Goal: Task Accomplishment & Management: Manage account settings

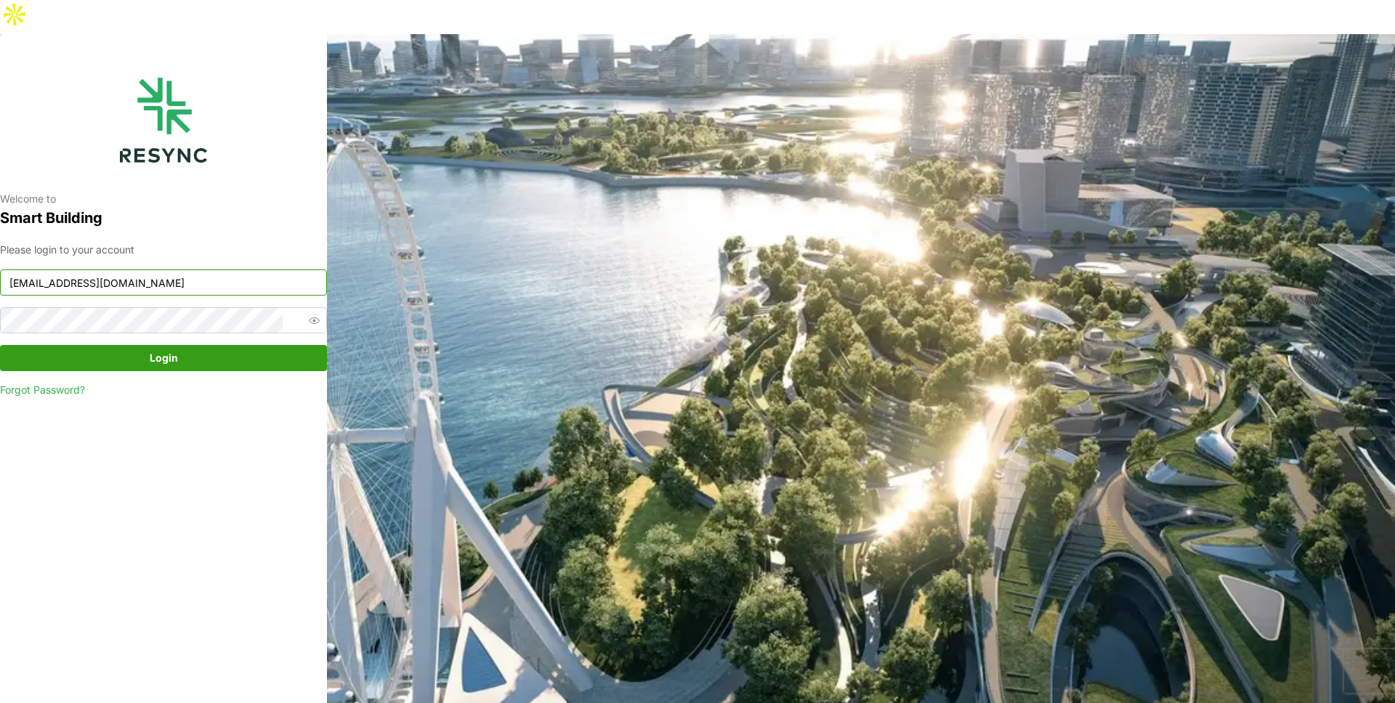
click at [227, 270] on input "[EMAIL_ADDRESS][DOMAIN_NAME]" at bounding box center [163, 283] width 327 height 26
type input "demo_user@resynctech.com"
click at [174, 346] on span "Login" at bounding box center [164, 358] width 28 height 25
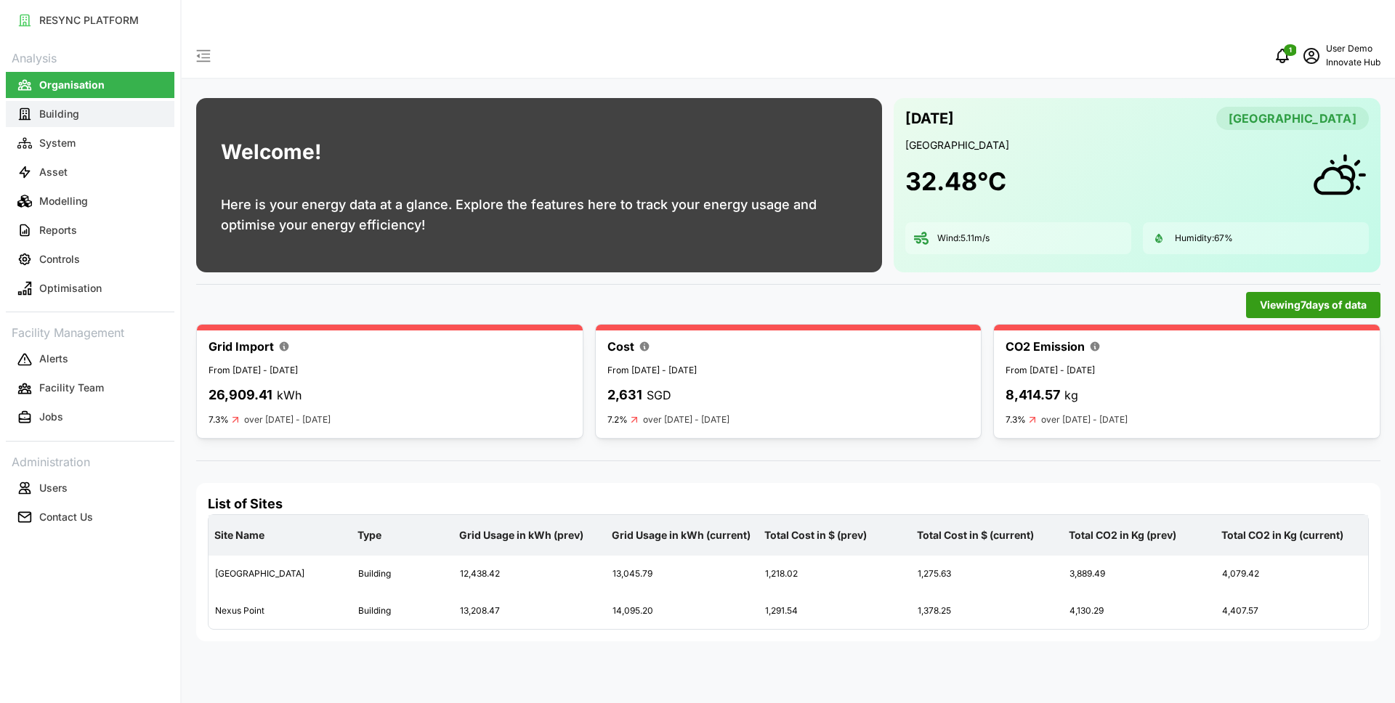
click at [74, 116] on p "Building" at bounding box center [59, 114] width 40 height 15
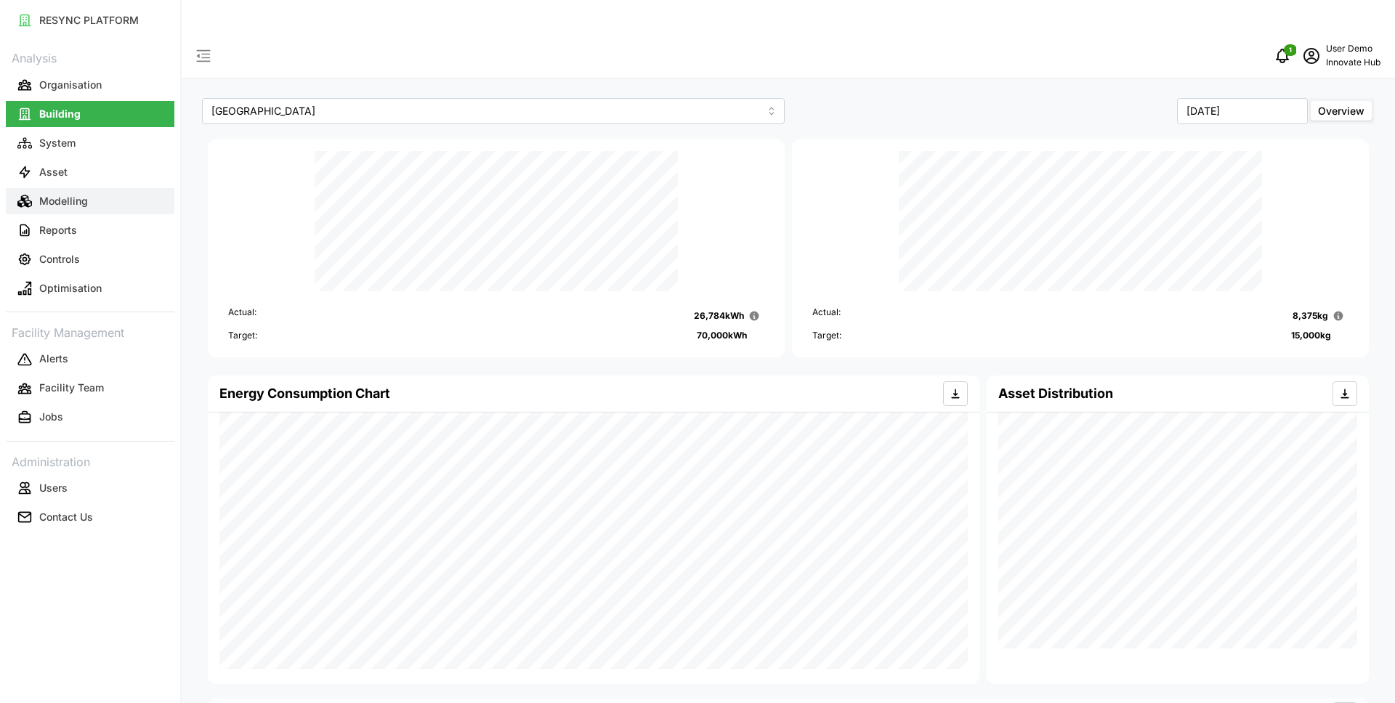
click at [103, 197] on button "Modelling" at bounding box center [90, 201] width 169 height 26
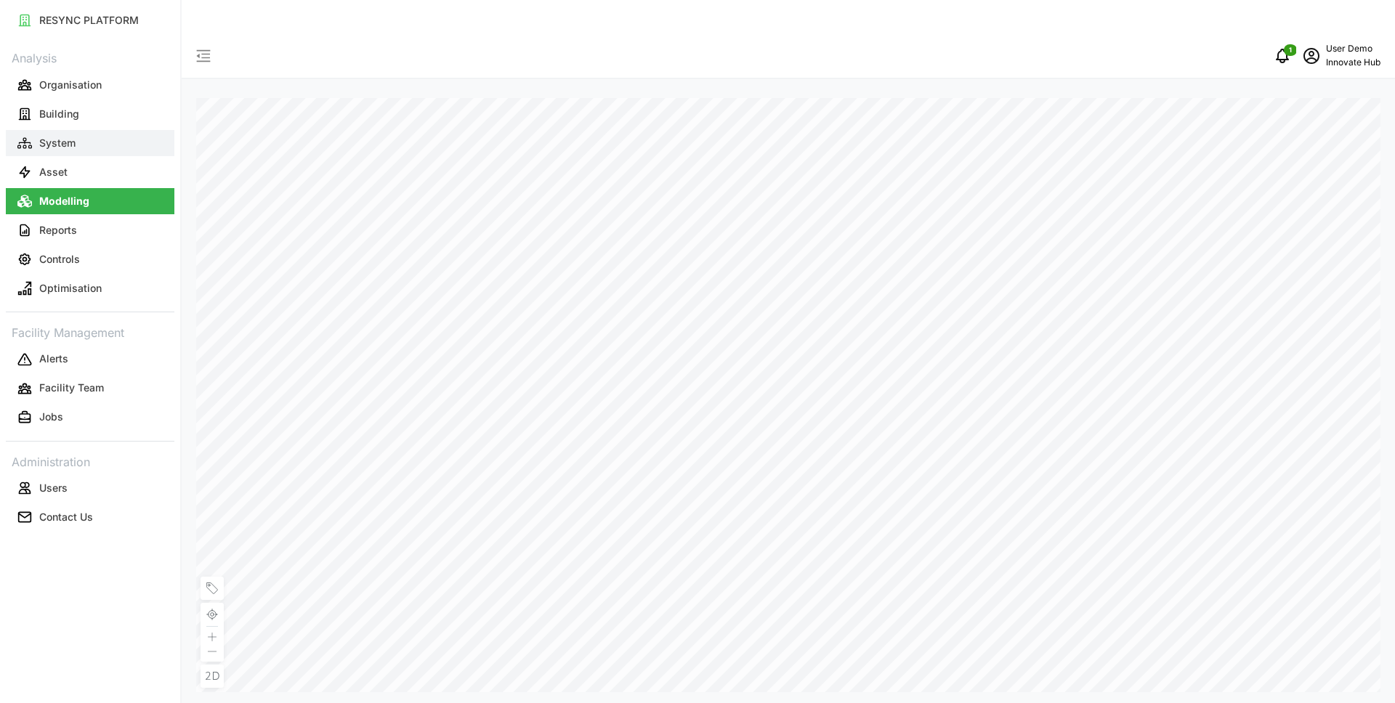
click at [117, 140] on button "System" at bounding box center [90, 143] width 169 height 26
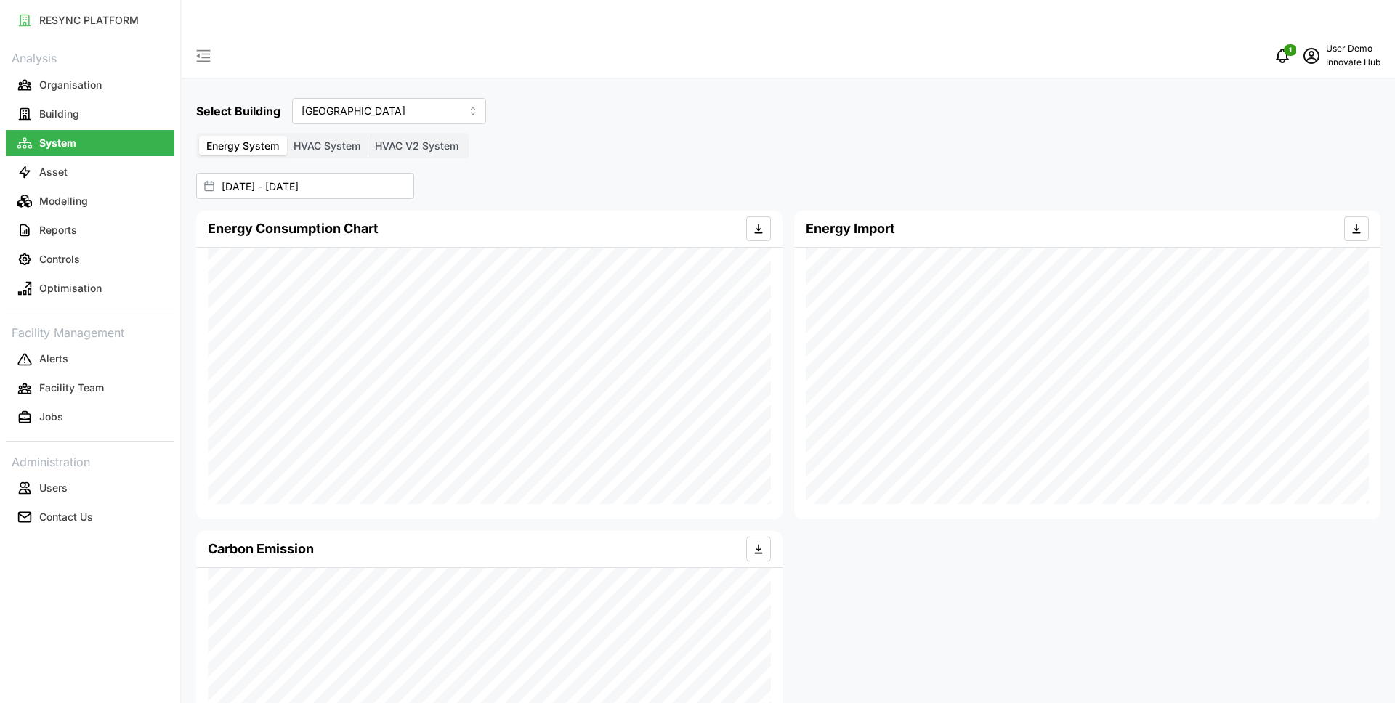
click at [333, 136] on label "HVAC System" at bounding box center [326, 146] width 81 height 20
click at [286, 136] on input "HVAC System" at bounding box center [286, 136] width 0 height 0
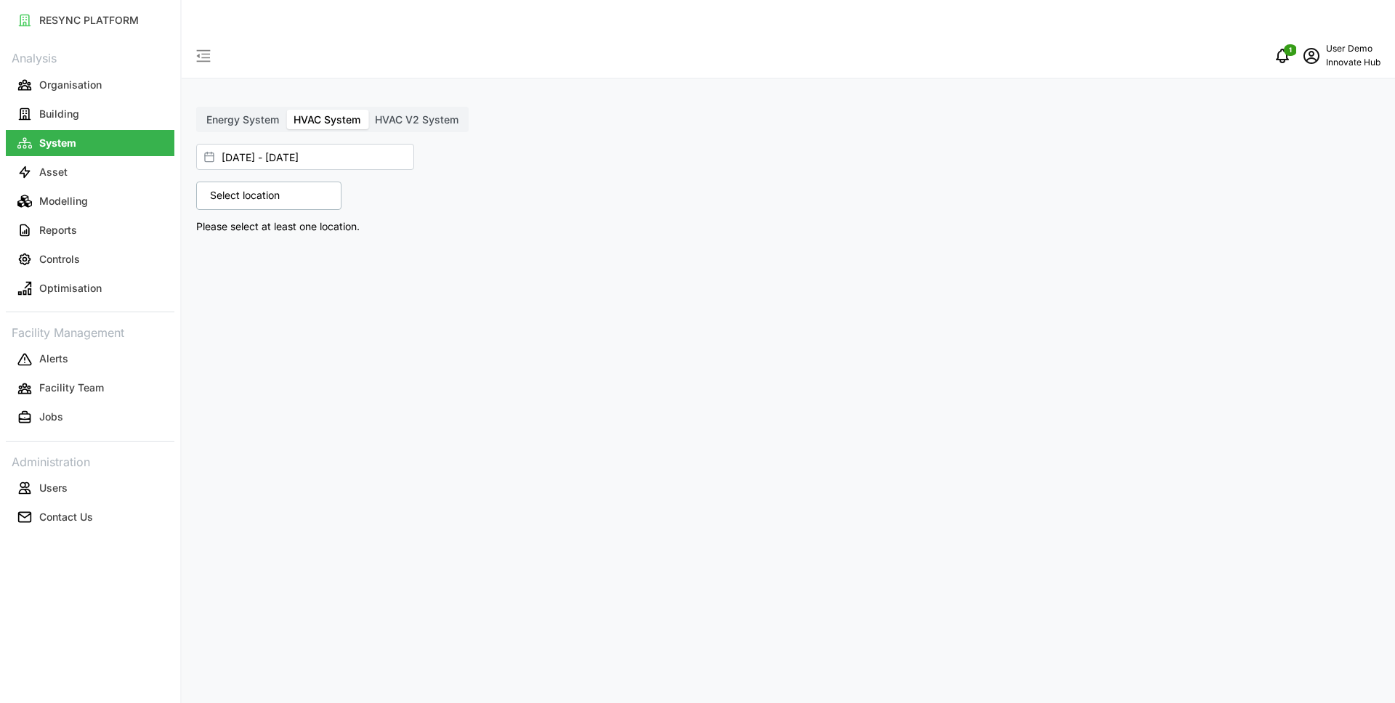
click at [270, 188] on p "Select location" at bounding box center [245, 195] width 84 height 15
click at [212, 254] on icon at bounding box center [215, 260] width 12 height 12
click at [229, 275] on icon at bounding box center [227, 281] width 12 height 12
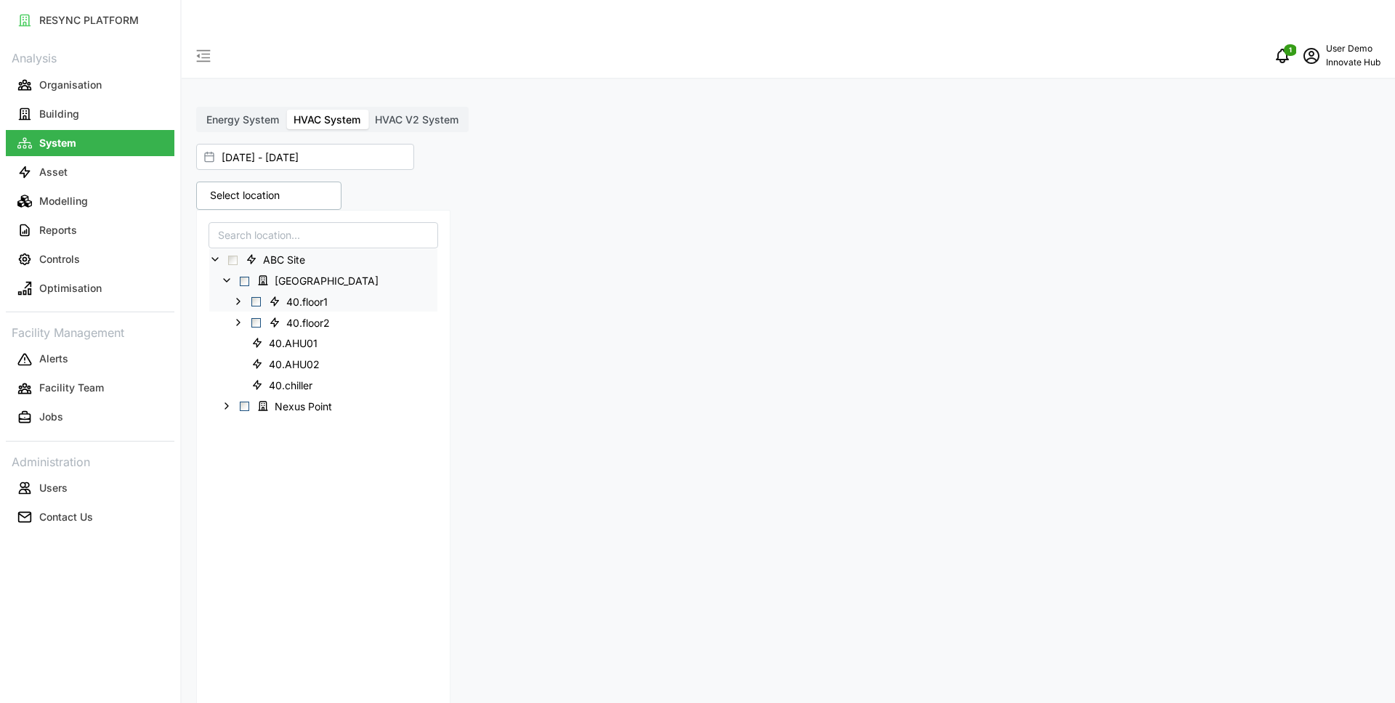
click at [236, 296] on icon at bounding box center [239, 302] width 12 height 12
click at [254, 360] on span "Select 40.floor2" at bounding box center [255, 364] width 9 height 9
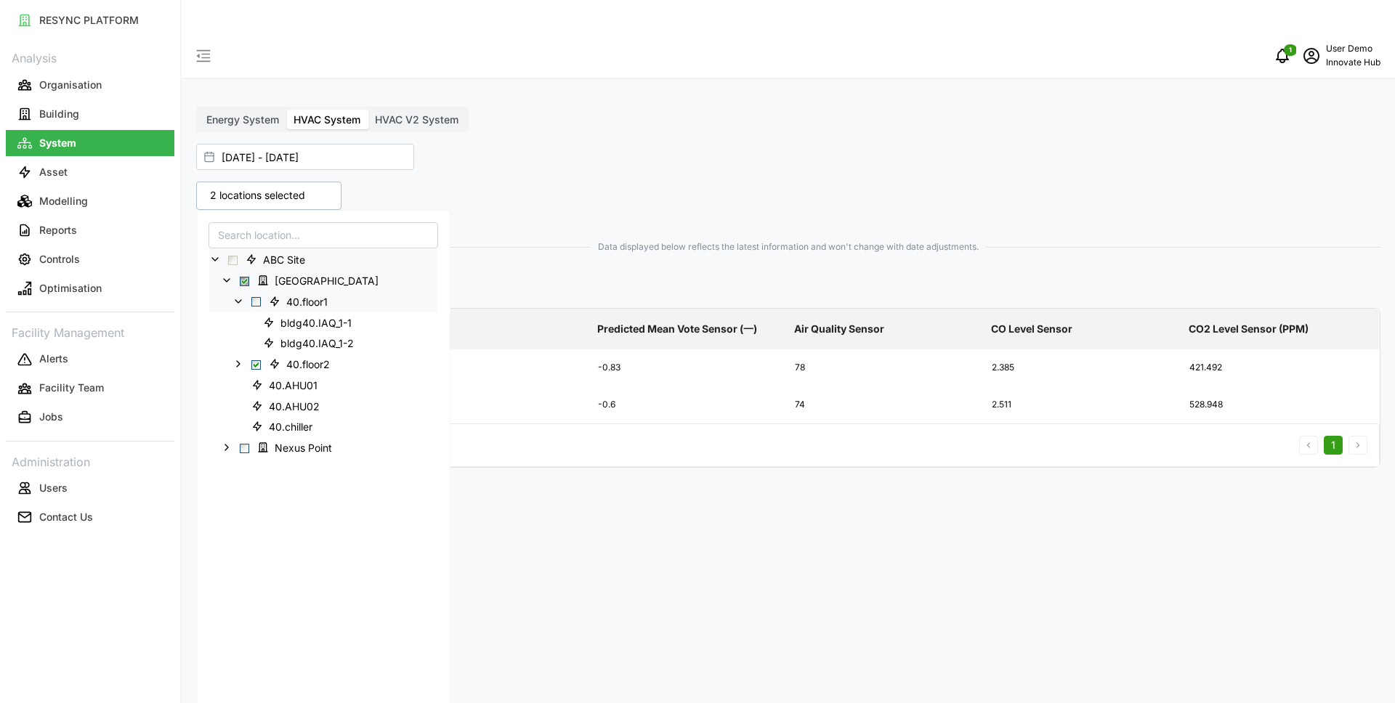
click at [642, 102] on div "Energy System HVAC System HVAC V2 System 01 Sep 2025 - 24 Sep 2025 2 locations …" at bounding box center [789, 385] width 1214 height 703
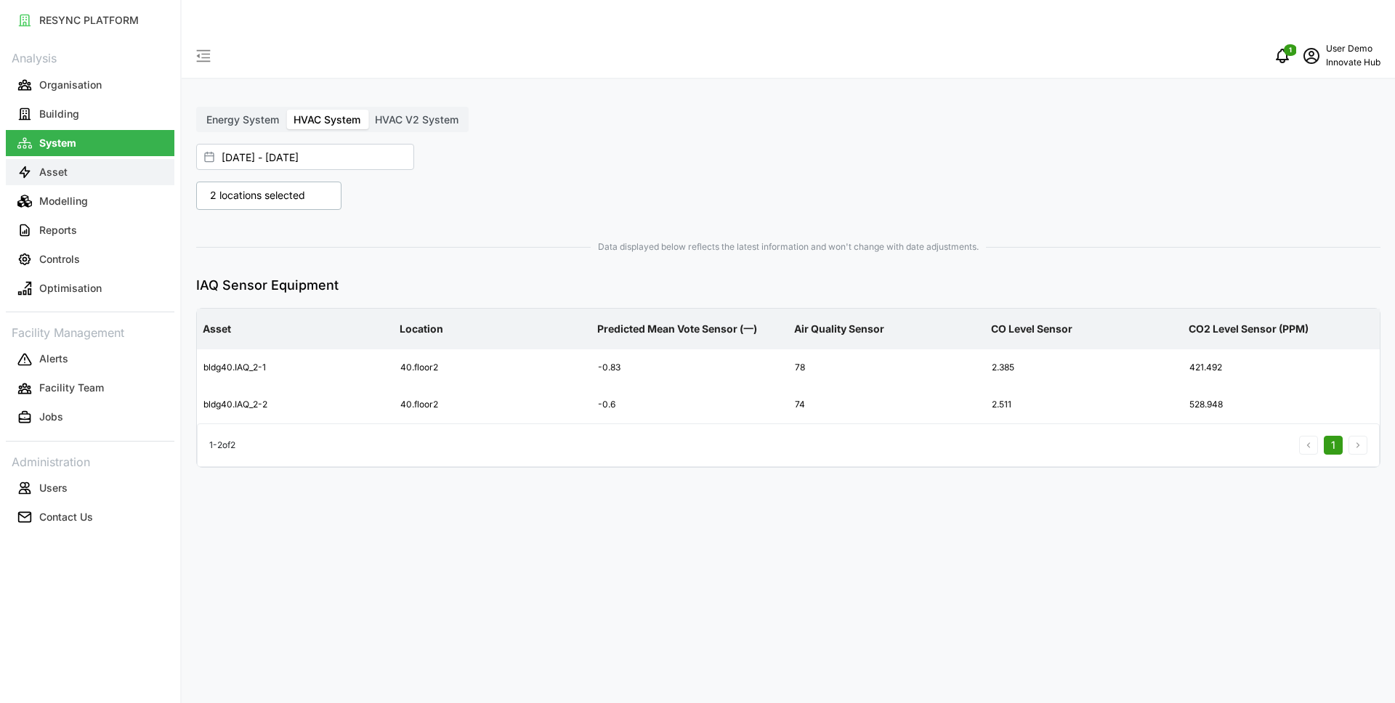
click at [97, 171] on button "Asset" at bounding box center [90, 172] width 169 height 26
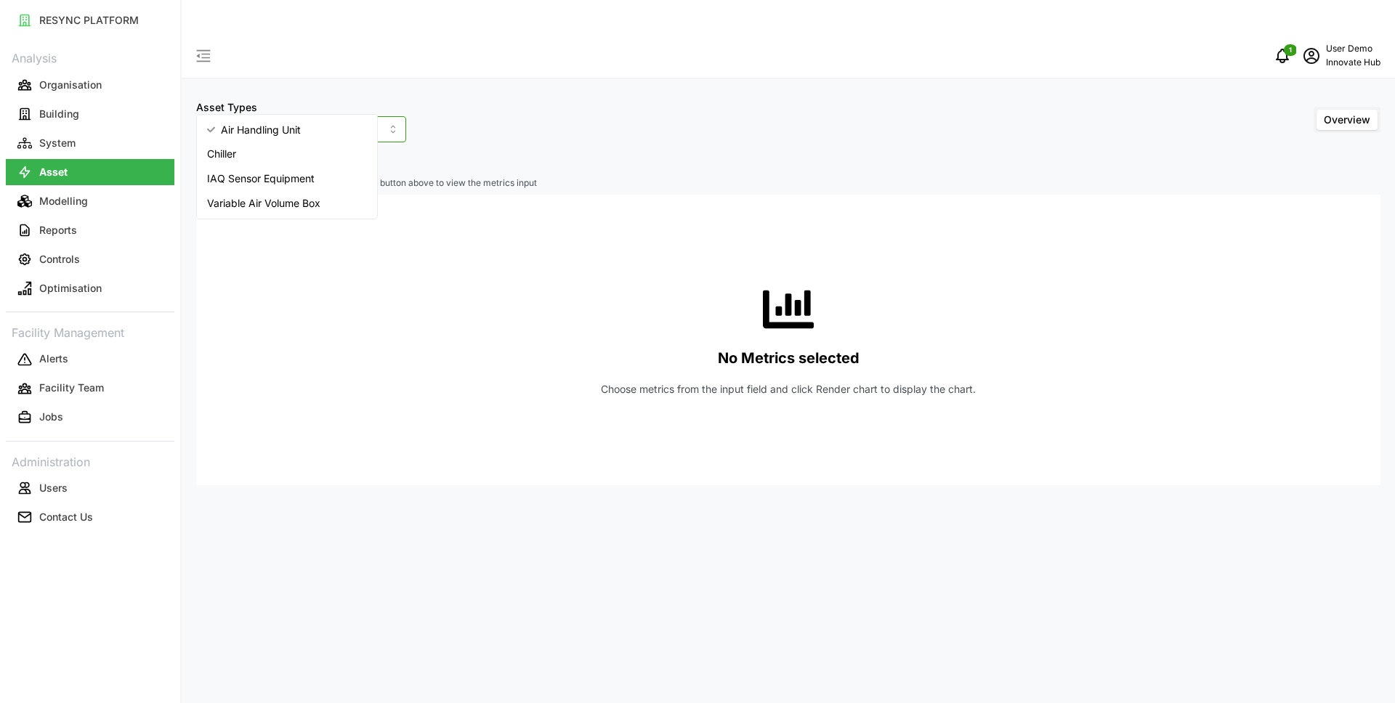
click at [327, 116] on input "Air Handling Unit" at bounding box center [301, 129] width 210 height 26
click at [327, 168] on div "IAQ Sensor Equipment" at bounding box center [287, 178] width 174 height 25
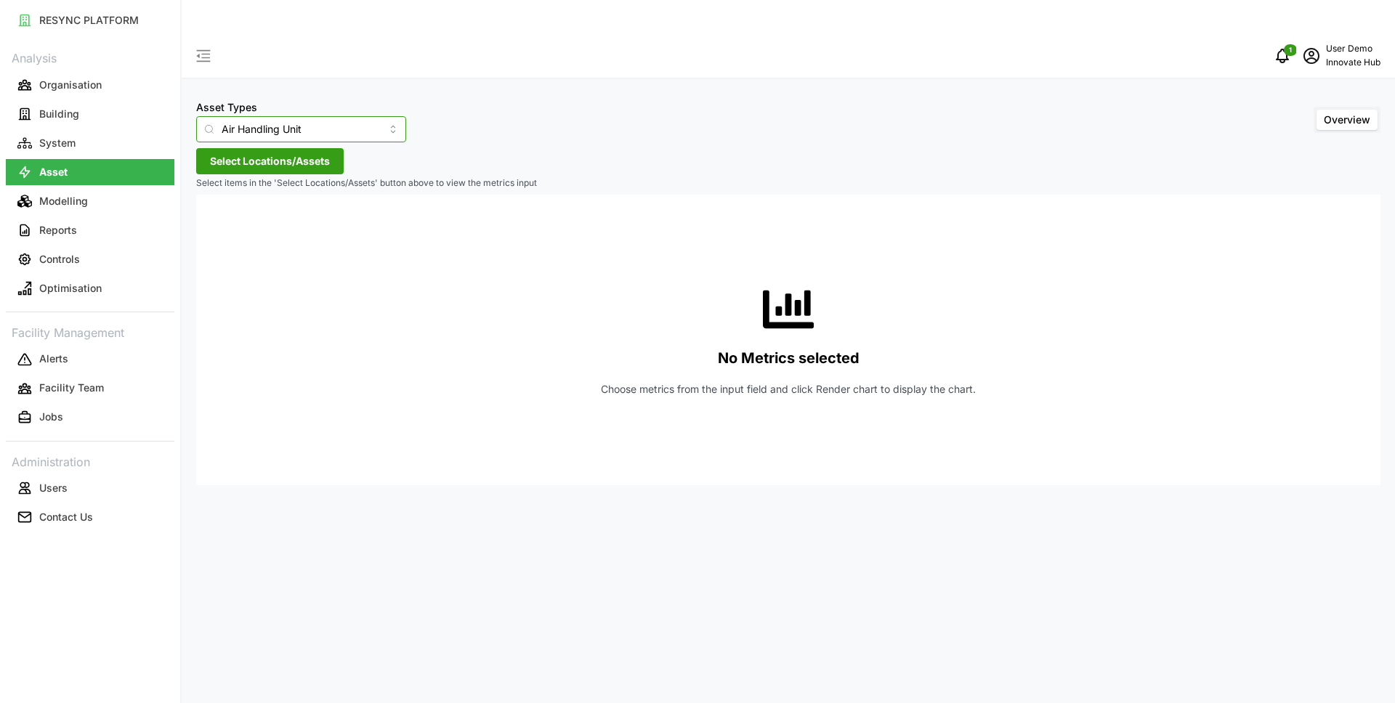
type input "IAQ Sensor Equipment"
click at [276, 149] on span "Select Locations/Assets" at bounding box center [270, 161] width 120 height 25
click at [217, 195] on icon at bounding box center [215, 193] width 12 height 12
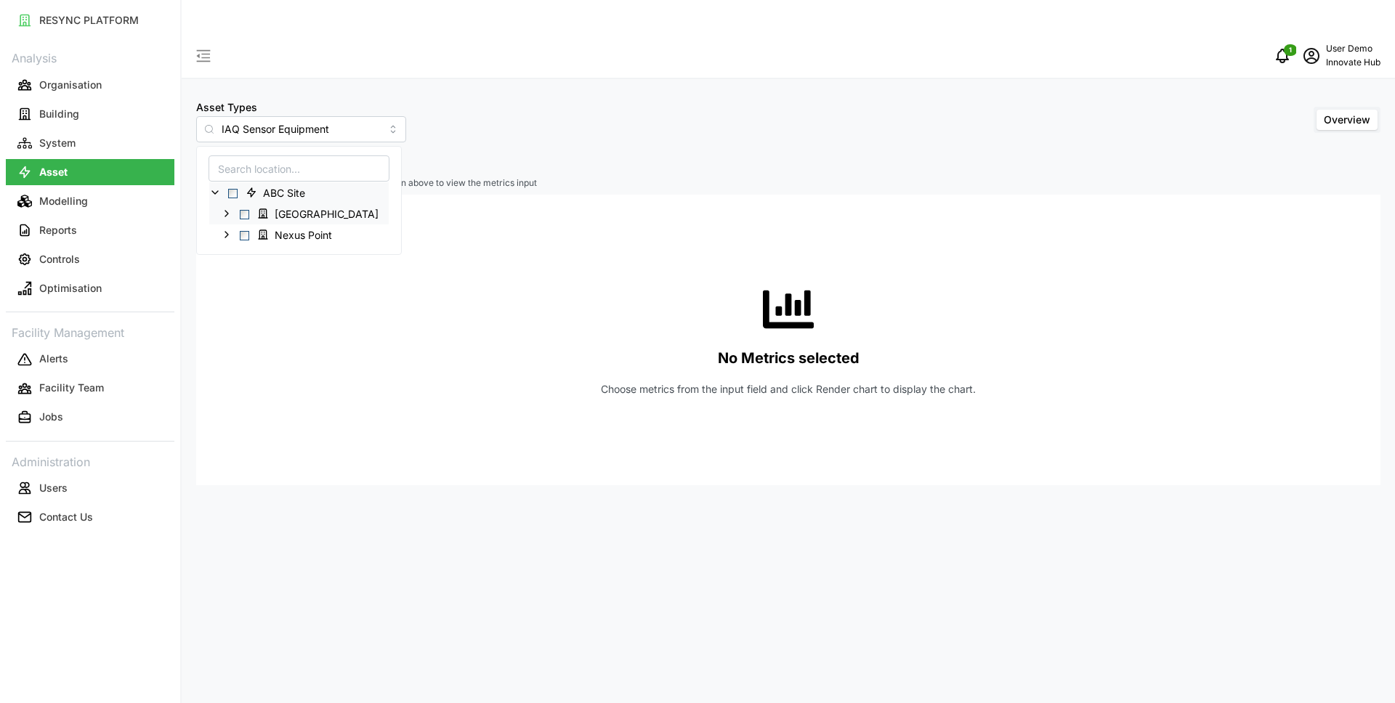
click at [230, 214] on icon at bounding box center [227, 214] width 12 height 12
click at [256, 238] on span "Select 40.floor1" at bounding box center [255, 234] width 9 height 9
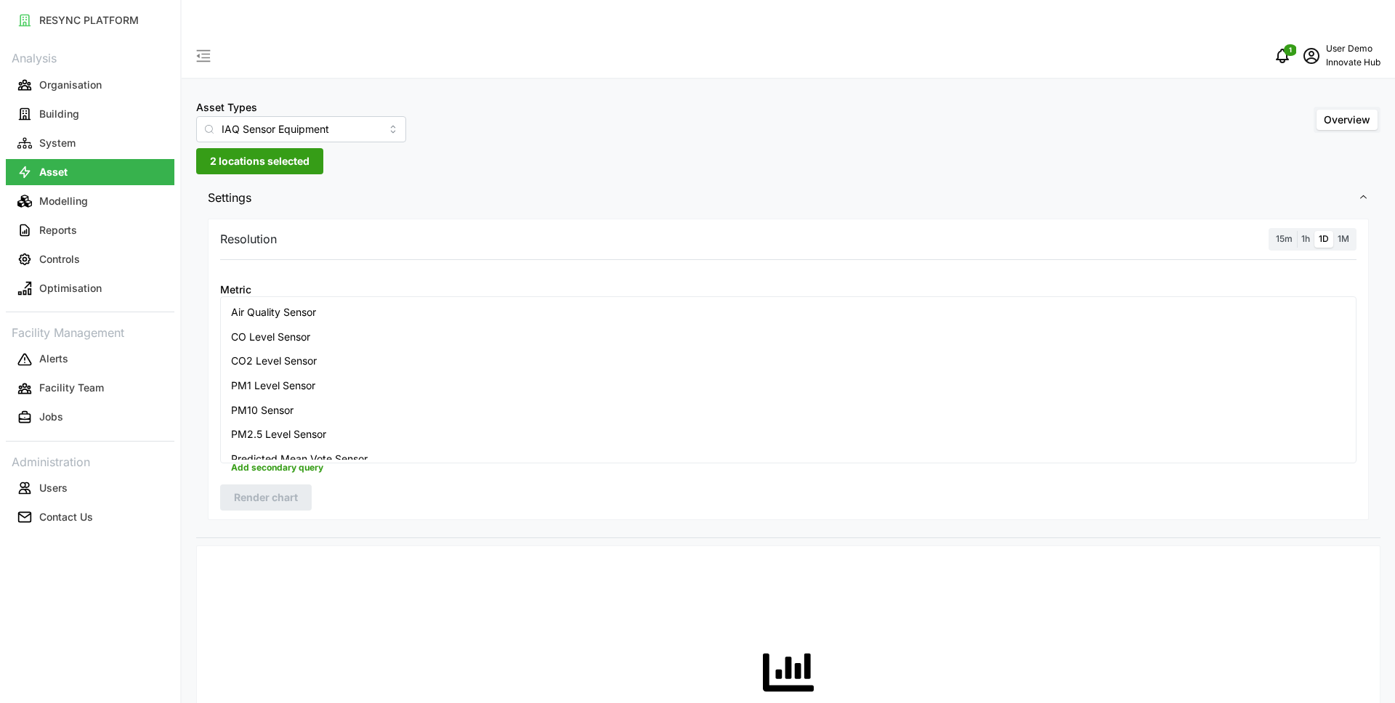
click at [374, 303] on input "Metric" at bounding box center [789, 311] width 1086 height 16
click at [366, 312] on div "Air Quality Sensor" at bounding box center [788, 312] width 1129 height 25
click at [368, 343] on div "CO Level Sensor" at bounding box center [788, 337] width 1129 height 25
click at [382, 366] on div "CO2 Level Sensor" at bounding box center [788, 361] width 1129 height 25
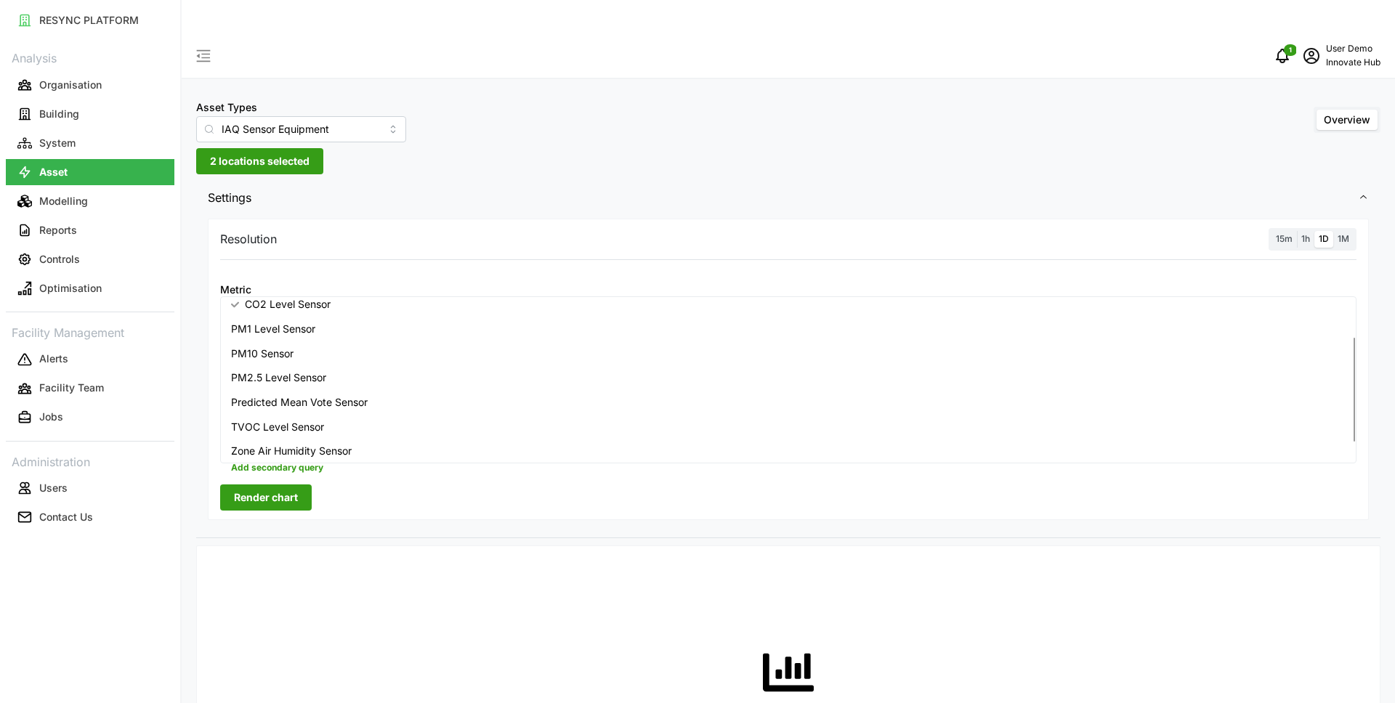
scroll to position [85, 0]
click at [360, 424] on div "Zone Air Humidity Sensor" at bounding box center [788, 423] width 1129 height 25
click at [554, 180] on span "Settings" at bounding box center [783, 198] width 1150 height 36
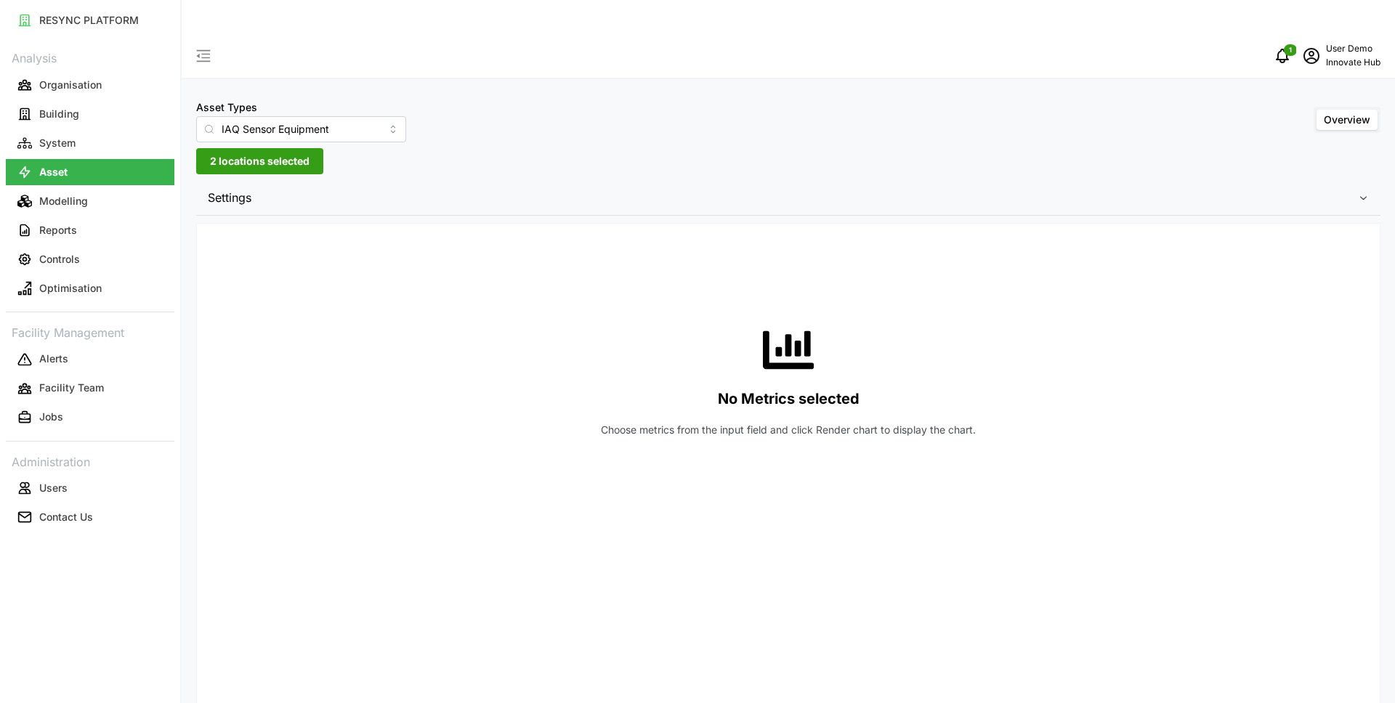
click at [339, 180] on span "Settings" at bounding box center [783, 198] width 1150 height 36
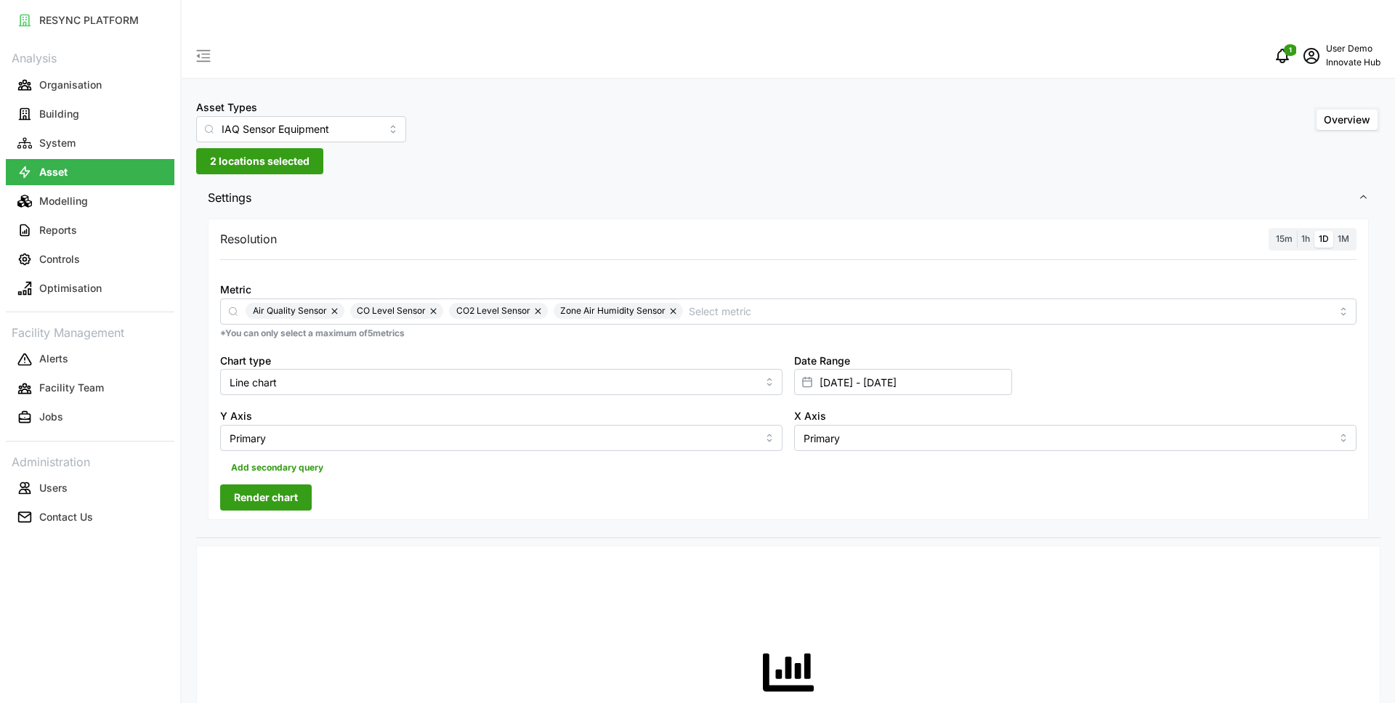
click at [1304, 228] on div "15m 1h 1D 1M" at bounding box center [1313, 239] width 88 height 23
click at [1305, 233] on span "1h" at bounding box center [1305, 238] width 9 height 11
click at [1297, 231] on input "1h" at bounding box center [1297, 231] width 0 height 0
click at [1330, 231] on label "1D" at bounding box center [1324, 239] width 19 height 17
click at [1315, 231] on input "1D" at bounding box center [1315, 231] width 0 height 0
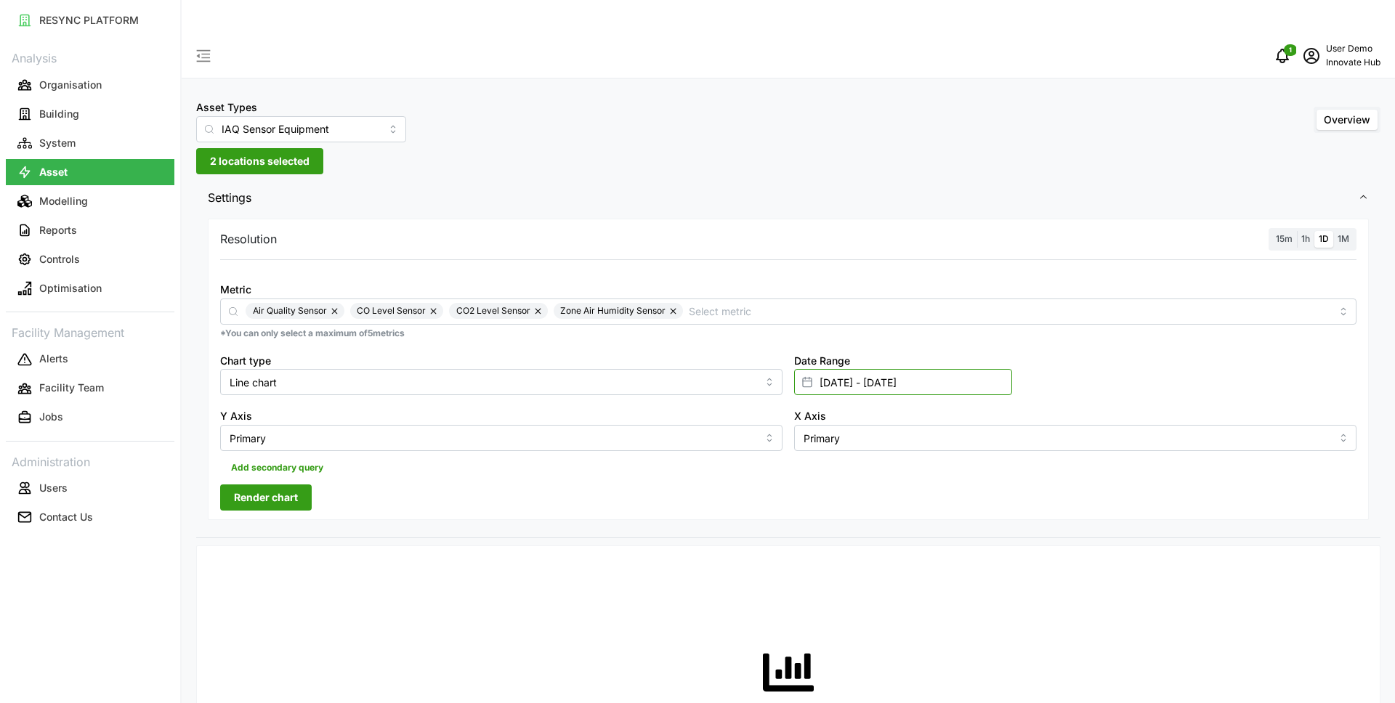
click at [884, 369] on input "[DATE] - [DATE]" at bounding box center [903, 382] width 218 height 26
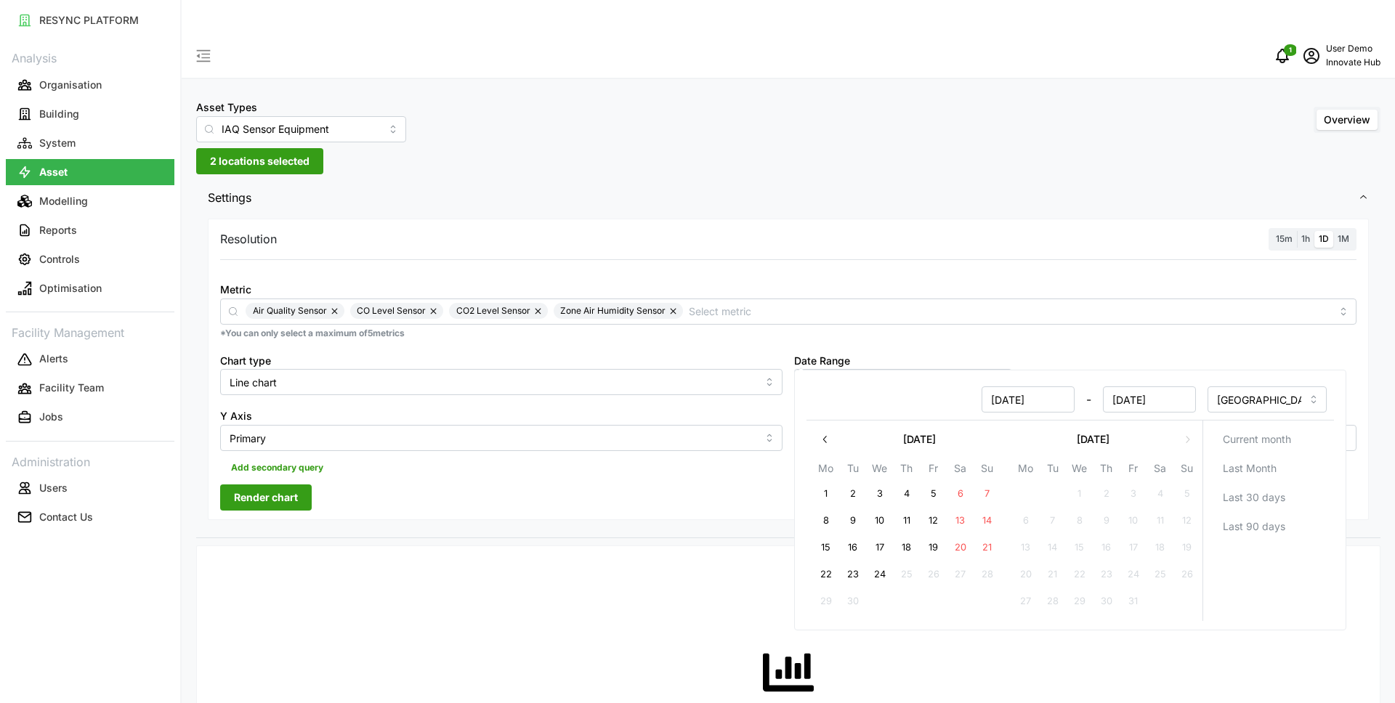
click at [901, 552] on button "18" at bounding box center [907, 548] width 26 height 26
type input "18 Sep 2025 - 24 Sep 2025"
type input "18 Sep 2025"
click at [880, 566] on button "24" at bounding box center [880, 575] width 26 height 26
click at [849, 180] on span "Settings" at bounding box center [783, 198] width 1150 height 36
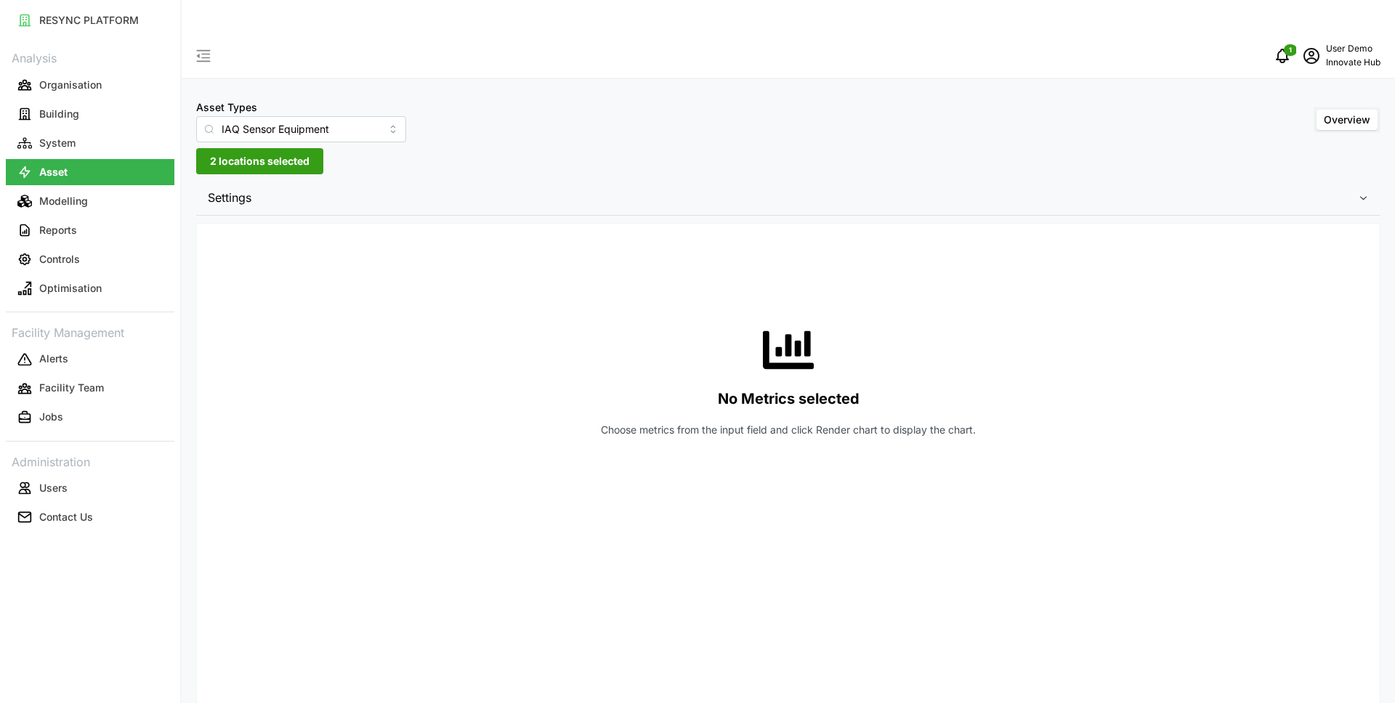
click at [541, 180] on span "Settings" at bounding box center [783, 198] width 1150 height 36
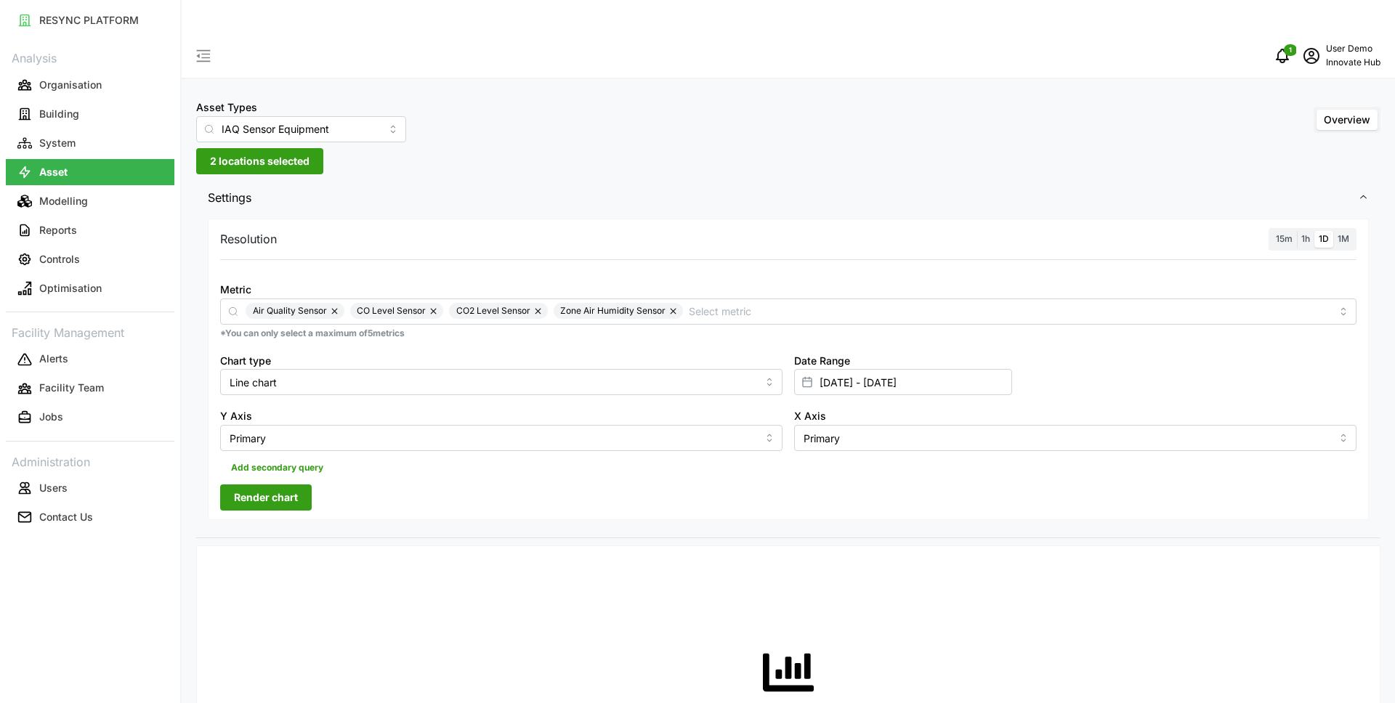
click at [278, 485] on span "Render chart" at bounding box center [266, 497] width 64 height 25
click at [339, 303] on button "button" at bounding box center [335, 311] width 17 height 16
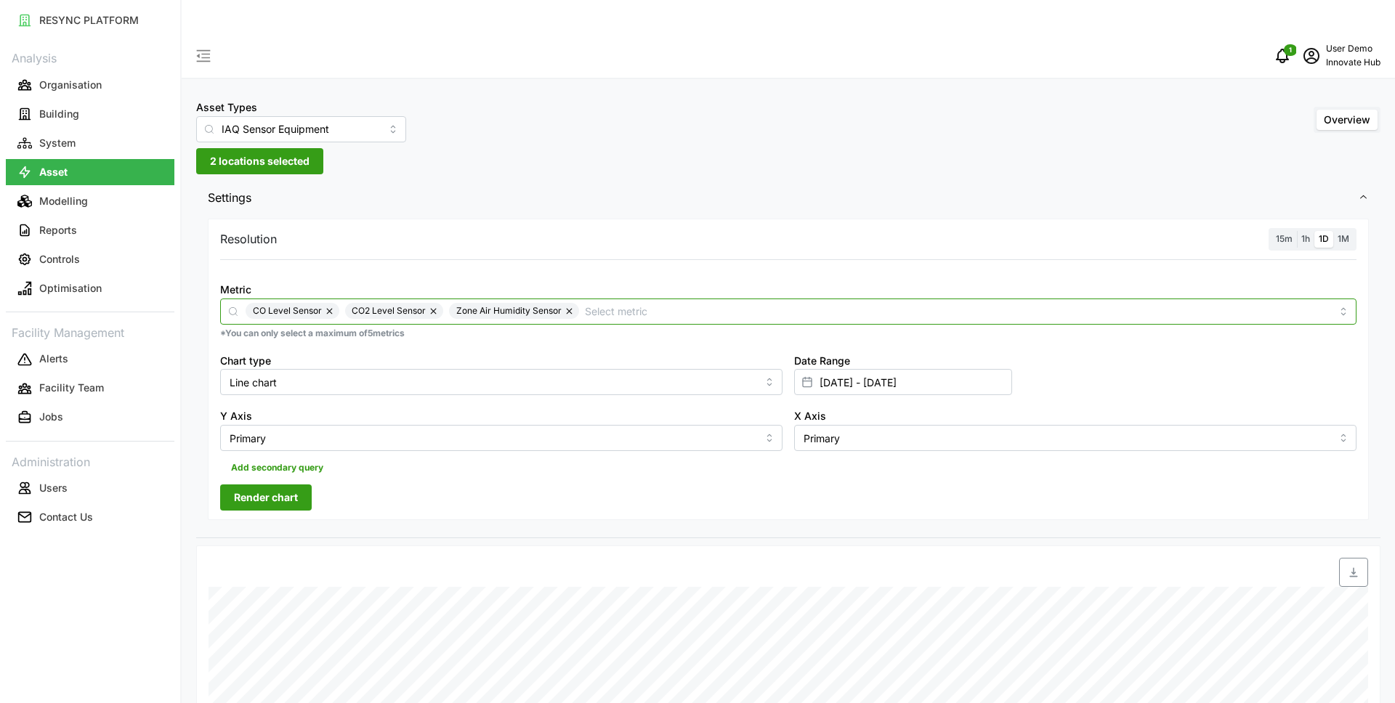
click at [339, 303] on div "CO Level Sensor CO2 Level Sensor Zone Air Humidity Sensor" at bounding box center [789, 311] width 1086 height 16
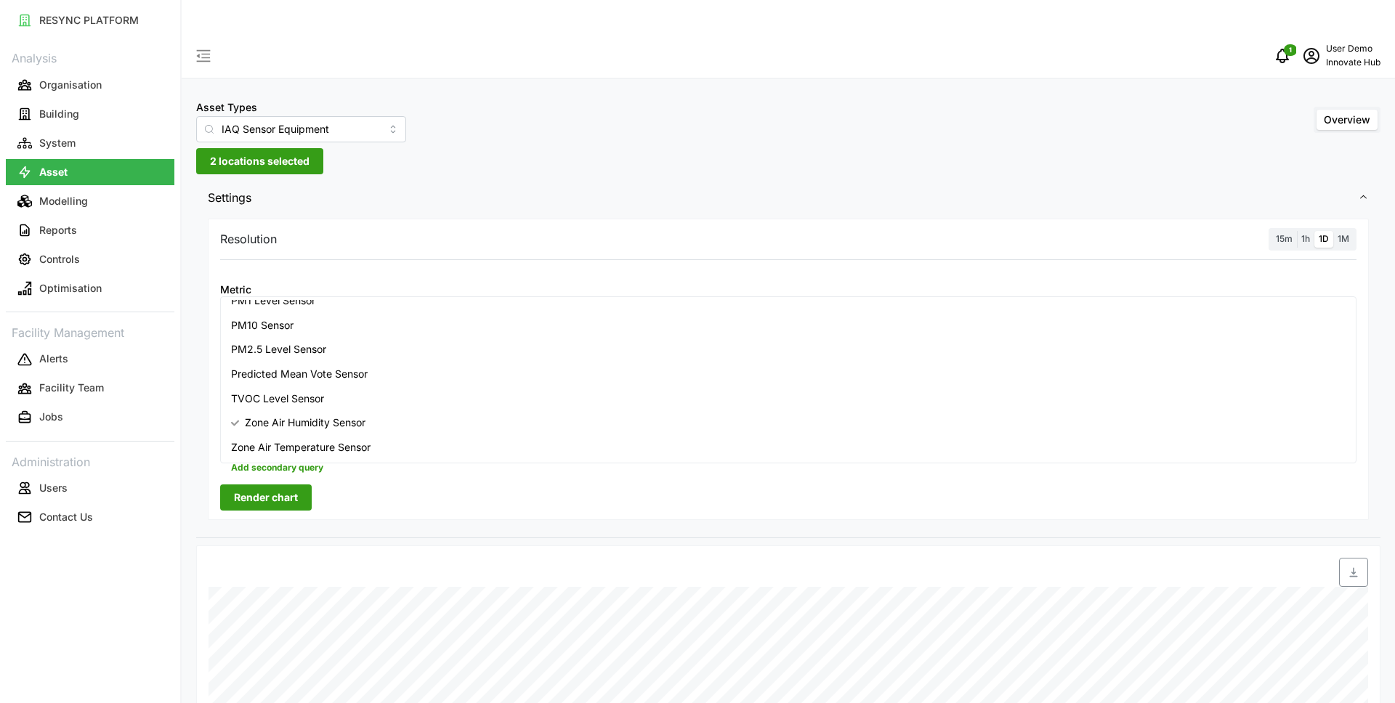
click at [333, 303] on button "button" at bounding box center [330, 311] width 17 height 16
click at [472, 303] on button "button" at bounding box center [470, 311] width 17 height 16
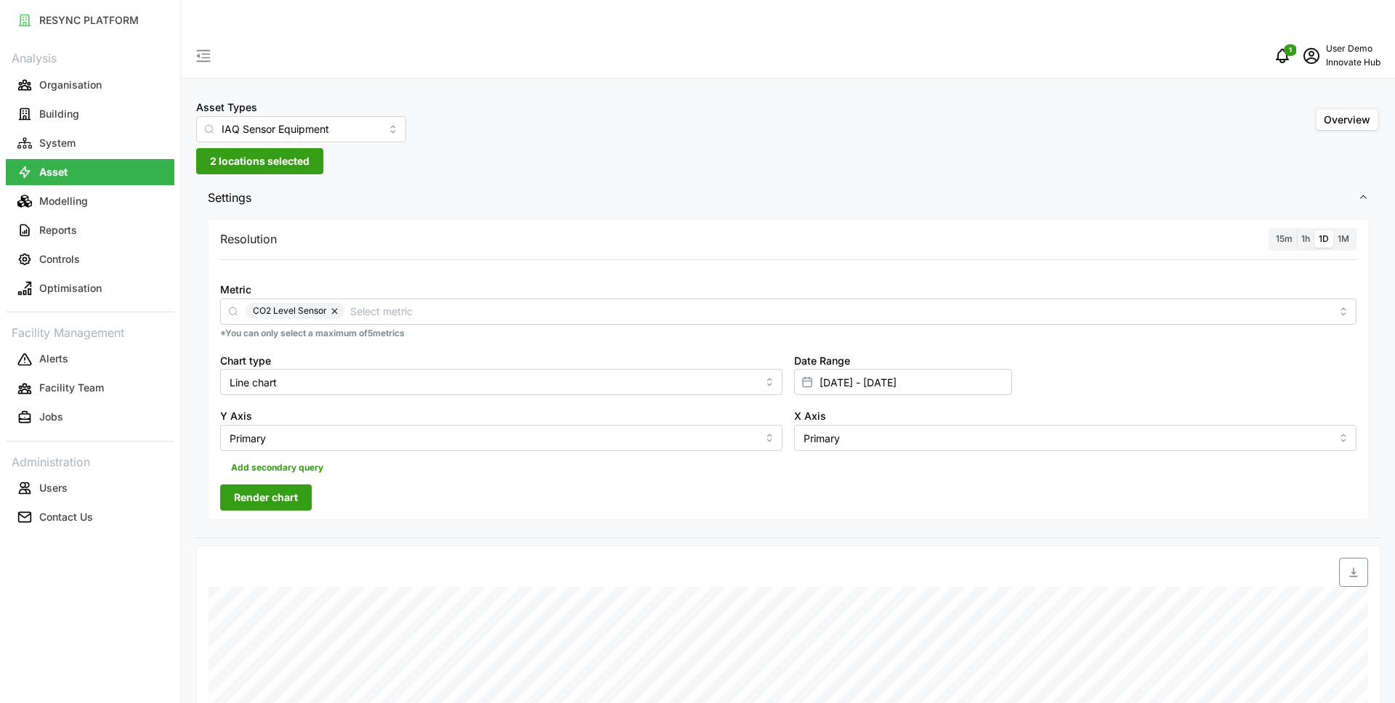
click at [283, 485] on span "Render chart" at bounding box center [266, 497] width 64 height 25
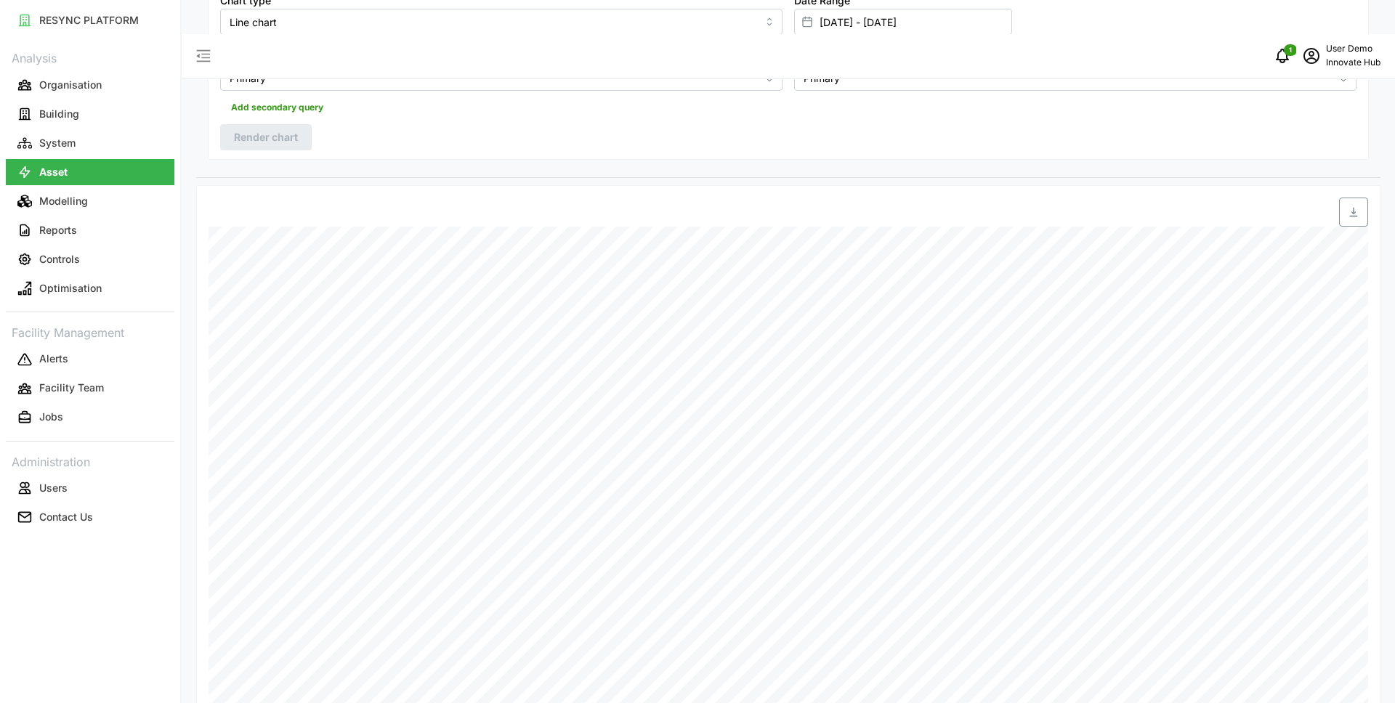
scroll to position [435, 0]
click at [101, 233] on button "Reports" at bounding box center [90, 230] width 169 height 26
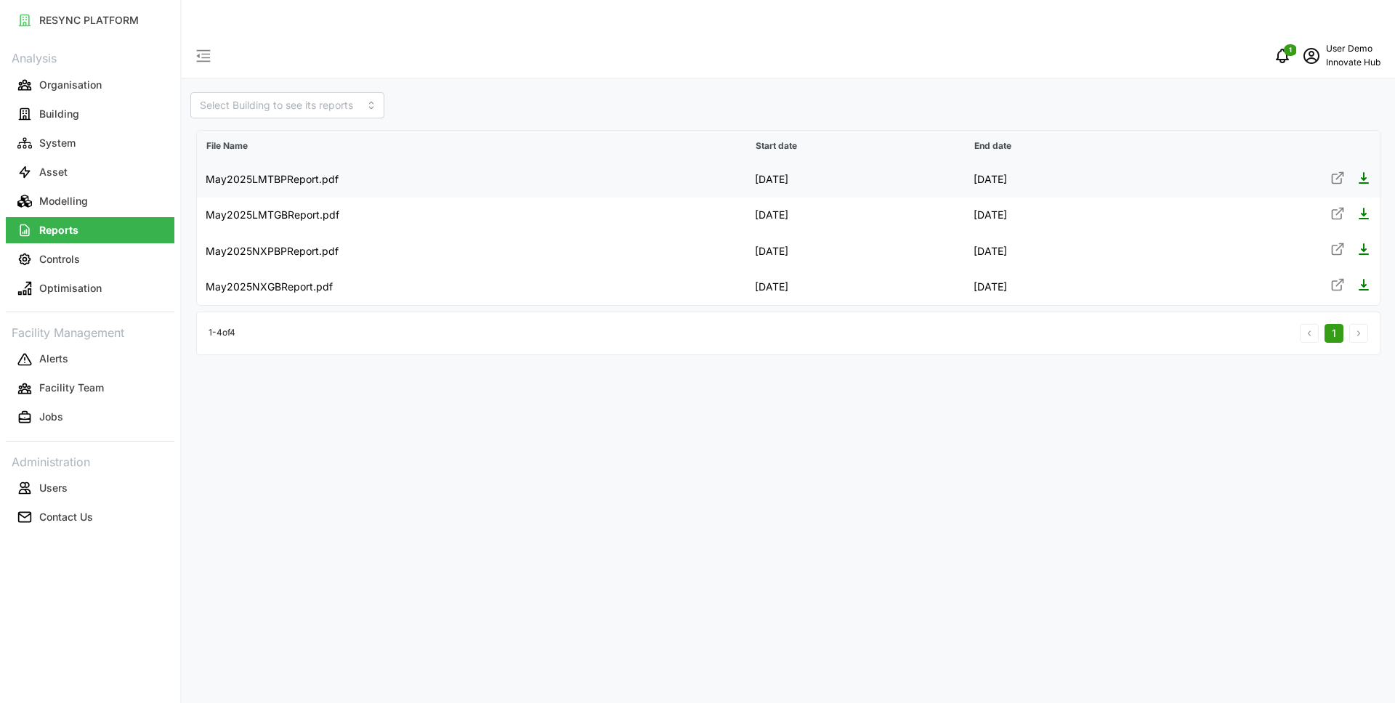
click at [1340, 171] on icon at bounding box center [1338, 178] width 15 height 15
click at [125, 270] on button "Controls" at bounding box center [90, 259] width 169 height 26
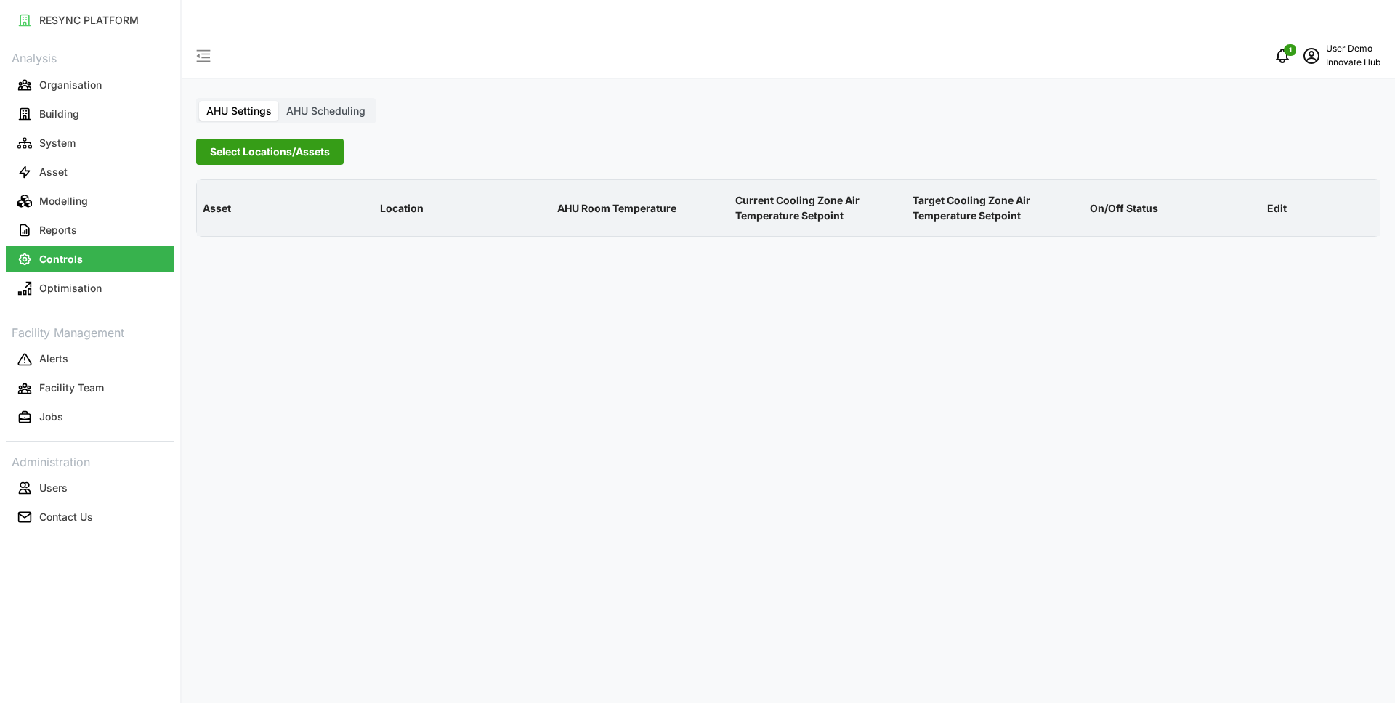
click at [259, 140] on span "Select Locations/Assets" at bounding box center [270, 152] width 120 height 25
click at [216, 185] on icon at bounding box center [215, 184] width 12 height 12
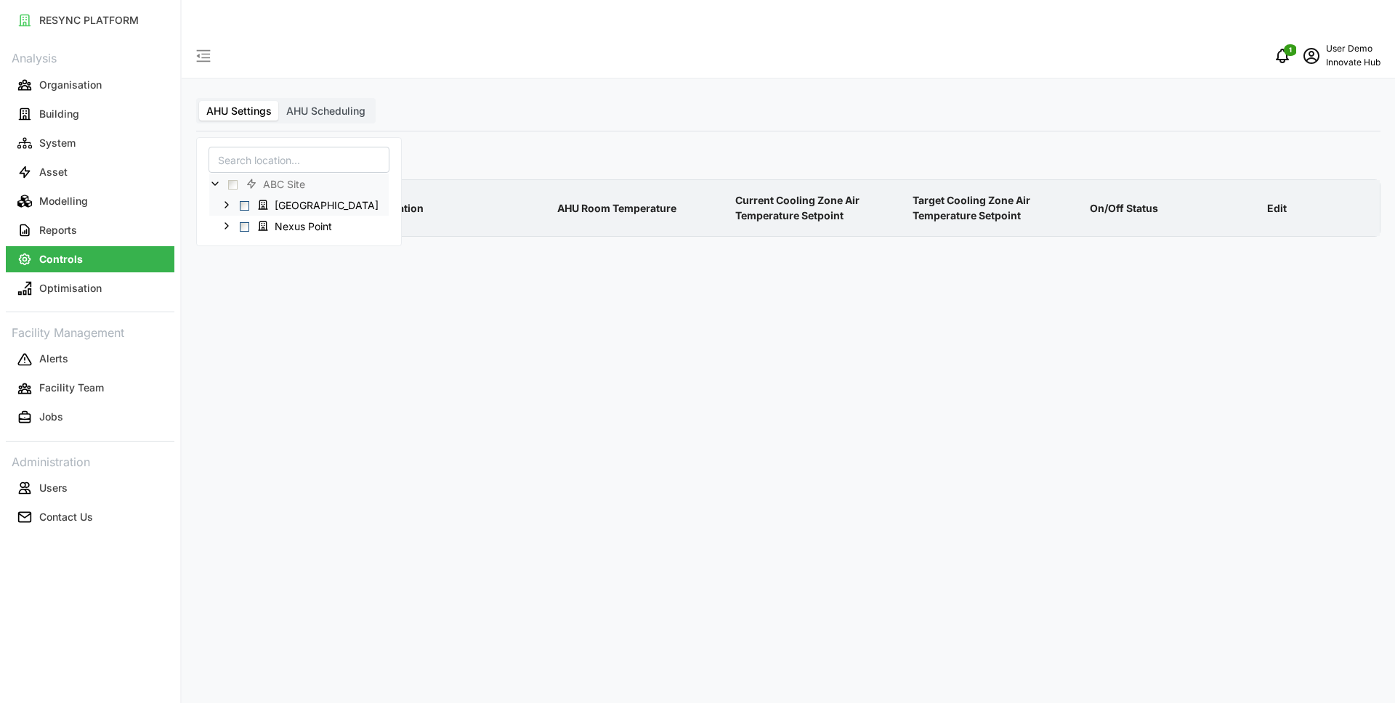
click at [221, 199] on icon at bounding box center [227, 205] width 12 height 12
click at [257, 225] on span "Select 40.AHU01" at bounding box center [255, 226] width 9 height 9
click at [257, 247] on span "Select 40.AHU02" at bounding box center [255, 247] width 9 height 9
click at [243, 267] on span "Select Nexus Point" at bounding box center [244, 268] width 9 height 9
click at [296, 420] on div "AHU Settings AHU Scheduling Select Locations/Assets Asset Location AHU Room Tem…" at bounding box center [789, 385] width 1214 height 703
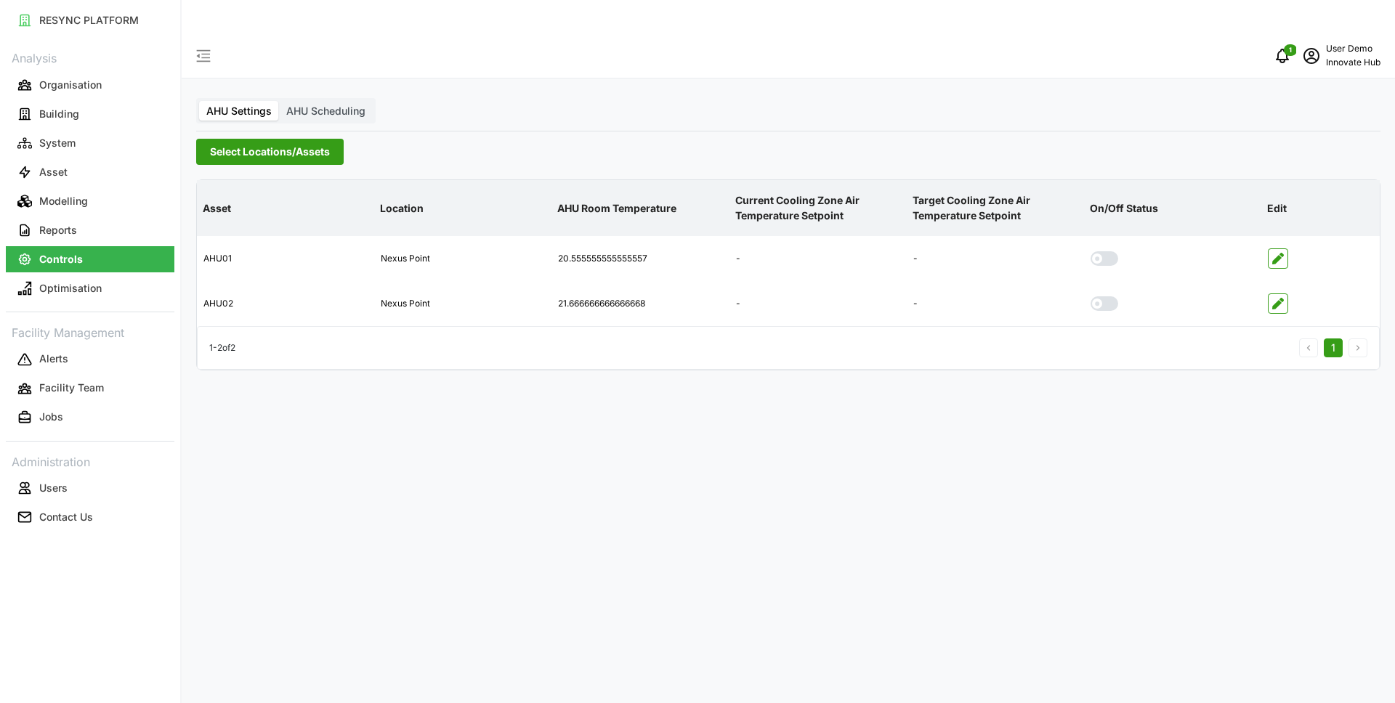
click at [320, 105] on span "AHU Scheduling" at bounding box center [325, 111] width 79 height 12
click at [279, 101] on input "AHU Scheduling" at bounding box center [279, 101] width 0 height 0
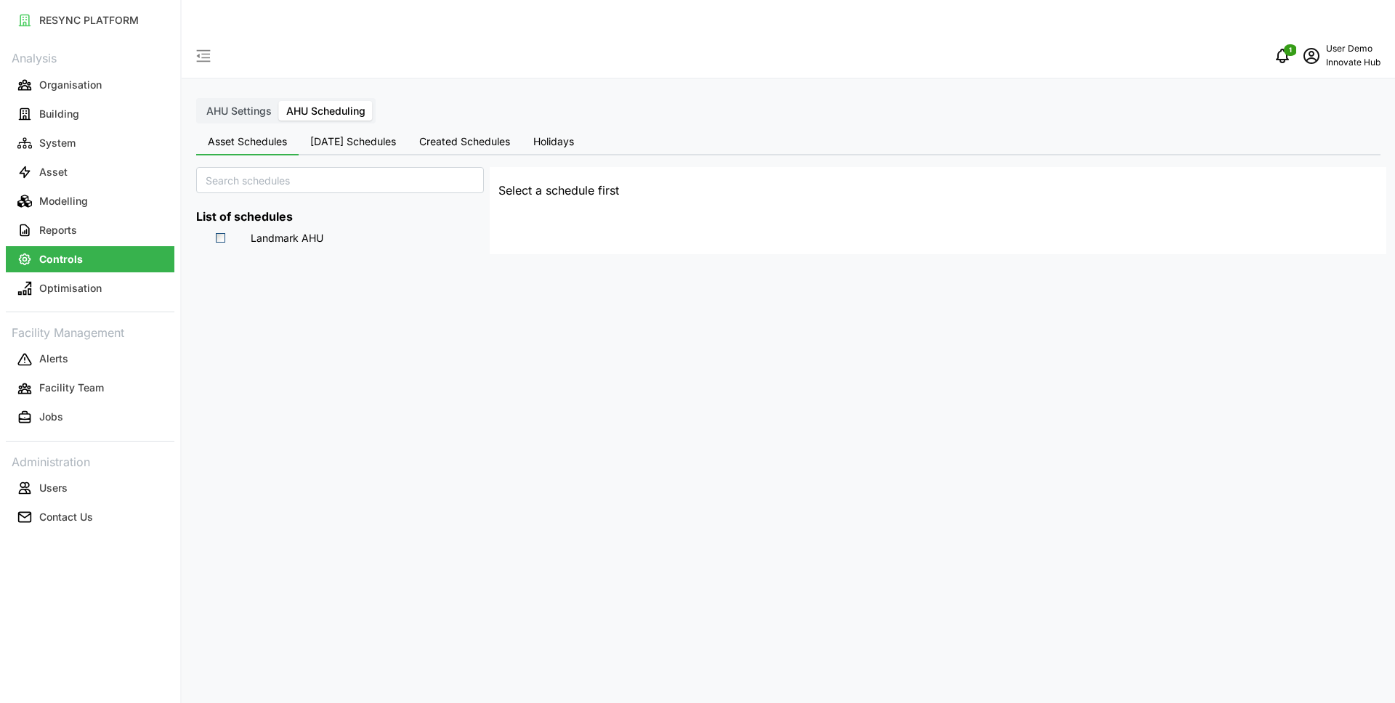
click at [220, 233] on span "Select Landmark AHU" at bounding box center [220, 237] width 9 height 9
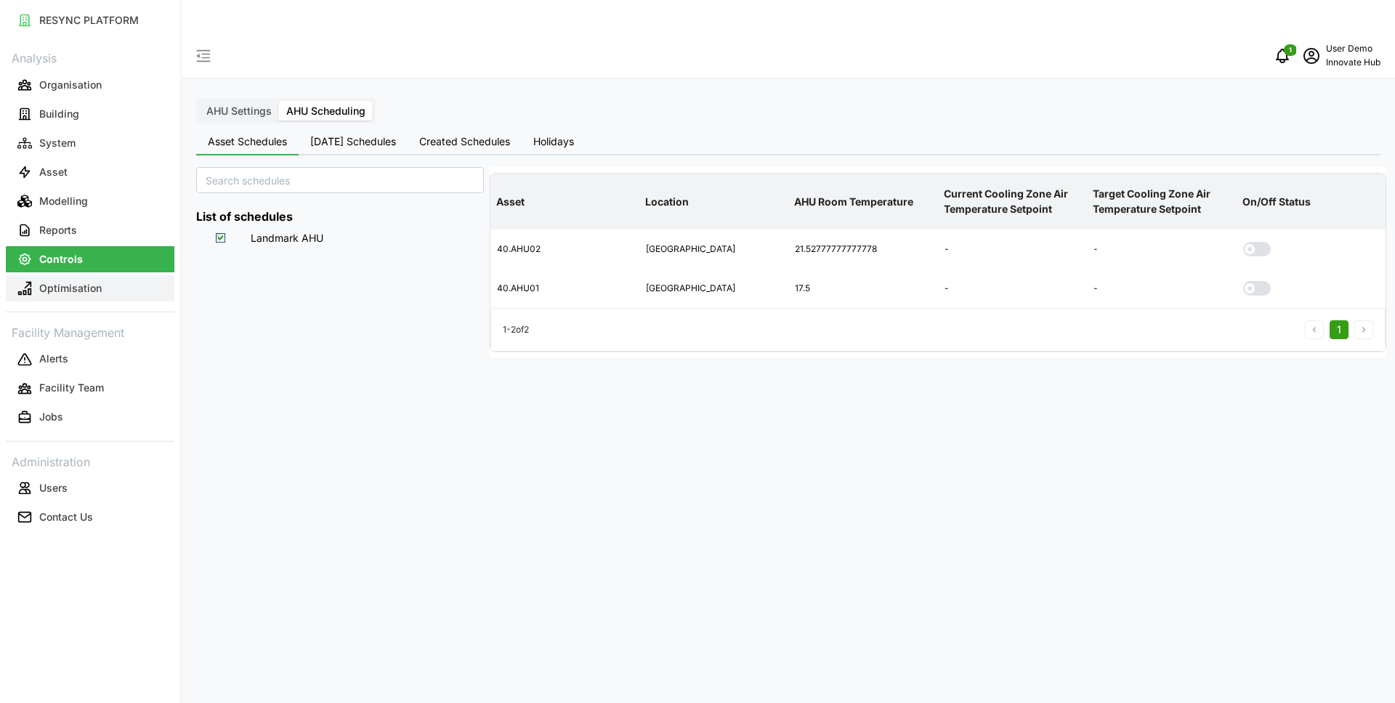
click at [86, 287] on p "Optimisation" at bounding box center [70, 288] width 62 height 15
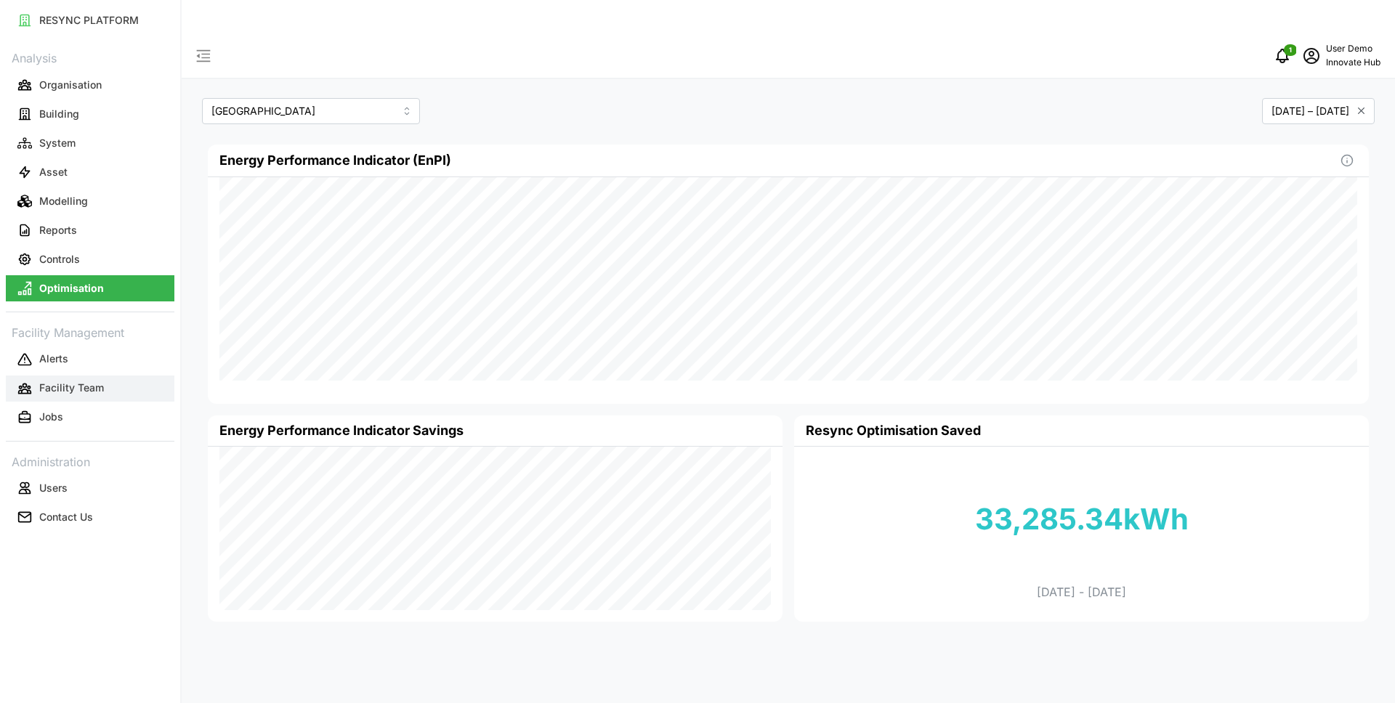
click at [89, 385] on p "Facility Team" at bounding box center [71, 388] width 65 height 15
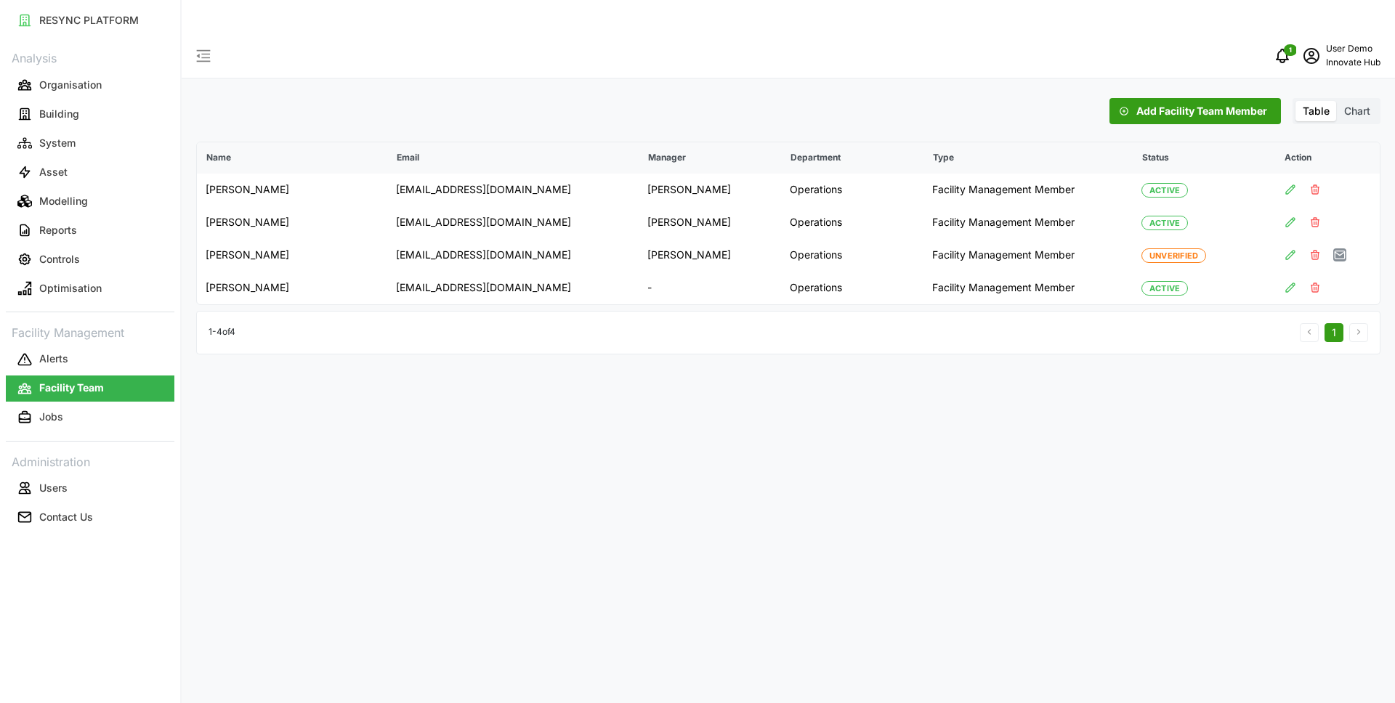
click at [1368, 105] on span "Chart" at bounding box center [1357, 111] width 26 height 12
click at [1337, 101] on input "Chart" at bounding box center [1337, 101] width 0 height 0
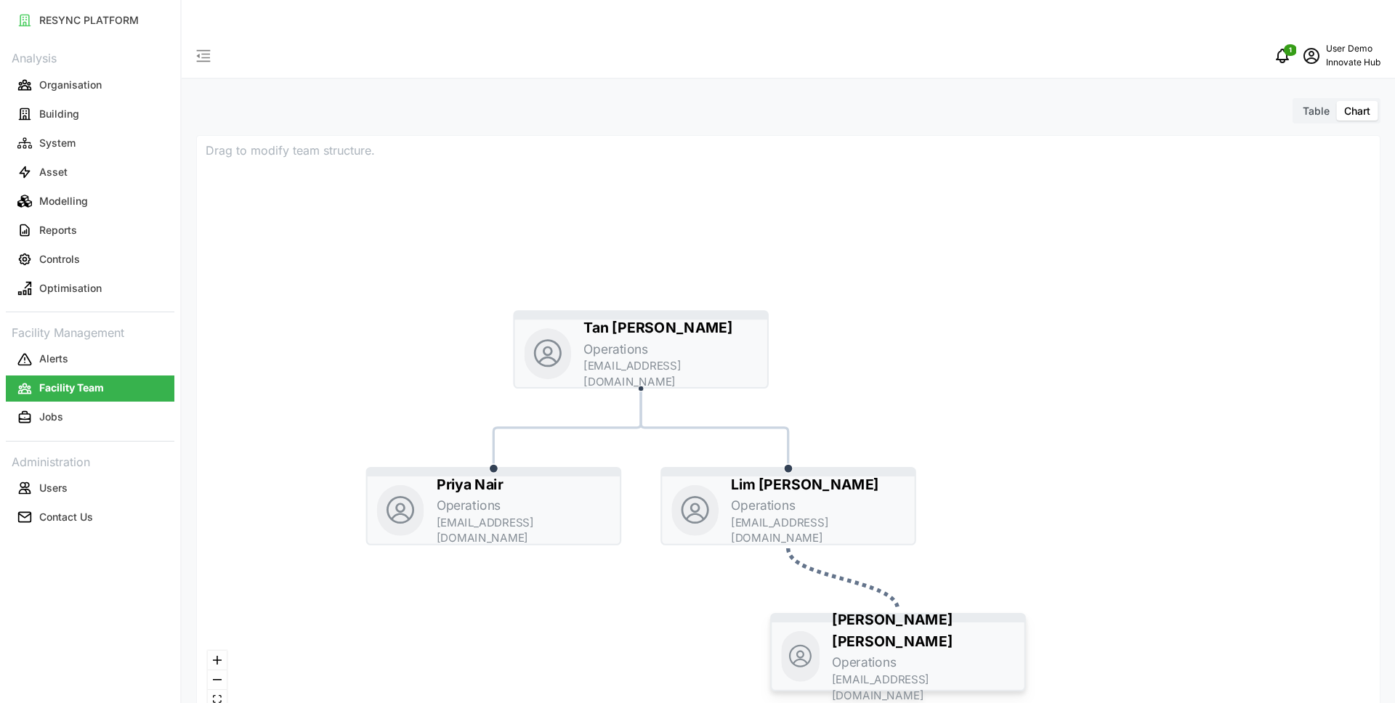
drag, startPoint x: 863, startPoint y: 464, endPoint x: 972, endPoint y: 611, distance: 182.8
click at [972, 611] on p "Nurul Aini Binte Abdullah" at bounding box center [923, 632] width 183 height 44
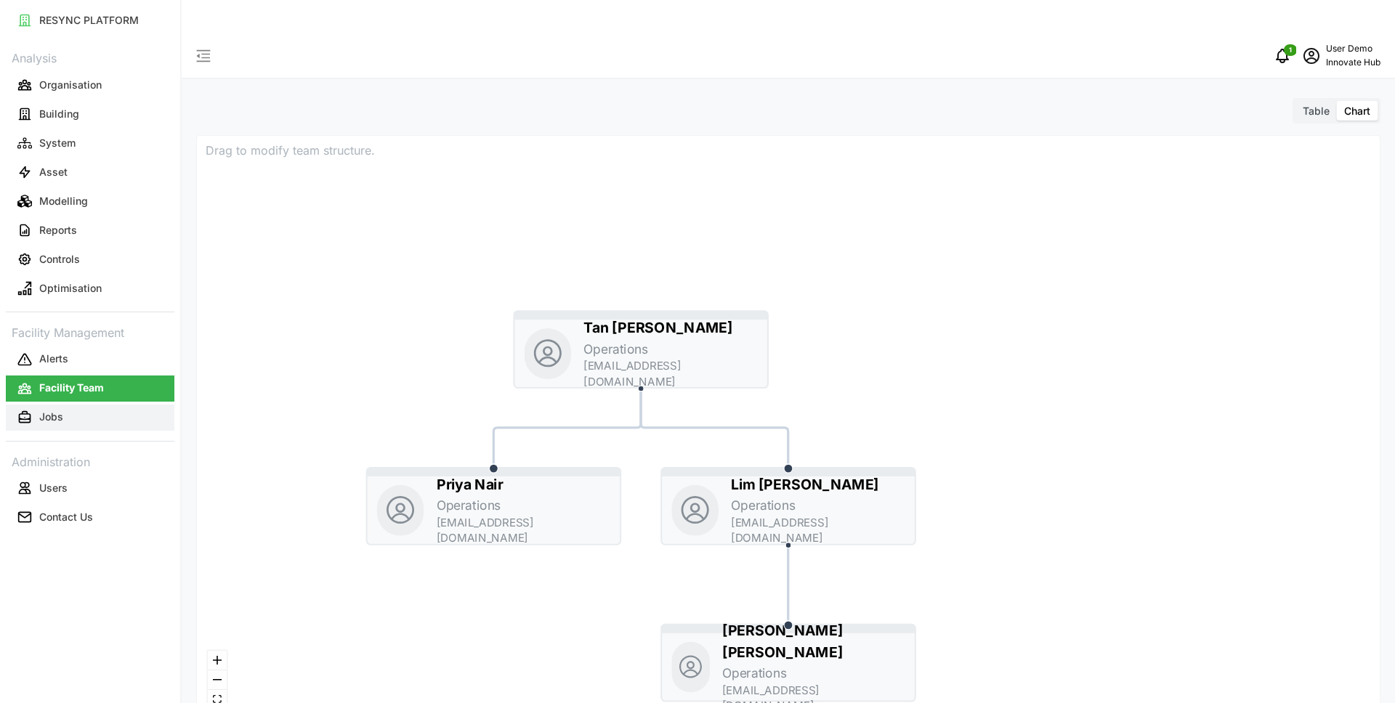
click at [98, 419] on button "Jobs" at bounding box center [90, 418] width 169 height 26
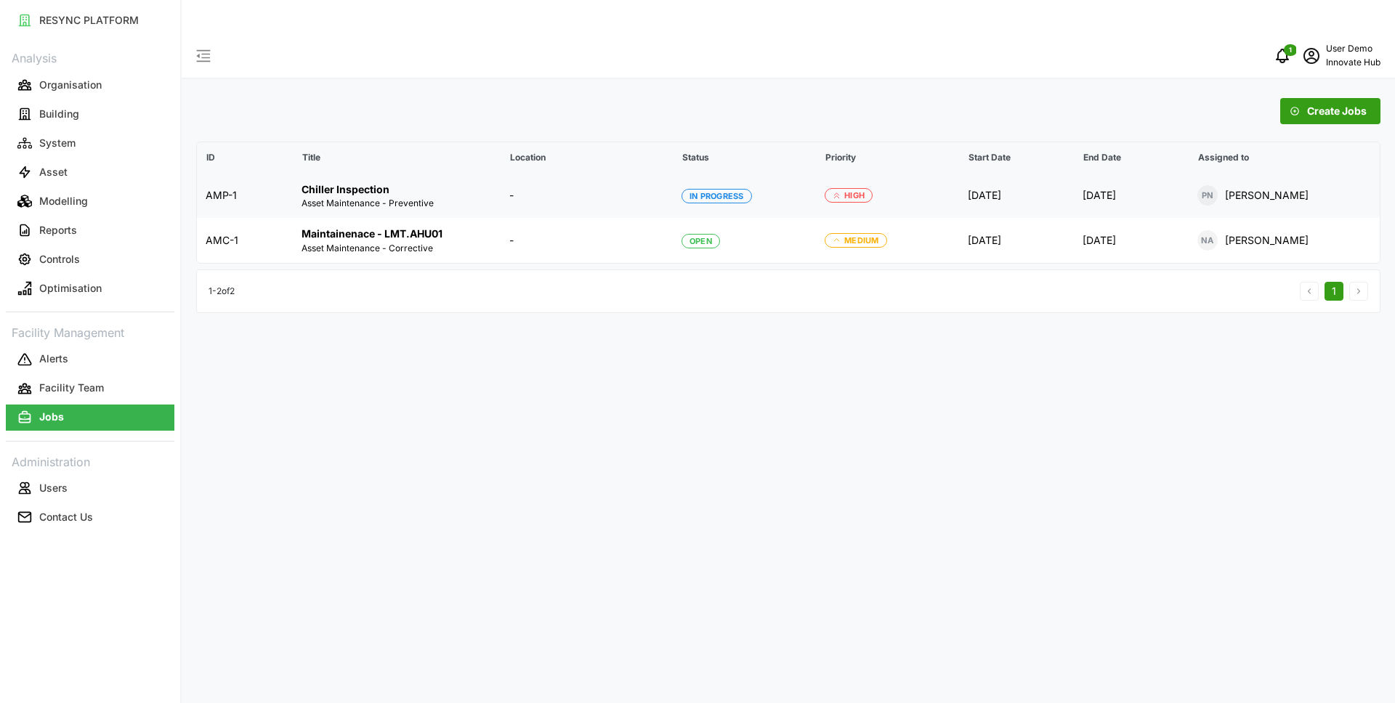
click at [480, 182] on p "Chiller Inspection" at bounding box center [397, 189] width 191 height 15
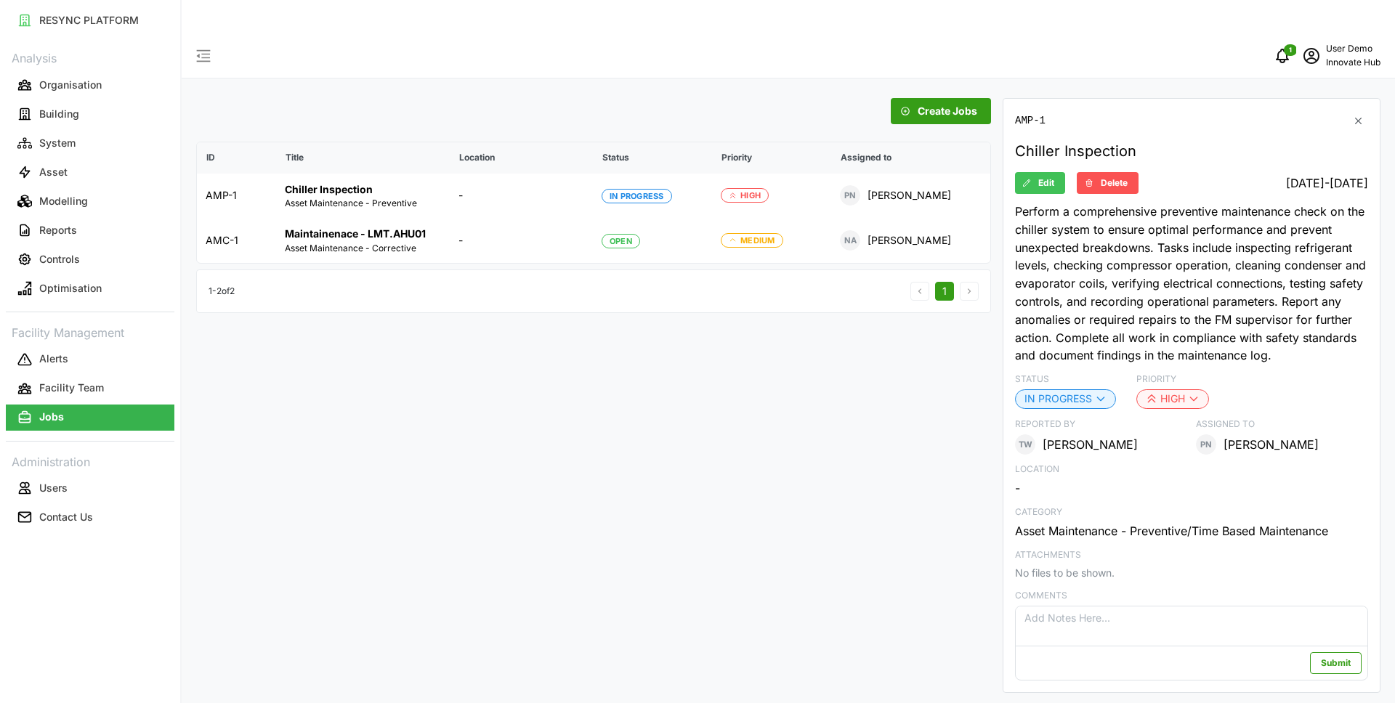
click at [929, 99] on span "Create Jobs" at bounding box center [948, 111] width 60 height 25
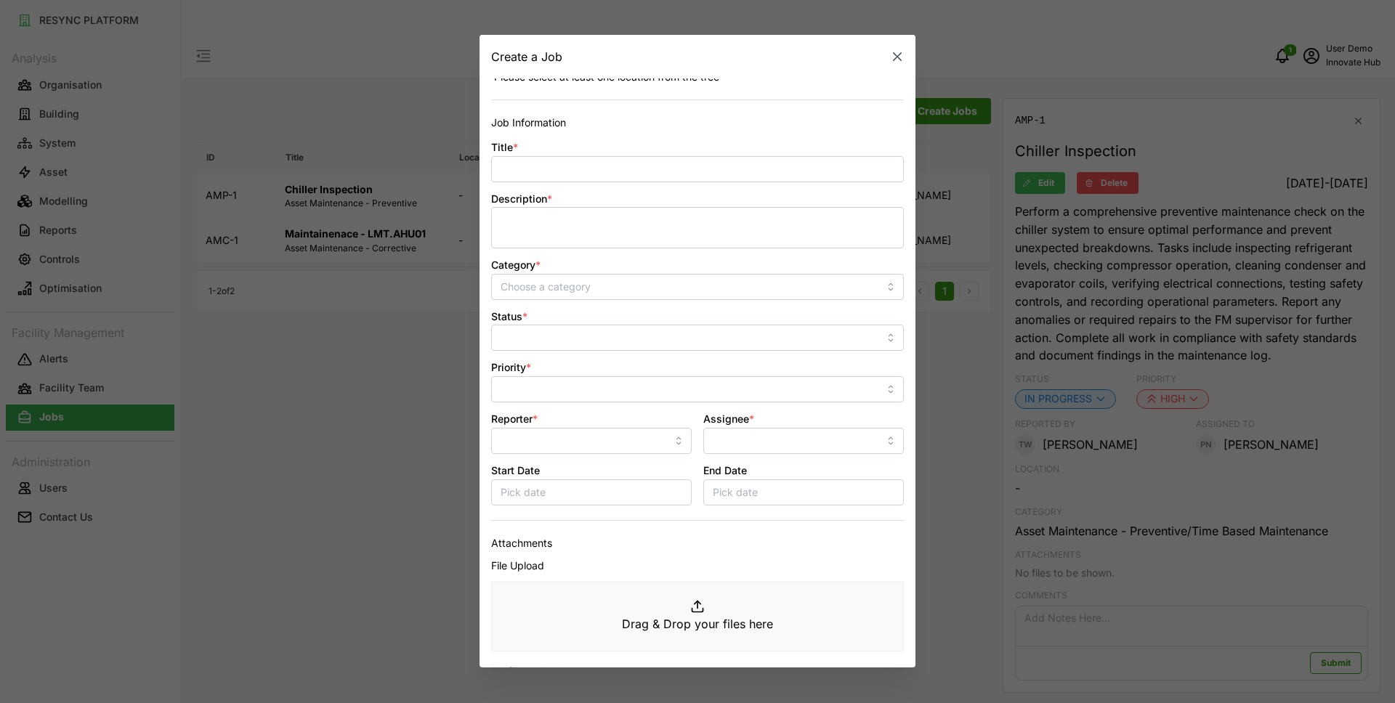
scroll to position [164, 0]
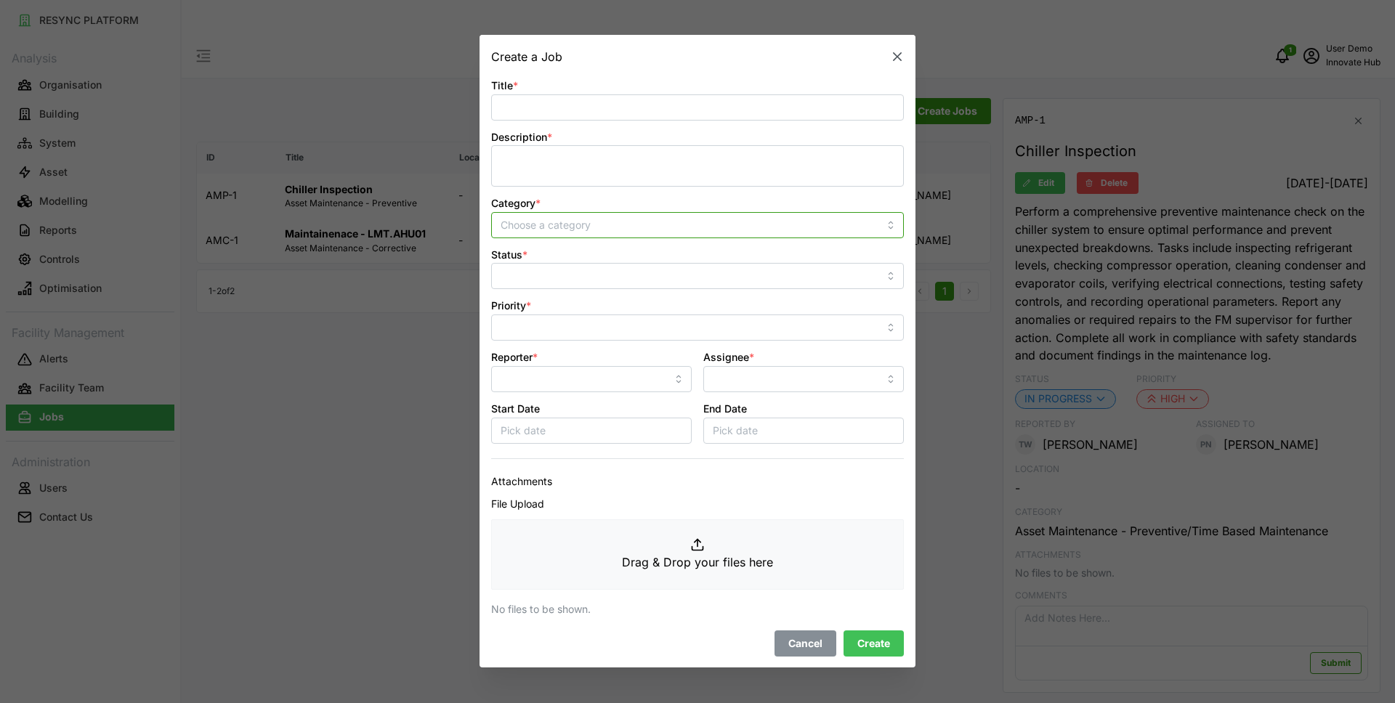
click at [607, 219] on input "Category *" at bounding box center [697, 225] width 413 height 26
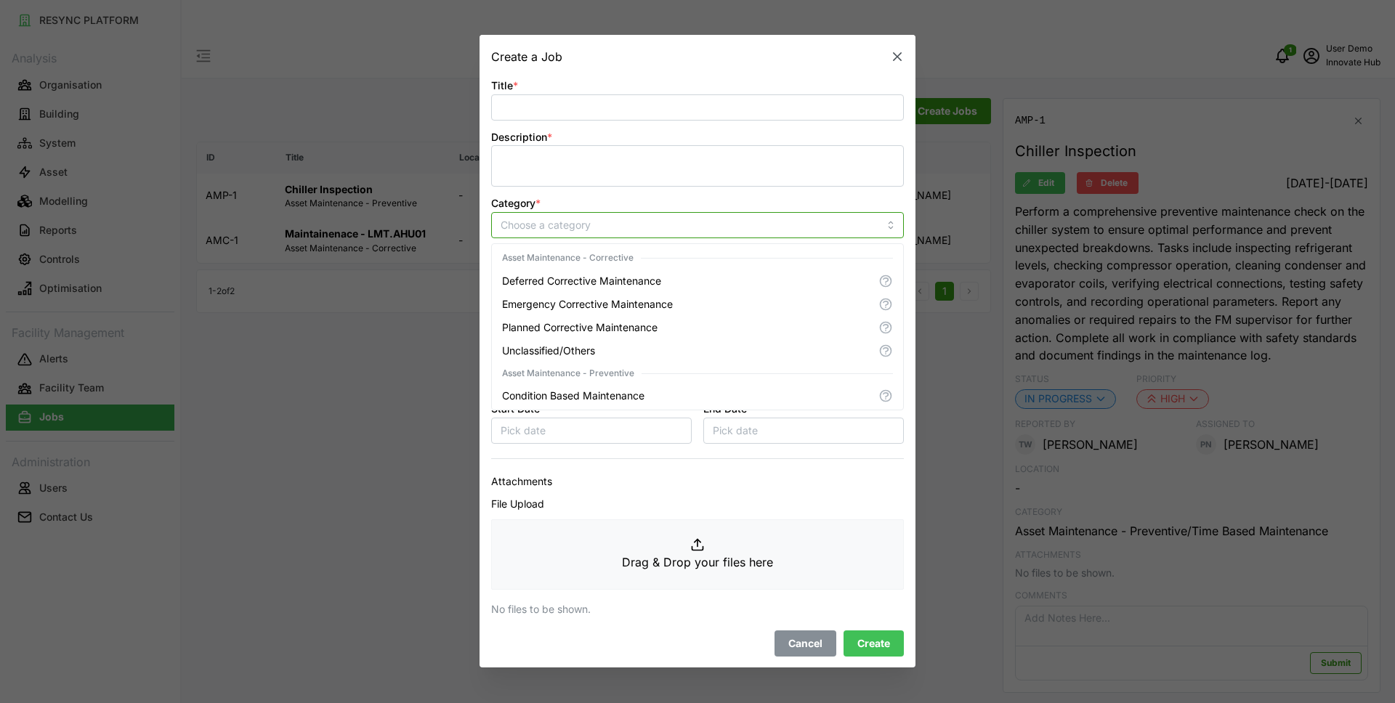
scroll to position [117, 0]
click at [658, 469] on div "Facility Information Select Location Select location ABC Site Please select at …" at bounding box center [697, 285] width 413 height 743
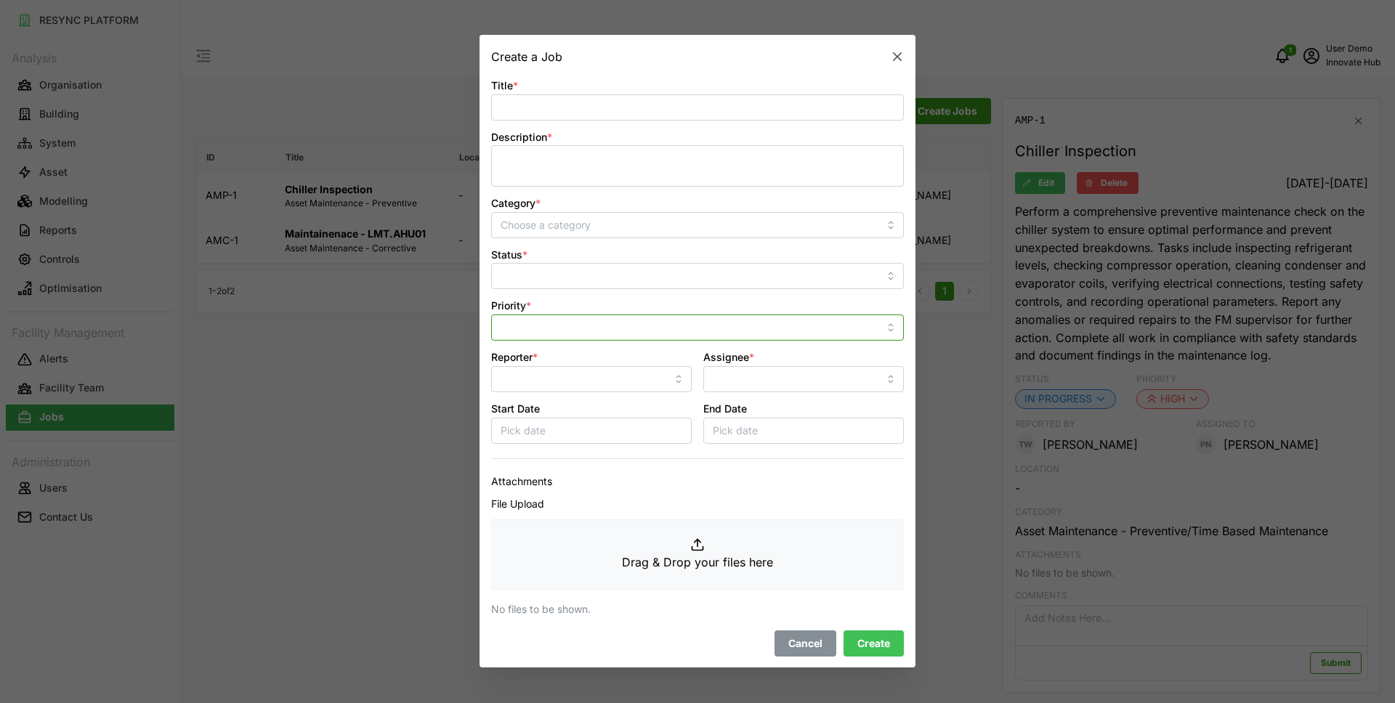
click at [623, 327] on input "Priority *" at bounding box center [697, 328] width 413 height 26
click at [668, 500] on p "File Upload" at bounding box center [697, 505] width 413 height 16
click at [563, 386] on input "Reporter *" at bounding box center [591, 379] width 201 height 26
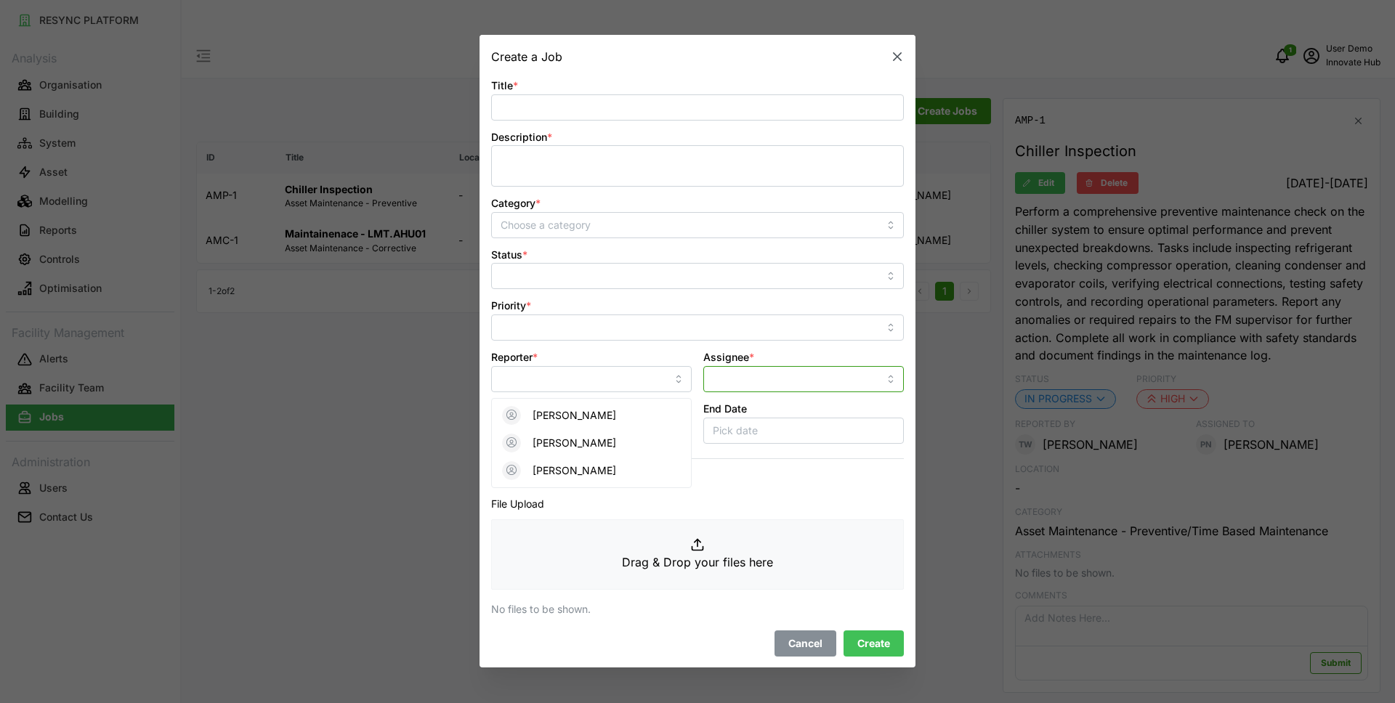
click at [776, 382] on input "Assignee *" at bounding box center [803, 379] width 201 height 26
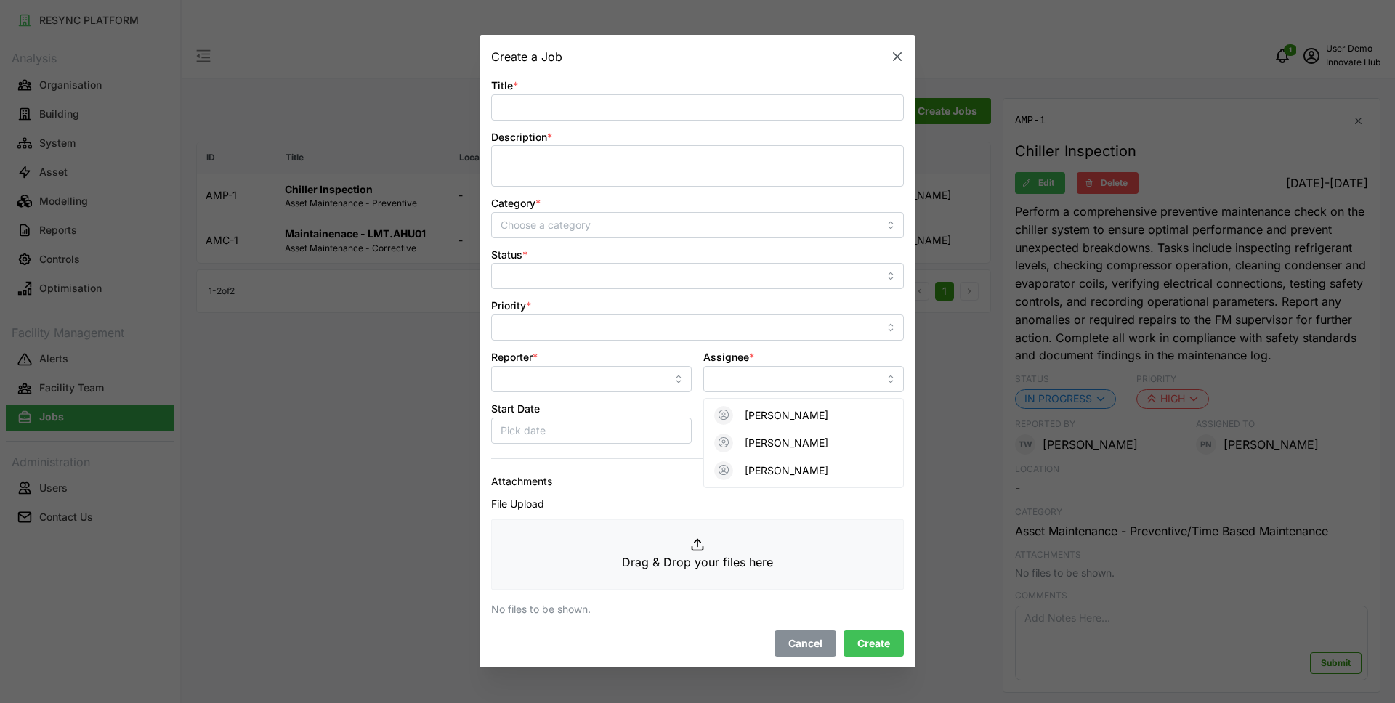
click at [652, 485] on p "Attachments" at bounding box center [697, 482] width 413 height 16
click at [799, 637] on span "Cancel" at bounding box center [805, 643] width 34 height 25
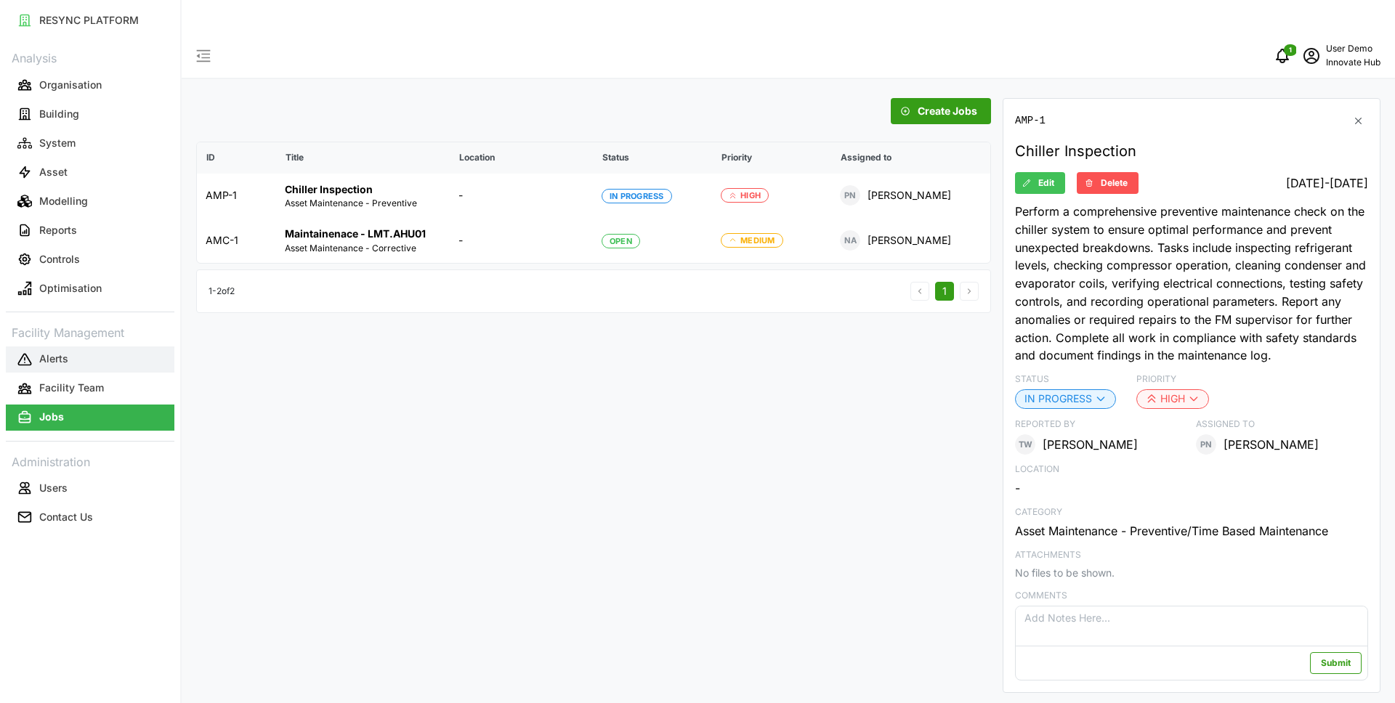
click at [97, 359] on button "Alerts" at bounding box center [90, 360] width 169 height 26
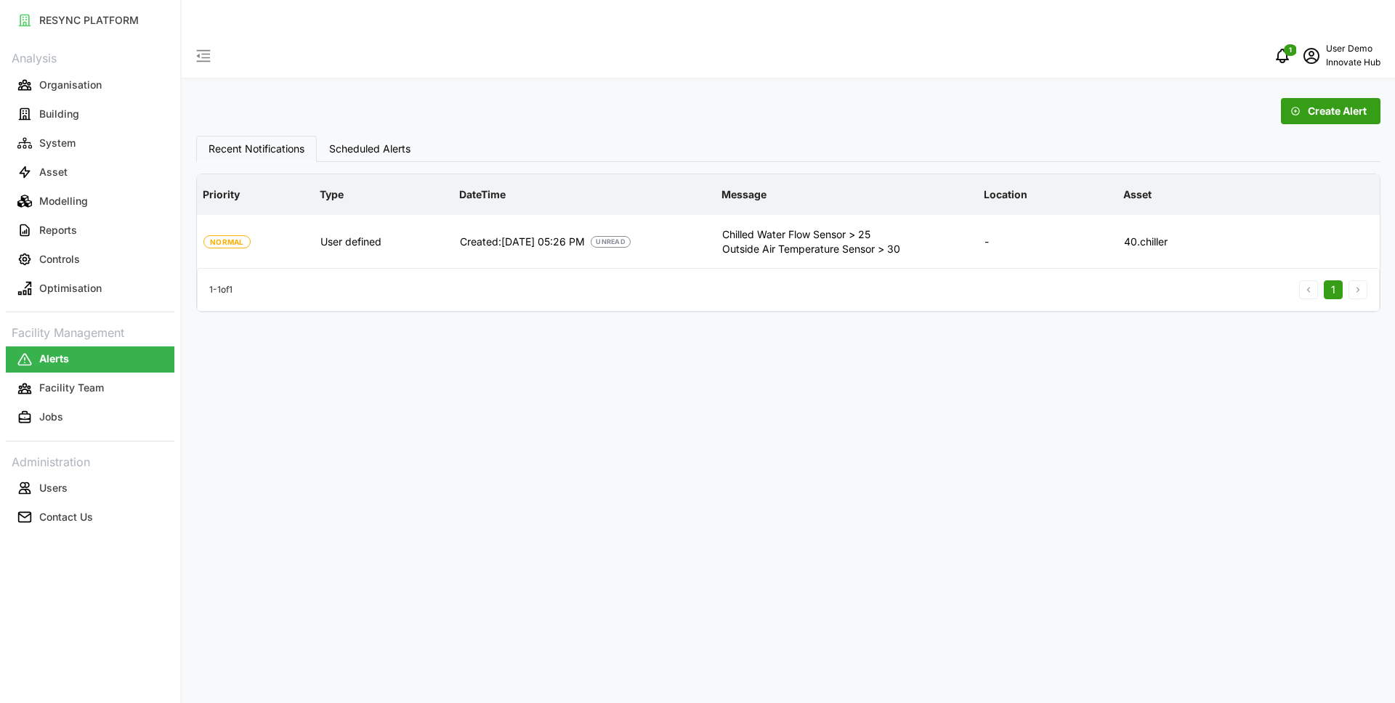
click at [377, 144] on span "Scheduled Alerts" at bounding box center [369, 149] width 81 height 10
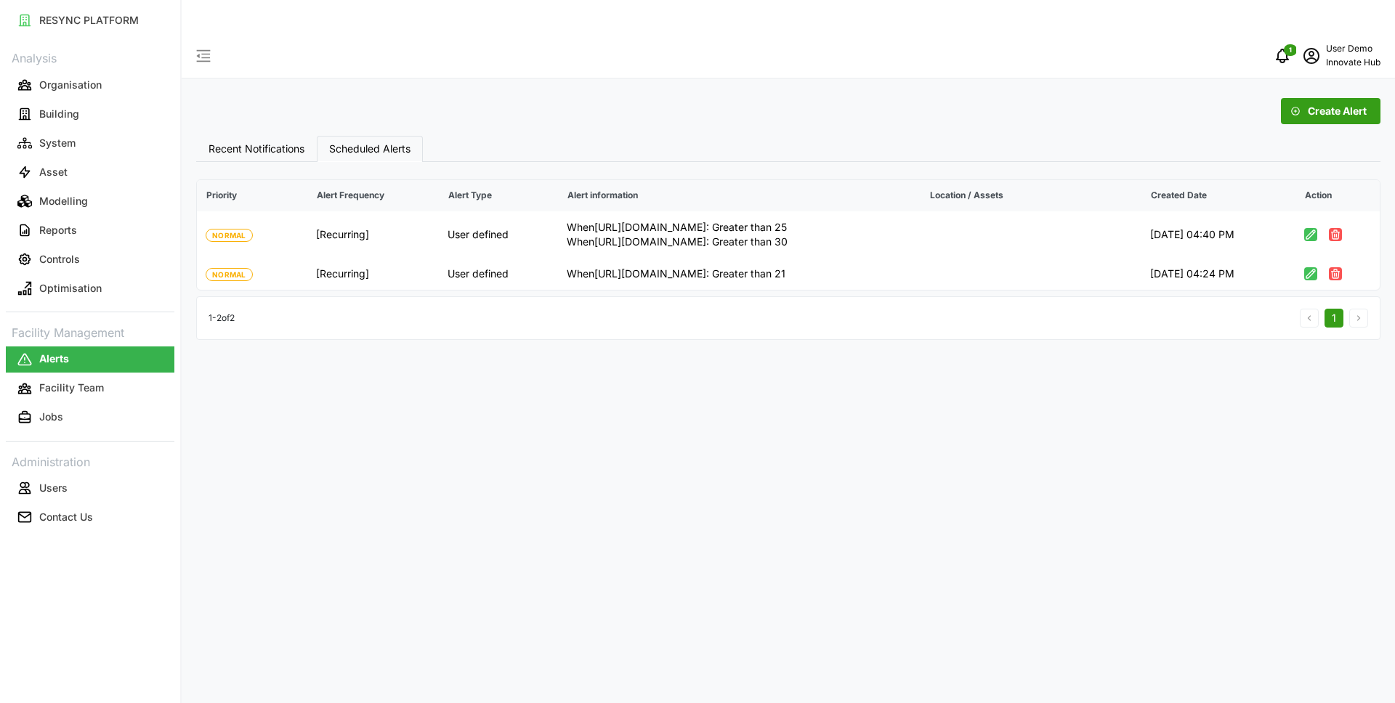
click at [1360, 99] on span "Create Alert" at bounding box center [1337, 111] width 59 height 25
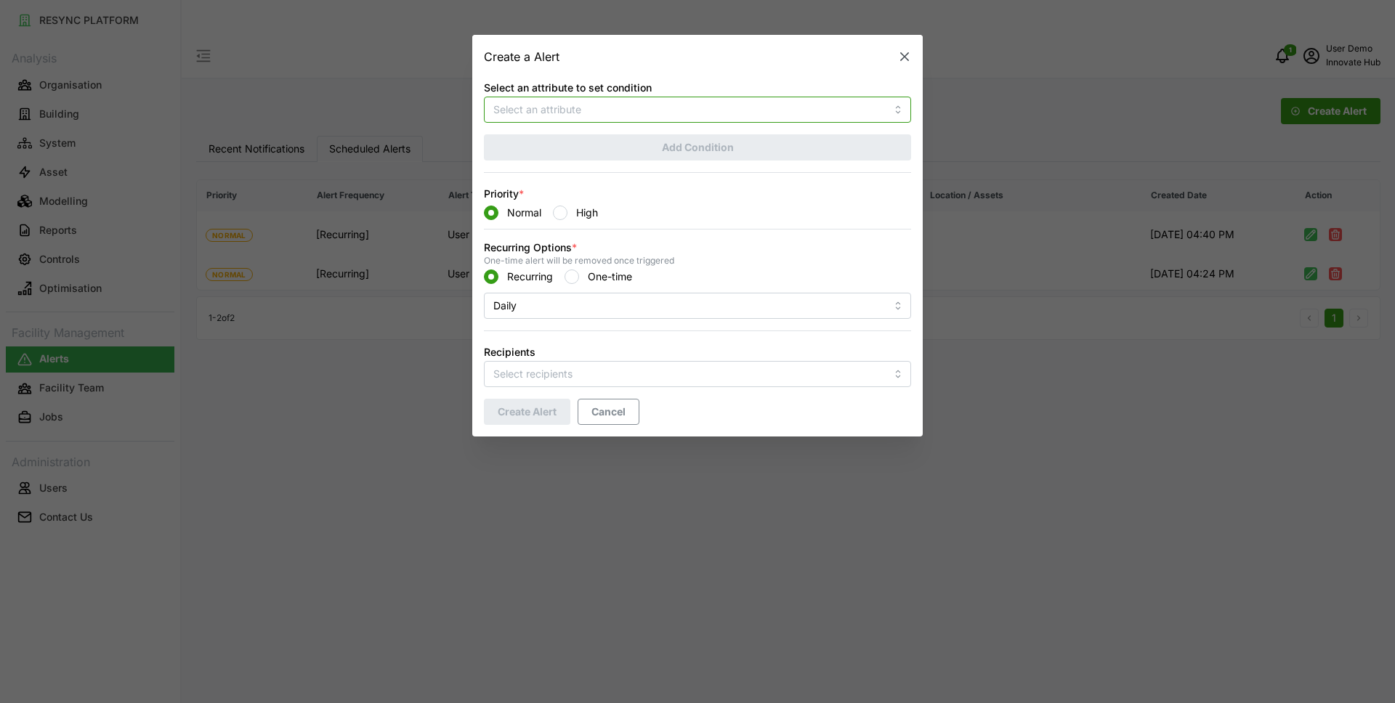
click at [707, 115] on input "Select an attribute to set condition" at bounding box center [697, 110] width 427 height 26
click at [669, 154] on div "Electrical Energy Usage Sensor absolute" at bounding box center [698, 144] width 420 height 25
type input "Electrical Energy Usage Sensor absolute"
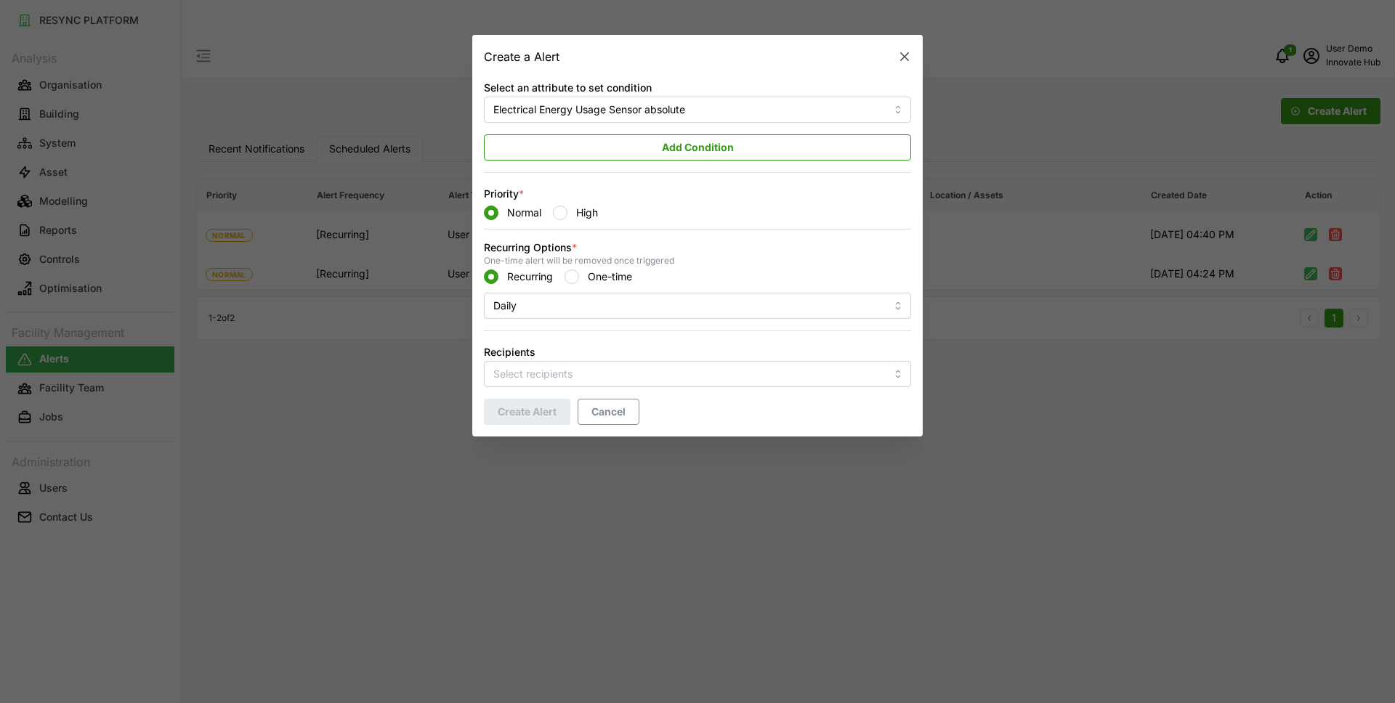
click at [669, 153] on span "Add Condition" at bounding box center [698, 147] width 72 height 25
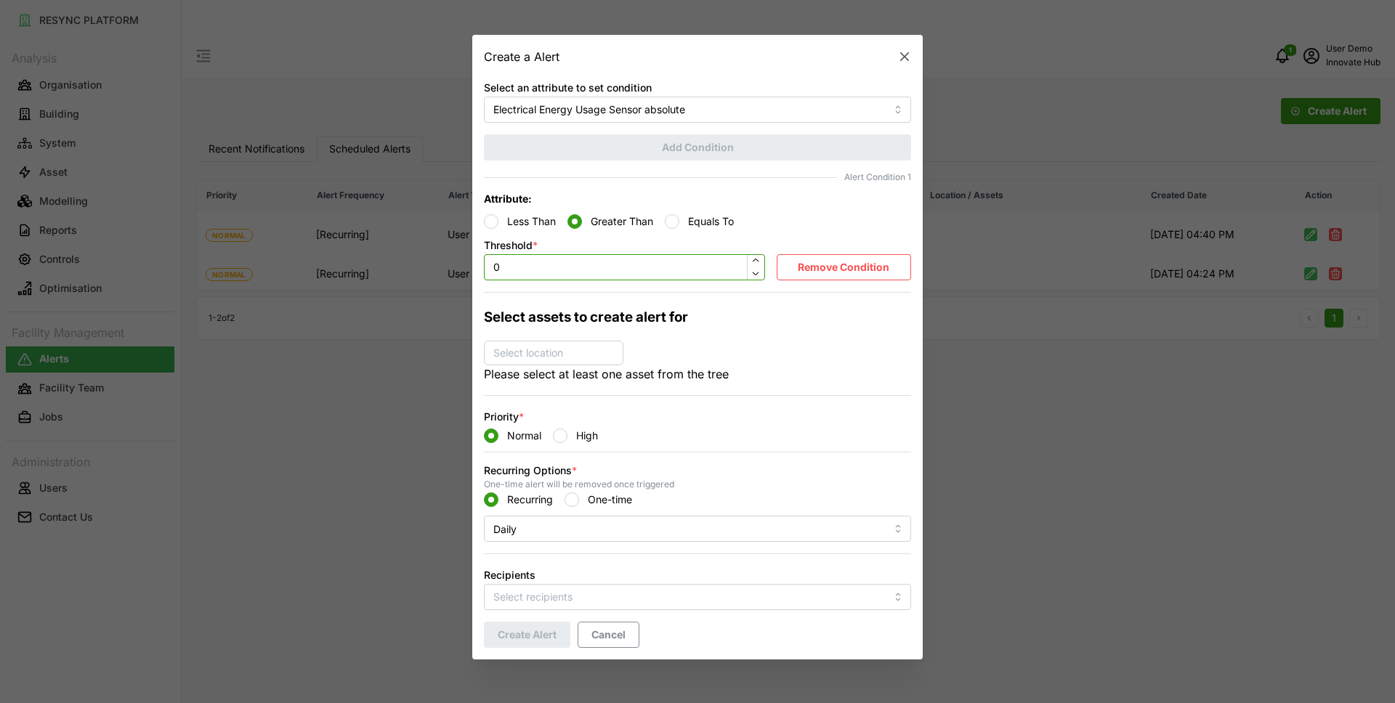
click at [710, 265] on input "0" at bounding box center [624, 267] width 281 height 26
type input "0"
type input "-"
type input "1000"
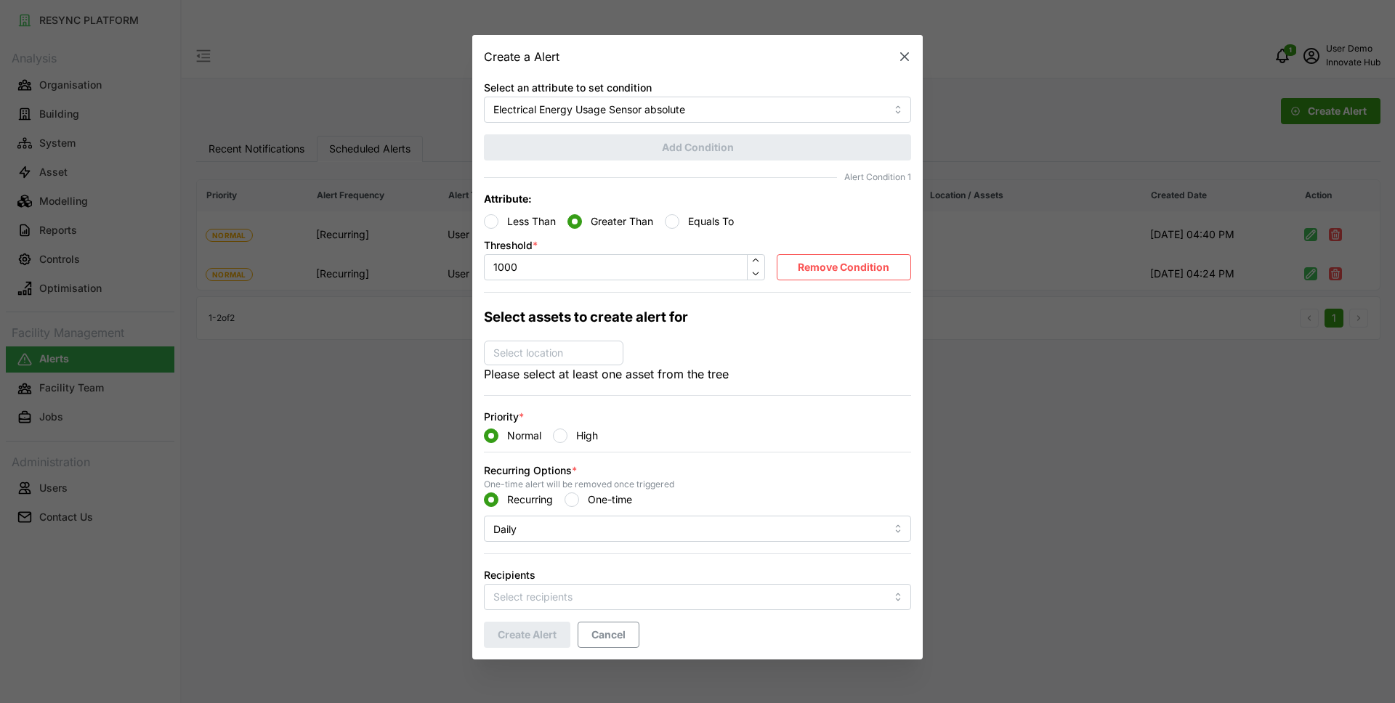
click at [844, 341] on div "Select assets to create alert for Select location ABC Site Please select at lea…" at bounding box center [697, 338] width 427 height 92
click at [557, 356] on p "Select location" at bounding box center [528, 354] width 81 height 15
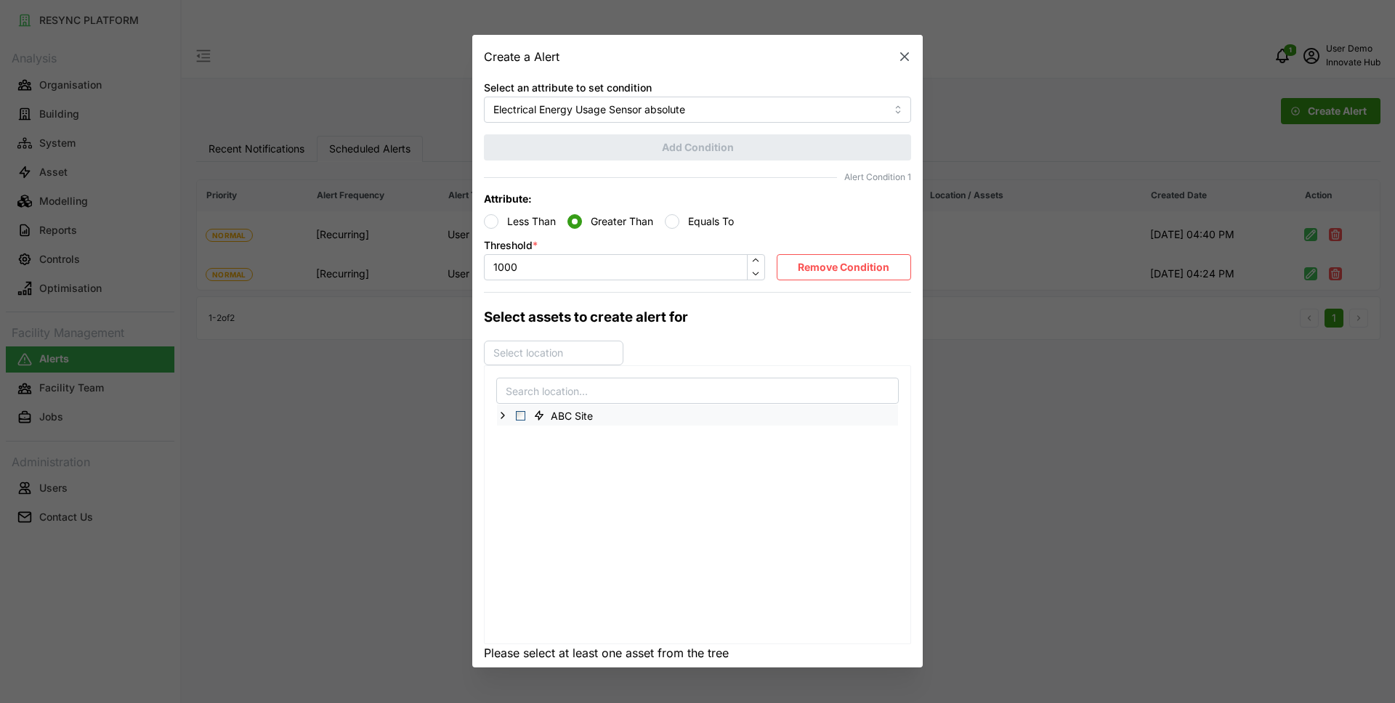
click at [500, 421] on icon at bounding box center [503, 416] width 12 height 12
click at [517, 439] on icon at bounding box center [515, 437] width 12 height 12
click at [512, 527] on div "Nexus Point" at bounding box center [697, 520] width 401 height 21
click at [513, 522] on polyline at bounding box center [514, 520] width 3 height 6
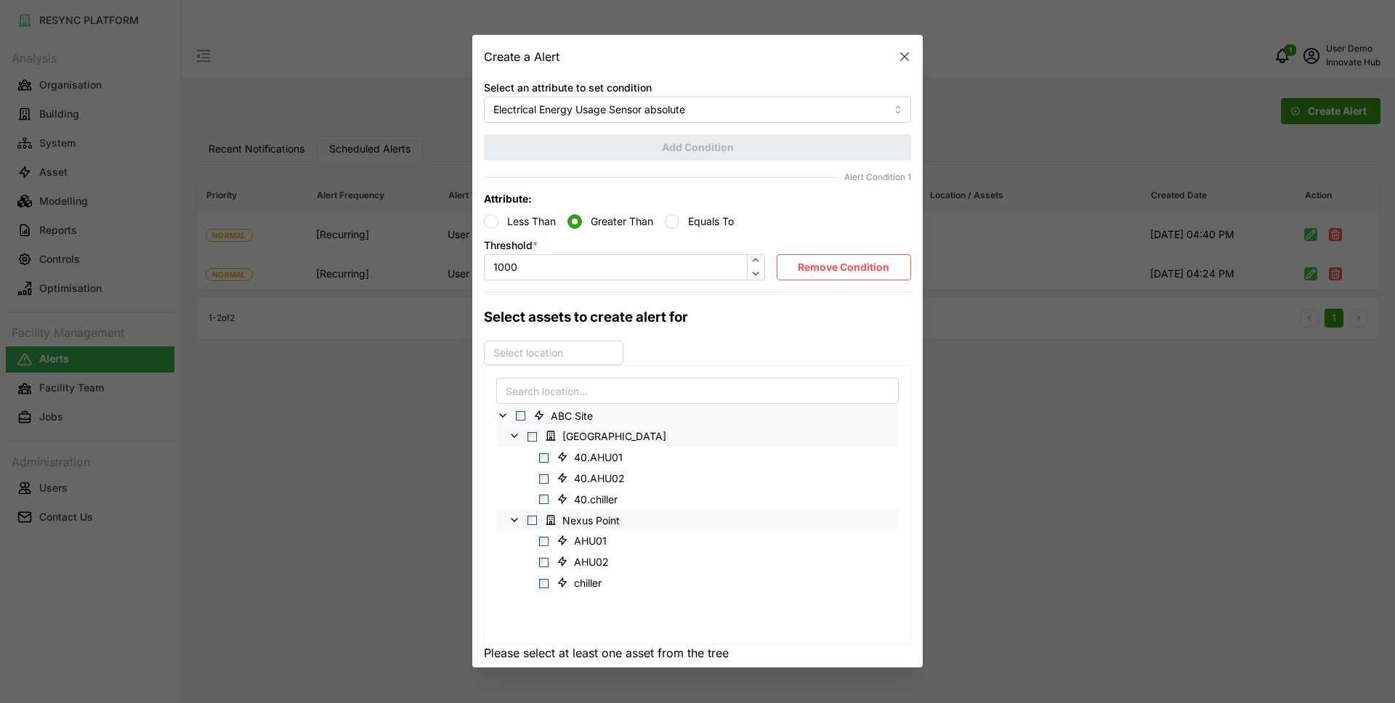
scroll to position [271, 0]
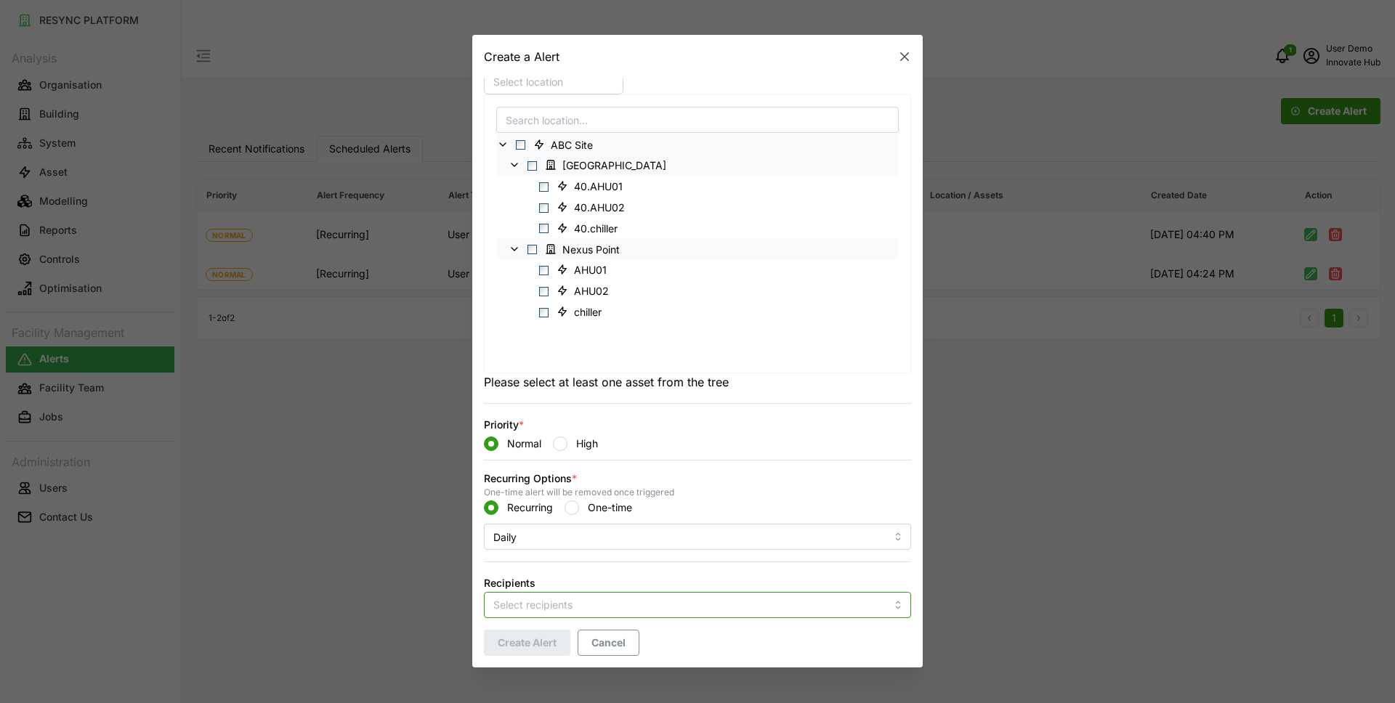
click at [557, 607] on input "Recipients" at bounding box center [689, 605] width 392 height 16
click at [557, 552] on p "Tan Wei Jie" at bounding box center [577, 558] width 95 height 18
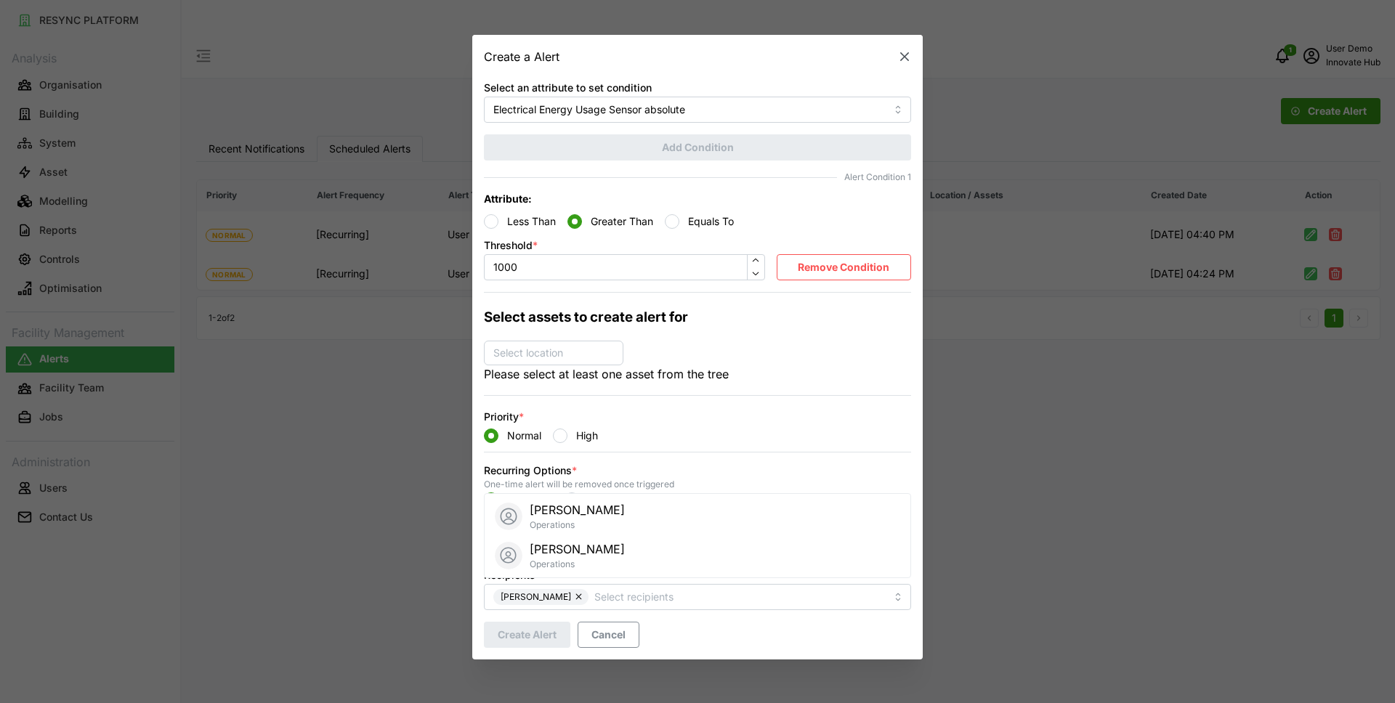
click at [908, 57] on icon "button" at bounding box center [904, 57] width 15 height 15
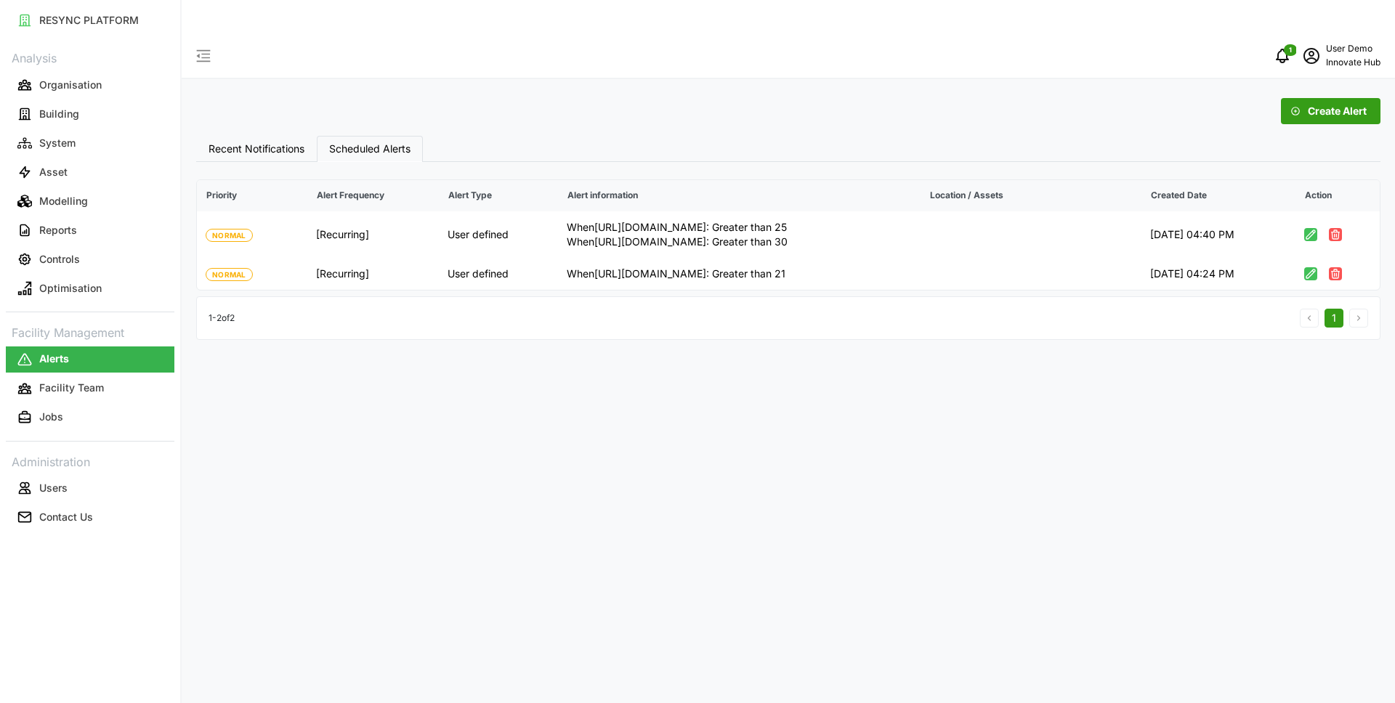
click at [530, 429] on div "Create Alert Recent Notifications Scheduled Alerts Priority Type DateTime Messa…" at bounding box center [789, 385] width 1214 height 703
click at [1354, 56] on p "Innovate Hub" at bounding box center [1353, 63] width 55 height 14
click at [1309, 112] on div "Logout" at bounding box center [1327, 110] width 103 height 16
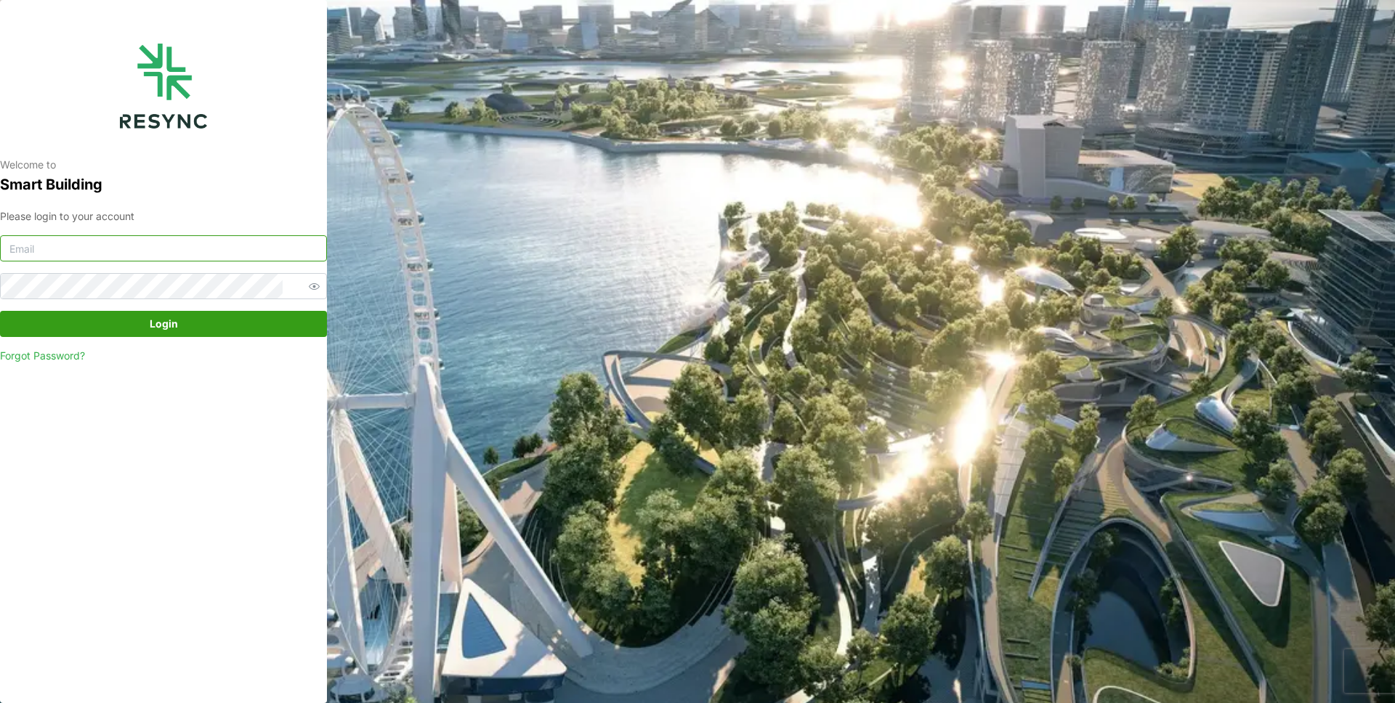
type input "[EMAIL_ADDRESS][DOMAIN_NAME]"
click at [177, 325] on span "Login" at bounding box center [164, 324] width 28 height 25
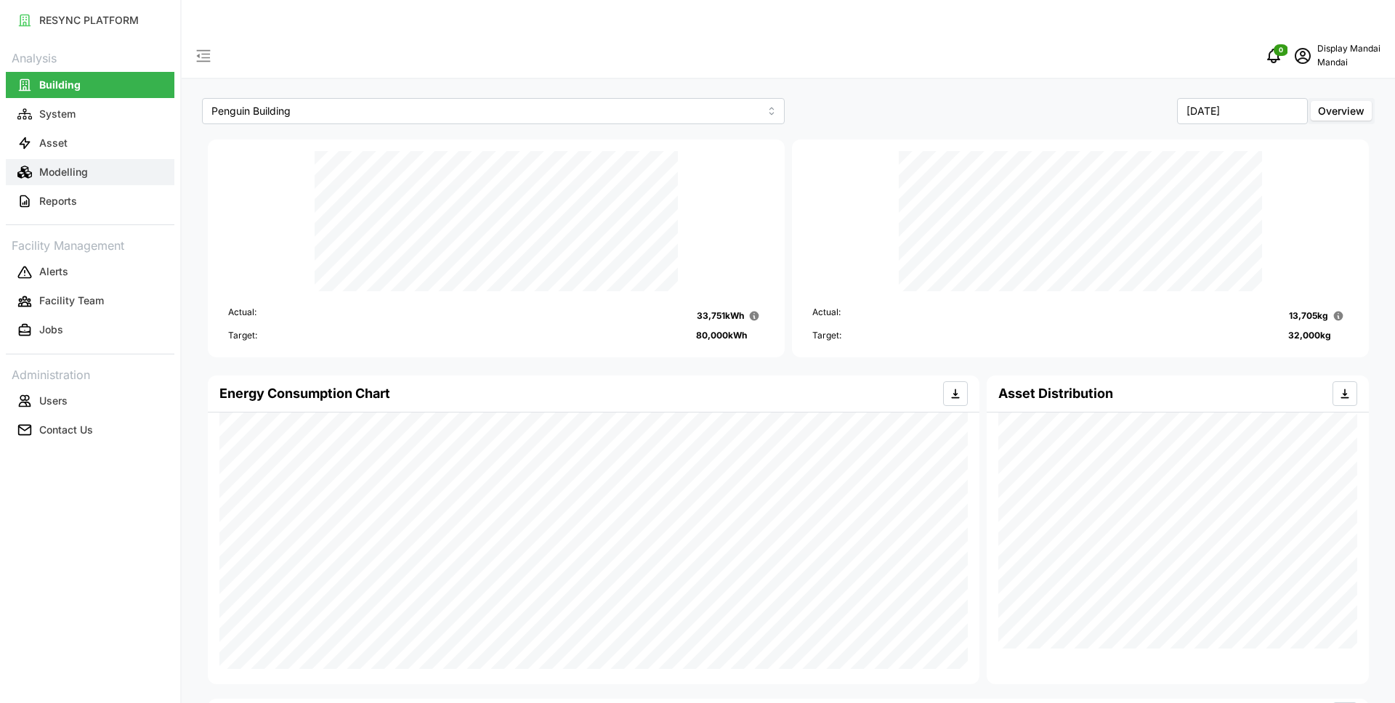
click at [81, 178] on p "Modelling" at bounding box center [63, 172] width 49 height 15
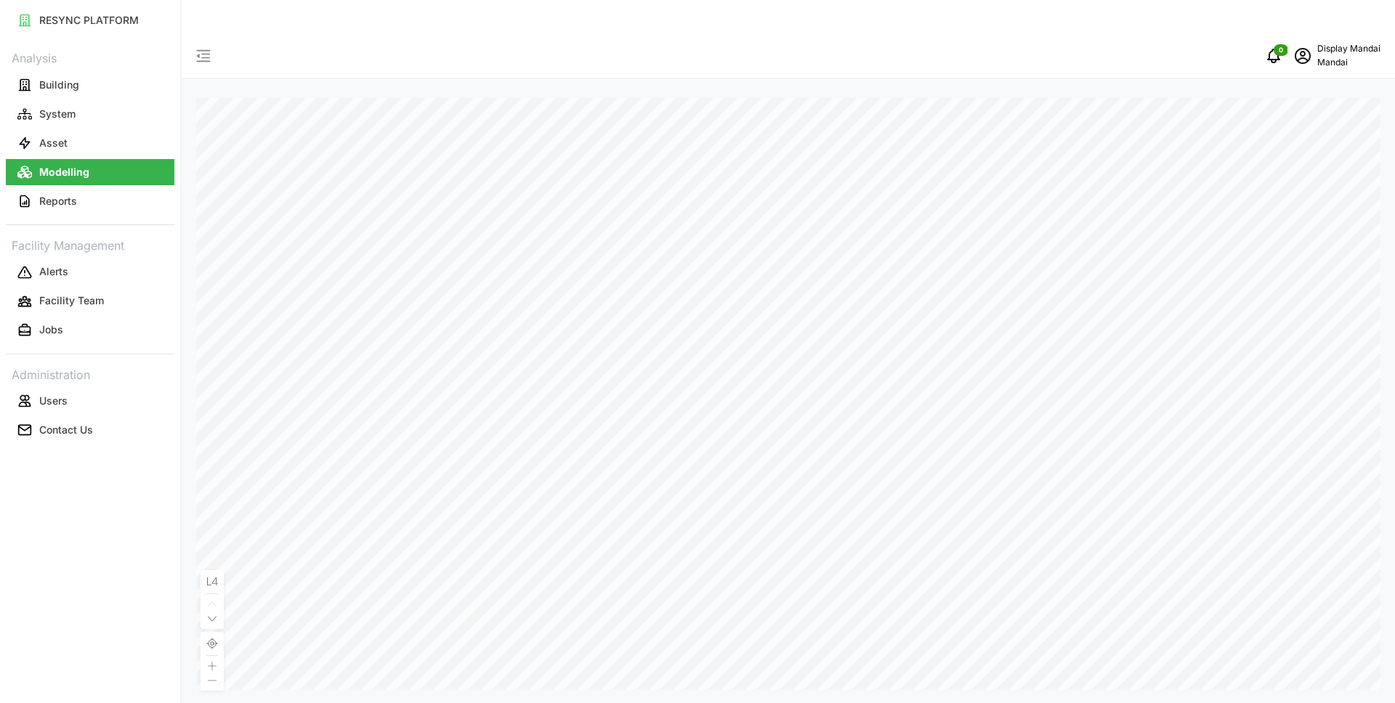
click at [214, 616] on icon at bounding box center [212, 618] width 9 height 4
click at [1304, 51] on icon "schedule" at bounding box center [1303, 54] width 6 height 6
click at [1285, 106] on div "Logout" at bounding box center [1327, 110] width 103 height 16
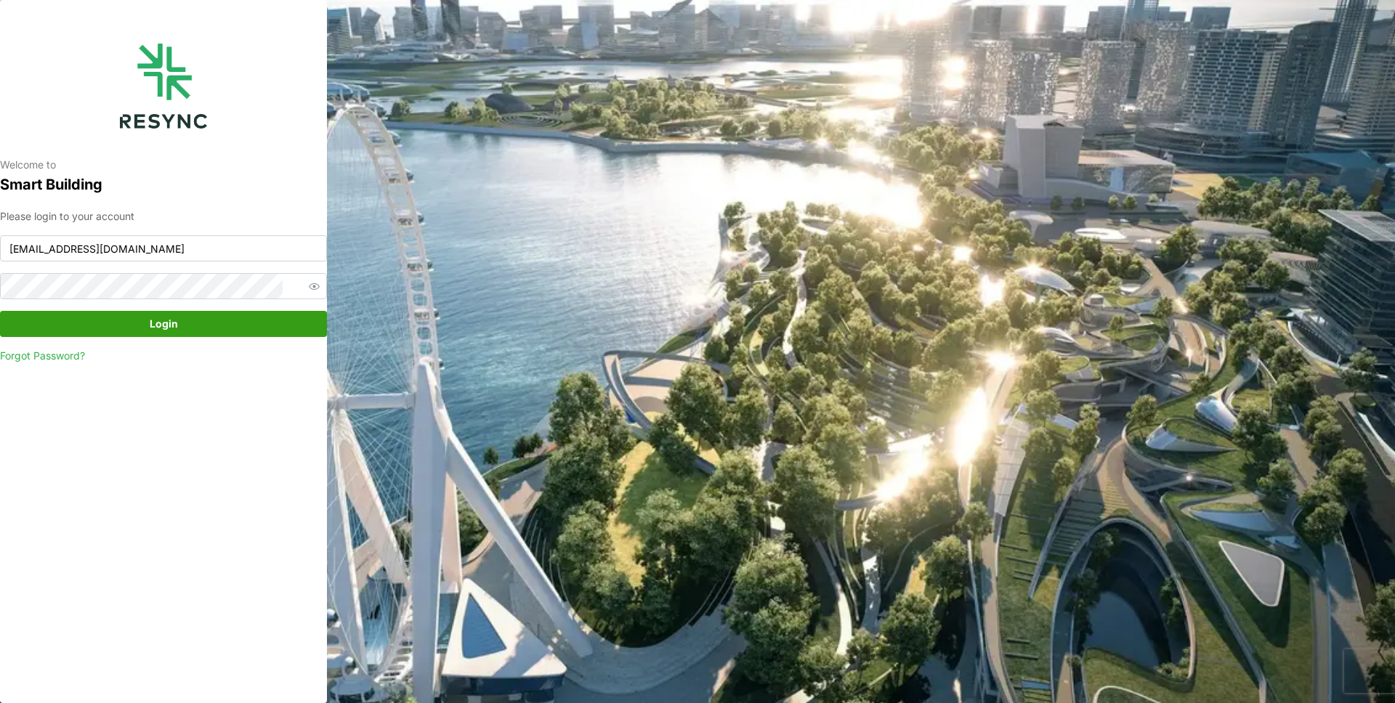
click at [116, 262] on div "Please login to your account [EMAIL_ADDRESS][DOMAIN_NAME] Login Forgot Password?" at bounding box center [163, 287] width 327 height 156
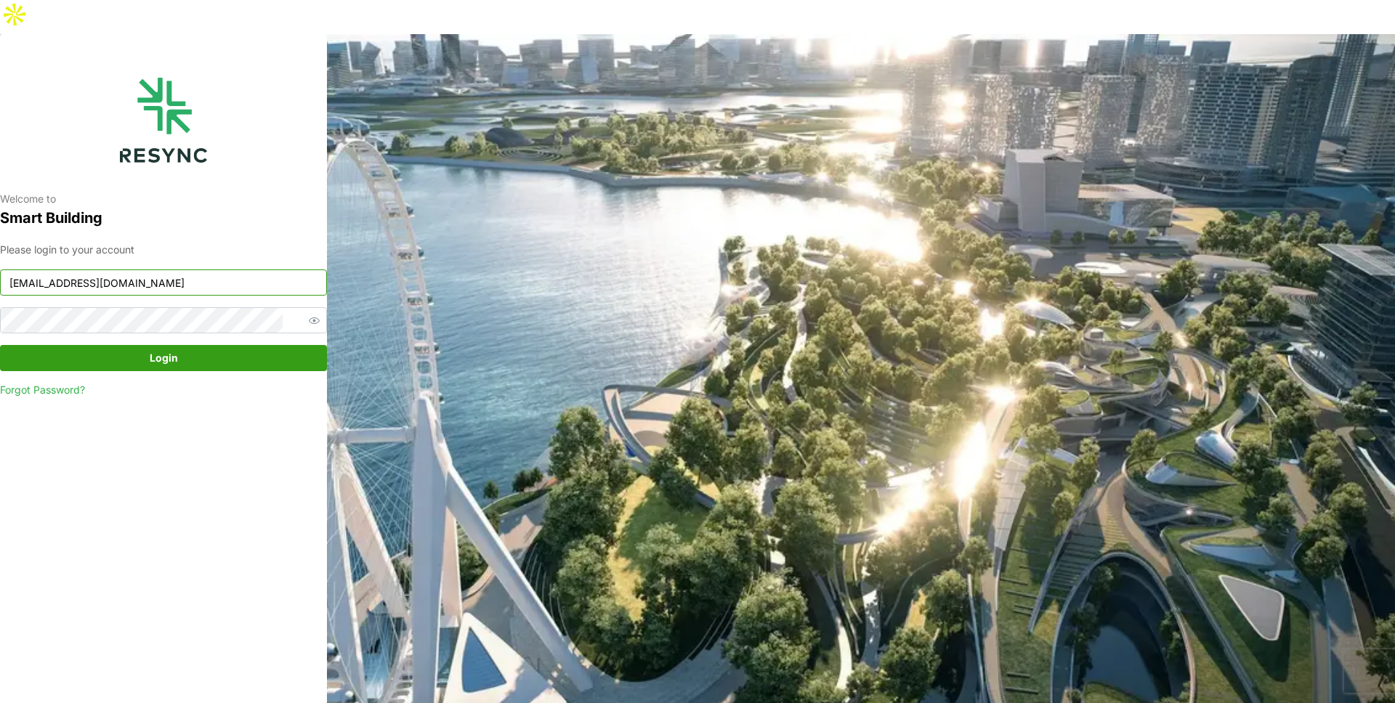
click at [112, 270] on input "[EMAIL_ADDRESS][DOMAIN_NAME]" at bounding box center [163, 283] width 327 height 26
type input "[EMAIL_ADDRESS][DOMAIN_NAME]"
click at [146, 346] on span "Login" at bounding box center [163, 358] width 299 height 25
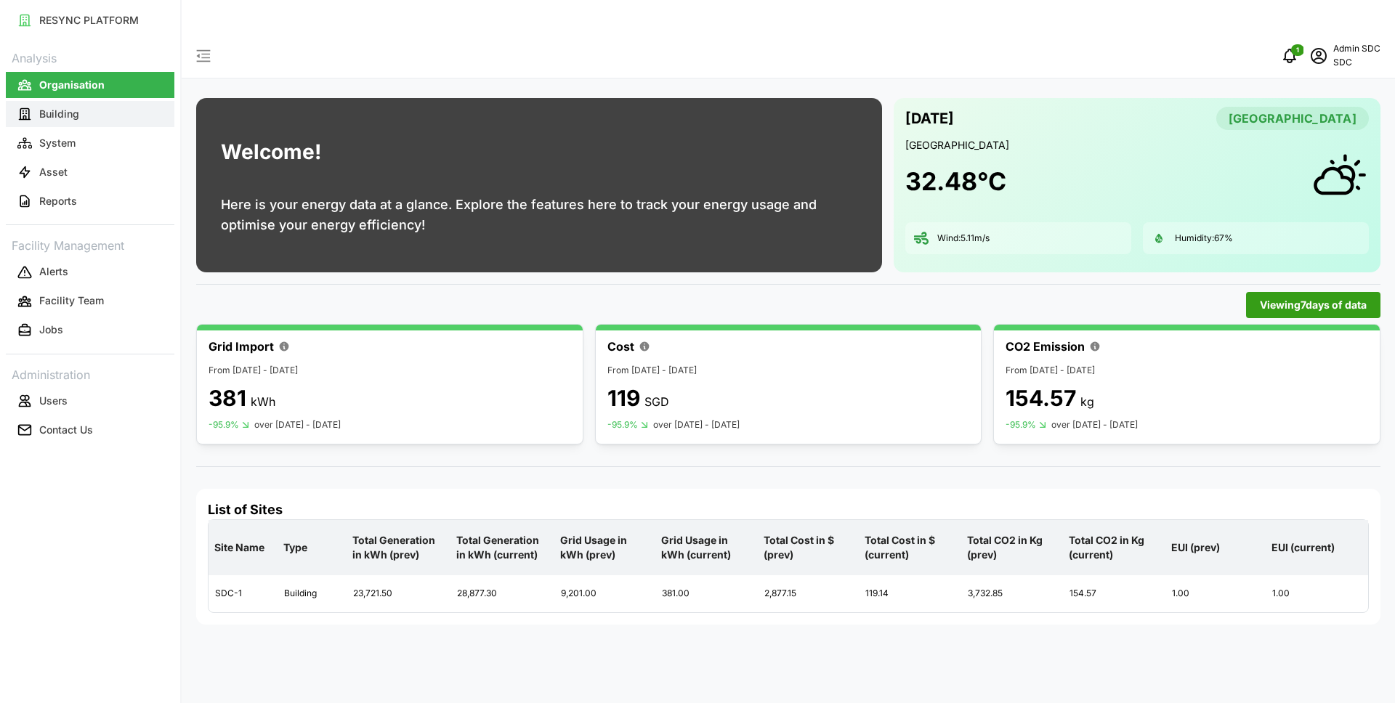
click at [89, 123] on button "Building" at bounding box center [90, 114] width 169 height 26
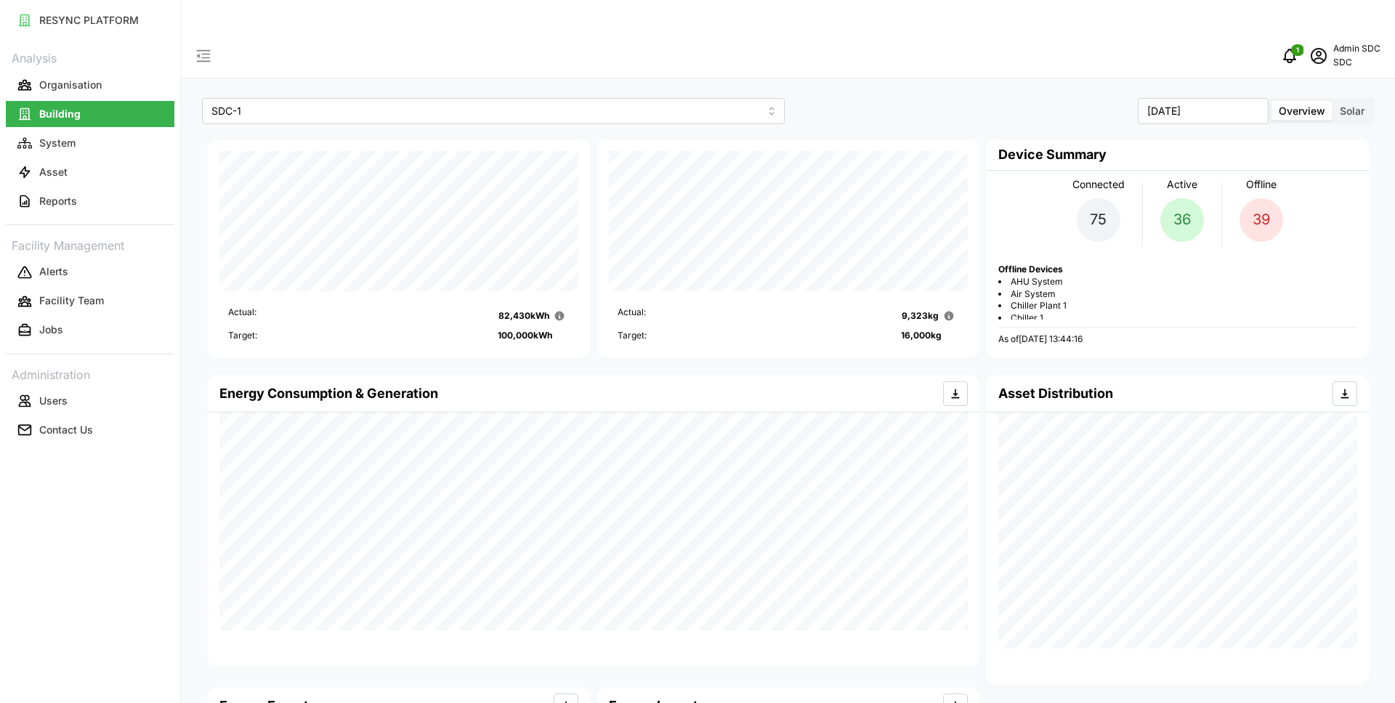
click at [1352, 105] on span "Solar" at bounding box center [1352, 111] width 25 height 12
click at [1333, 101] on input "Solar" at bounding box center [1333, 101] width 0 height 0
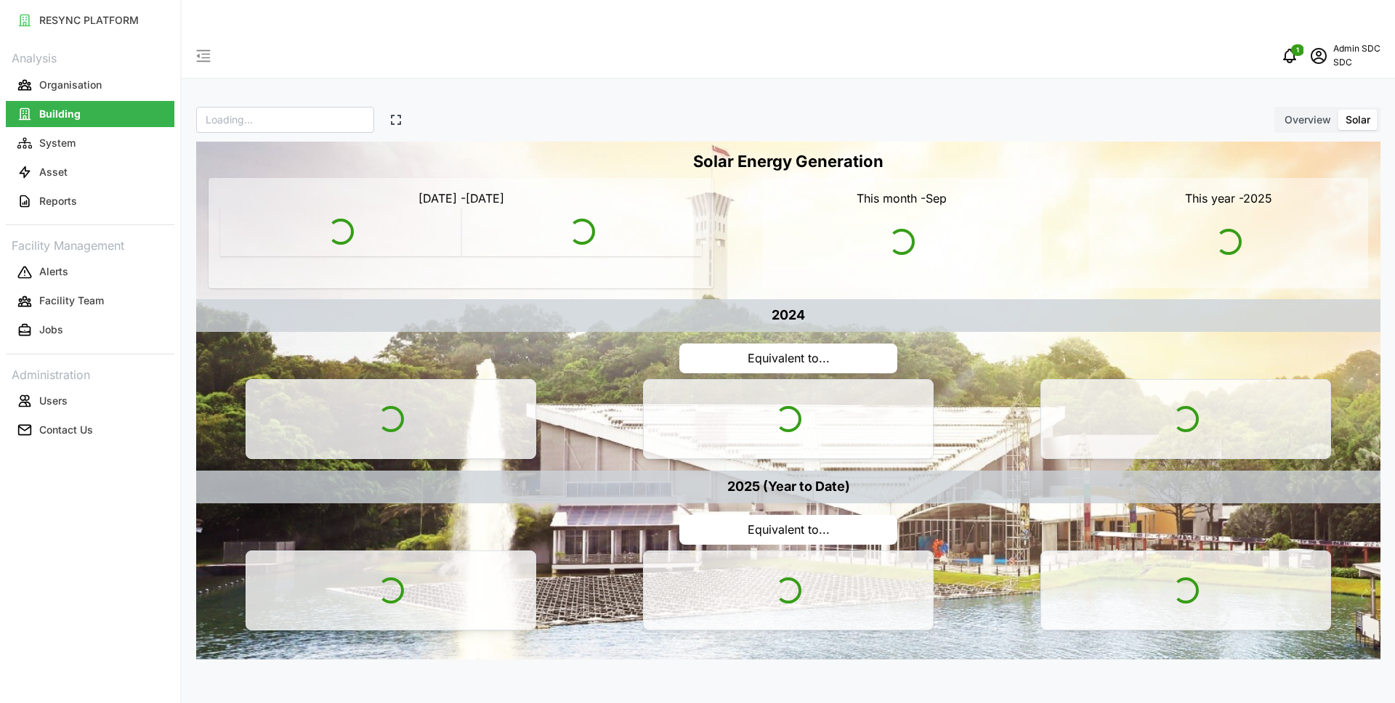
type input "SDC"
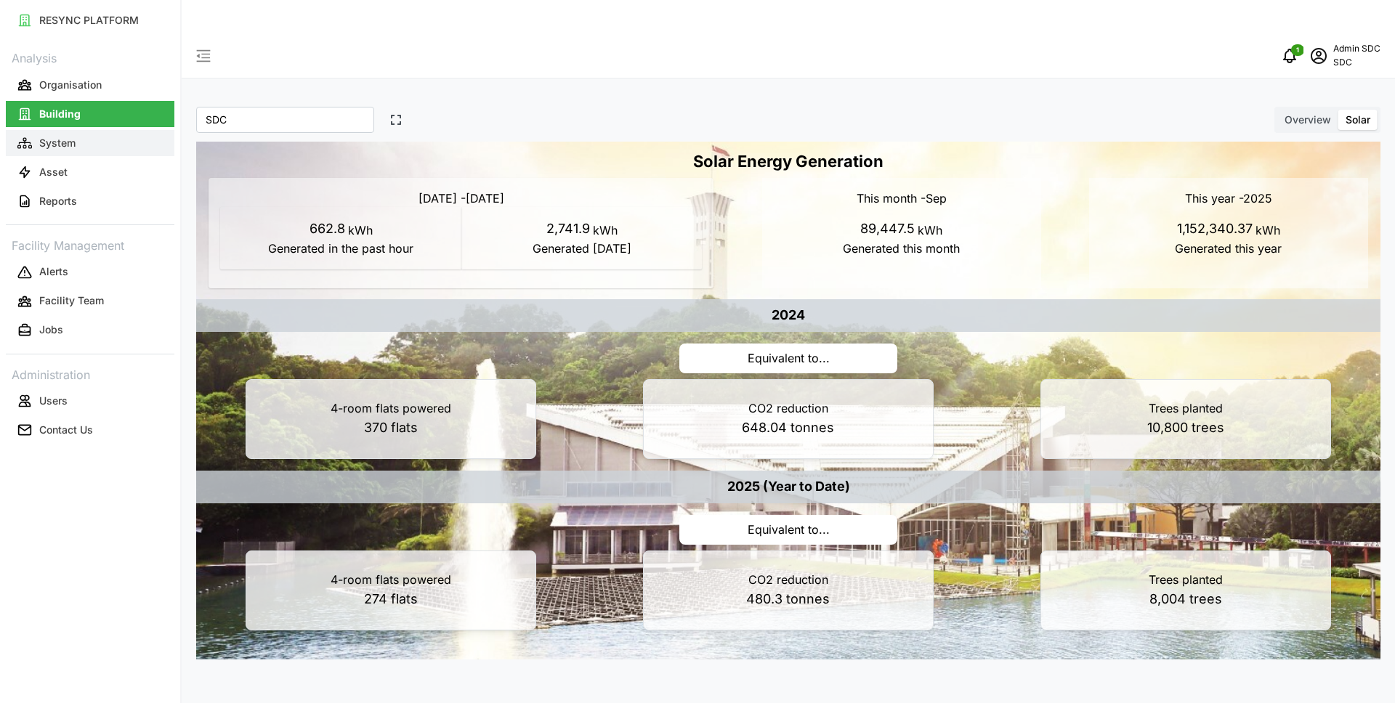
click at [68, 150] on button "System" at bounding box center [90, 143] width 169 height 26
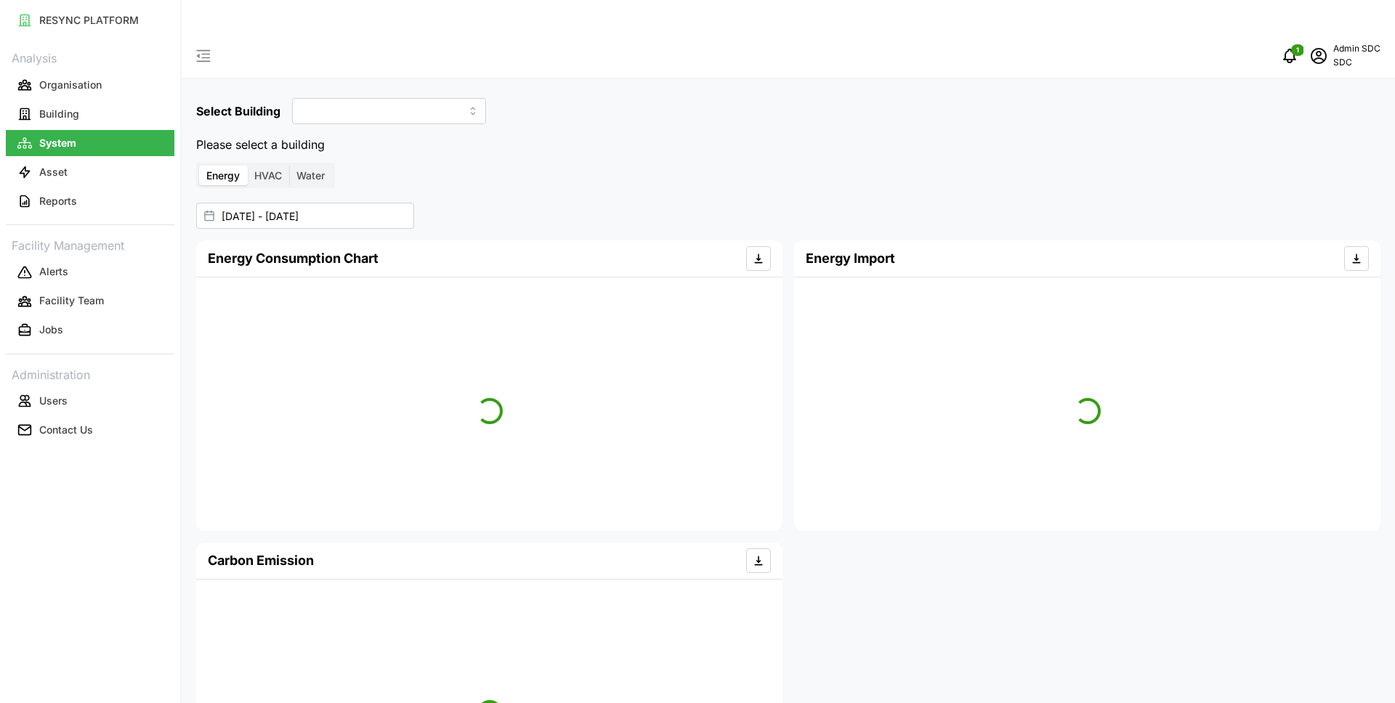
type input "SDC-1"
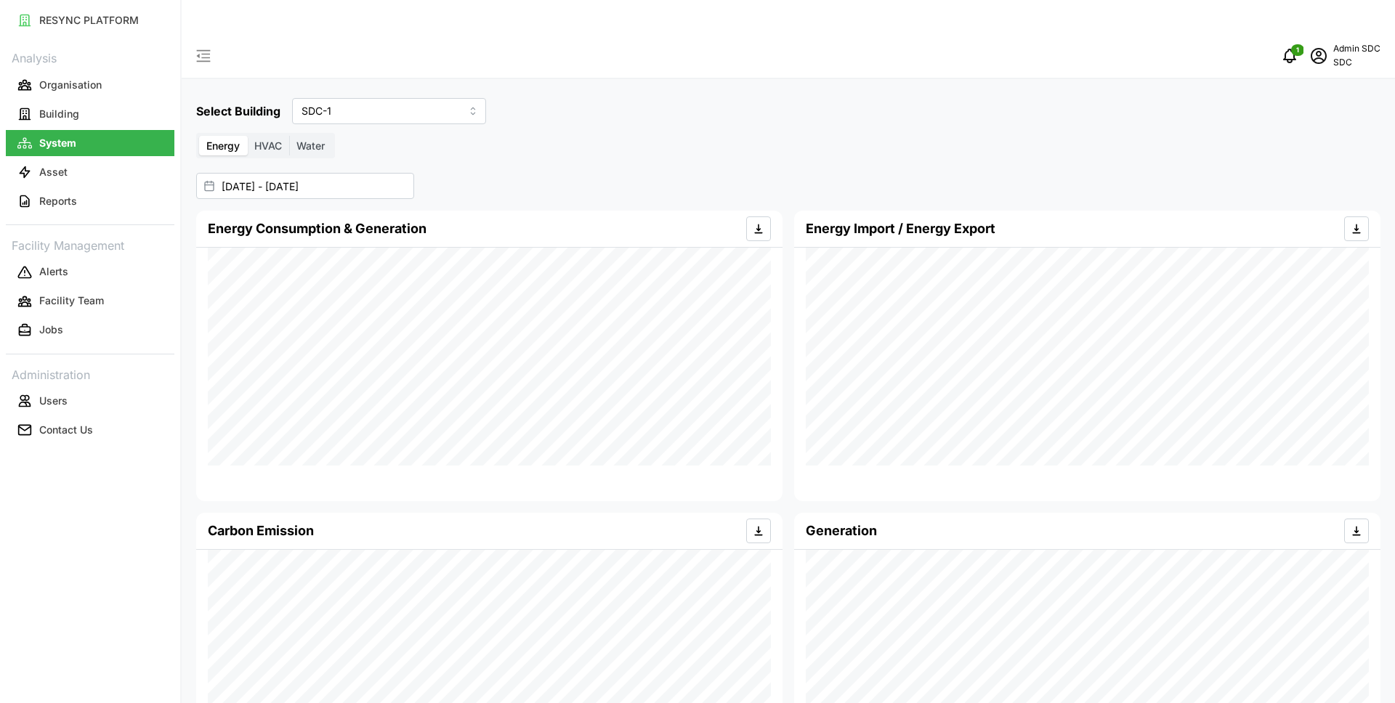
click at [267, 140] on span "HVAC" at bounding box center [268, 146] width 28 height 12
click at [247, 136] on input "HVAC" at bounding box center [247, 136] width 0 height 0
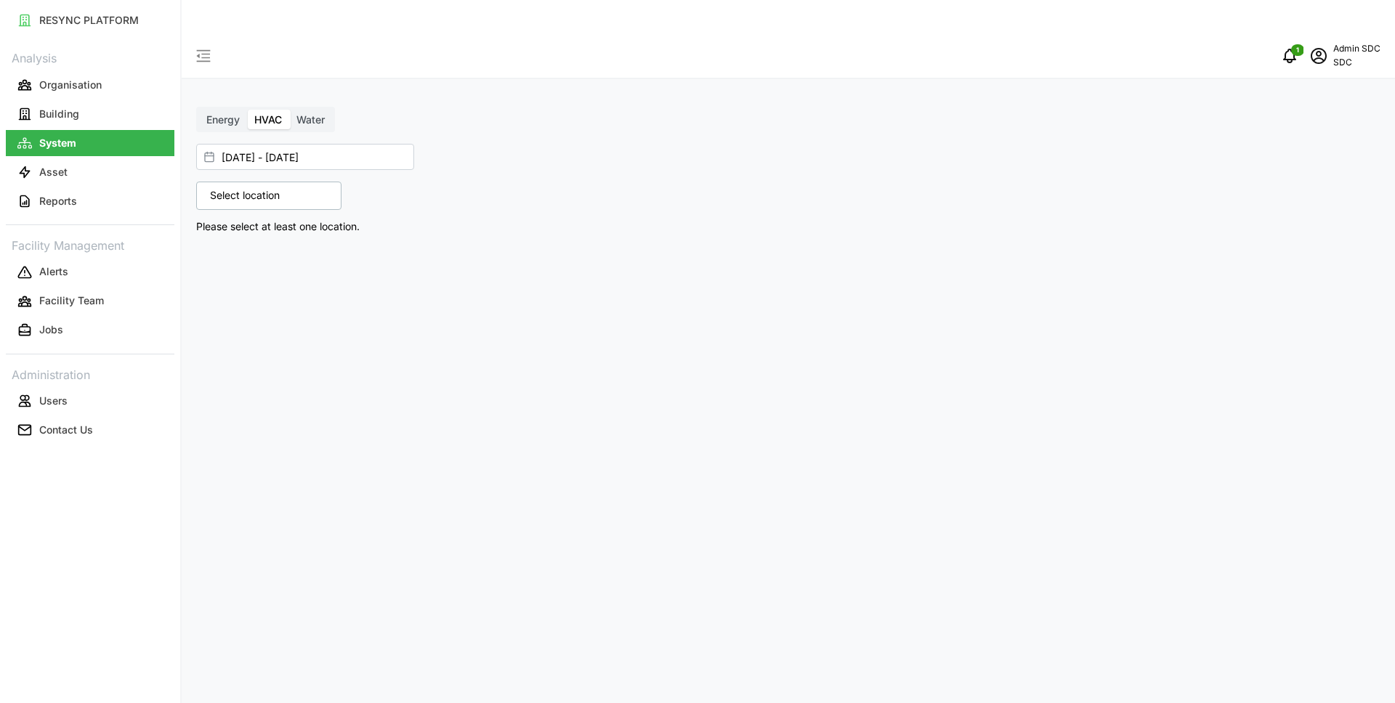
click at [262, 182] on div "Select location" at bounding box center [268, 196] width 145 height 28
click at [218, 254] on icon at bounding box center [215, 260] width 12 height 12
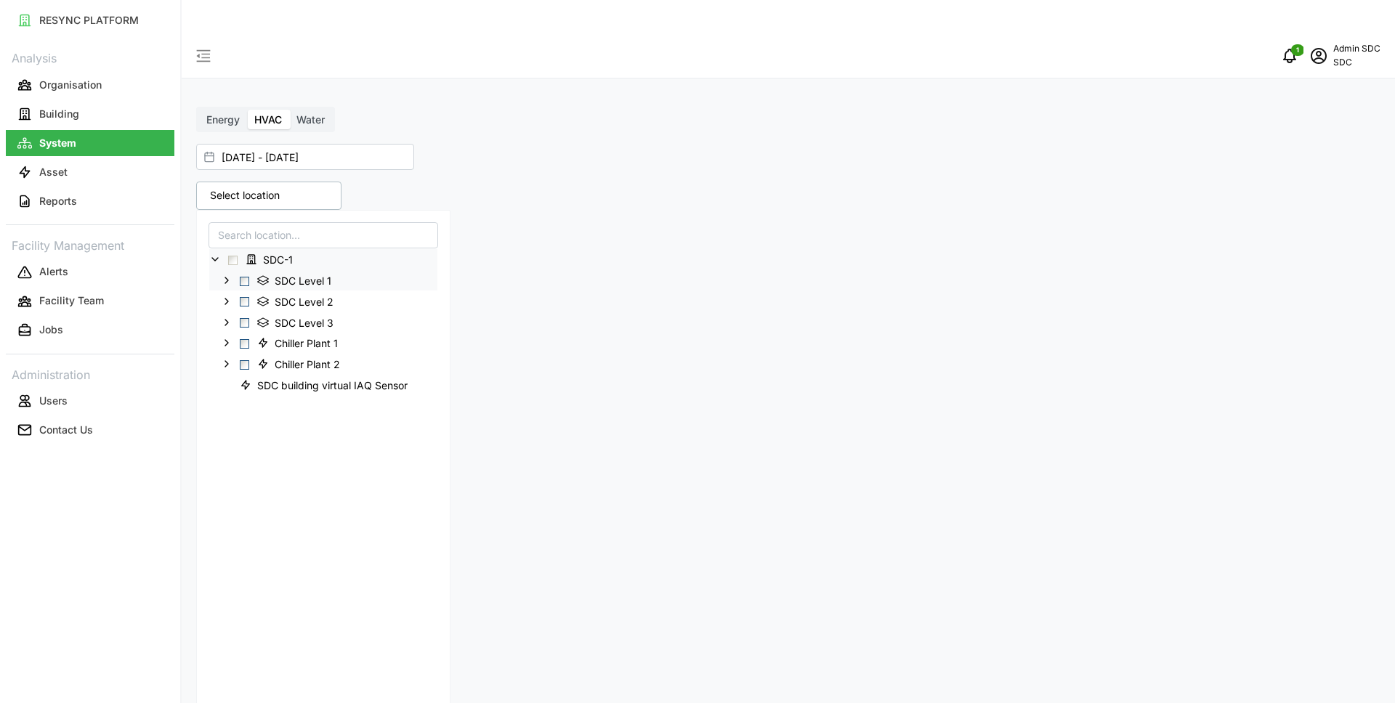
click at [243, 277] on span "Select SDC Level 1" at bounding box center [244, 281] width 9 height 9
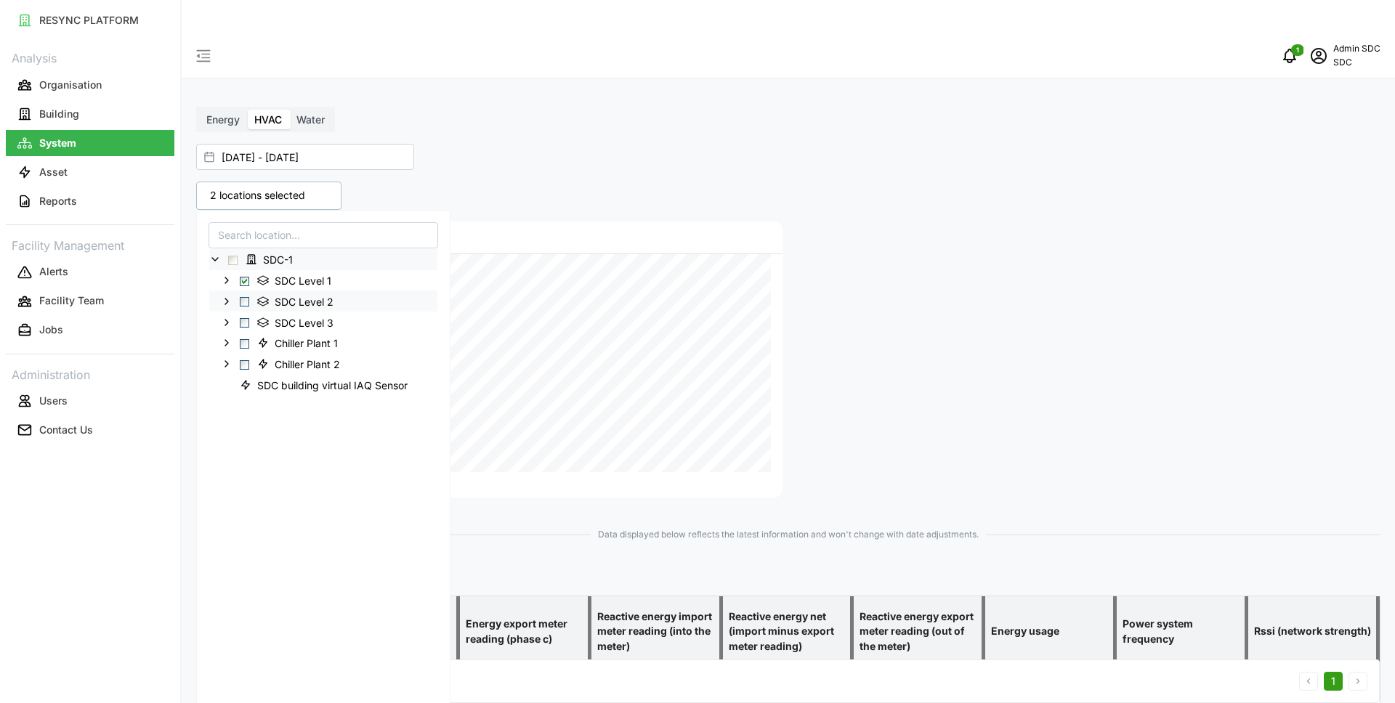
click at [244, 297] on span "Select SDC Level 2" at bounding box center [244, 301] width 9 height 9
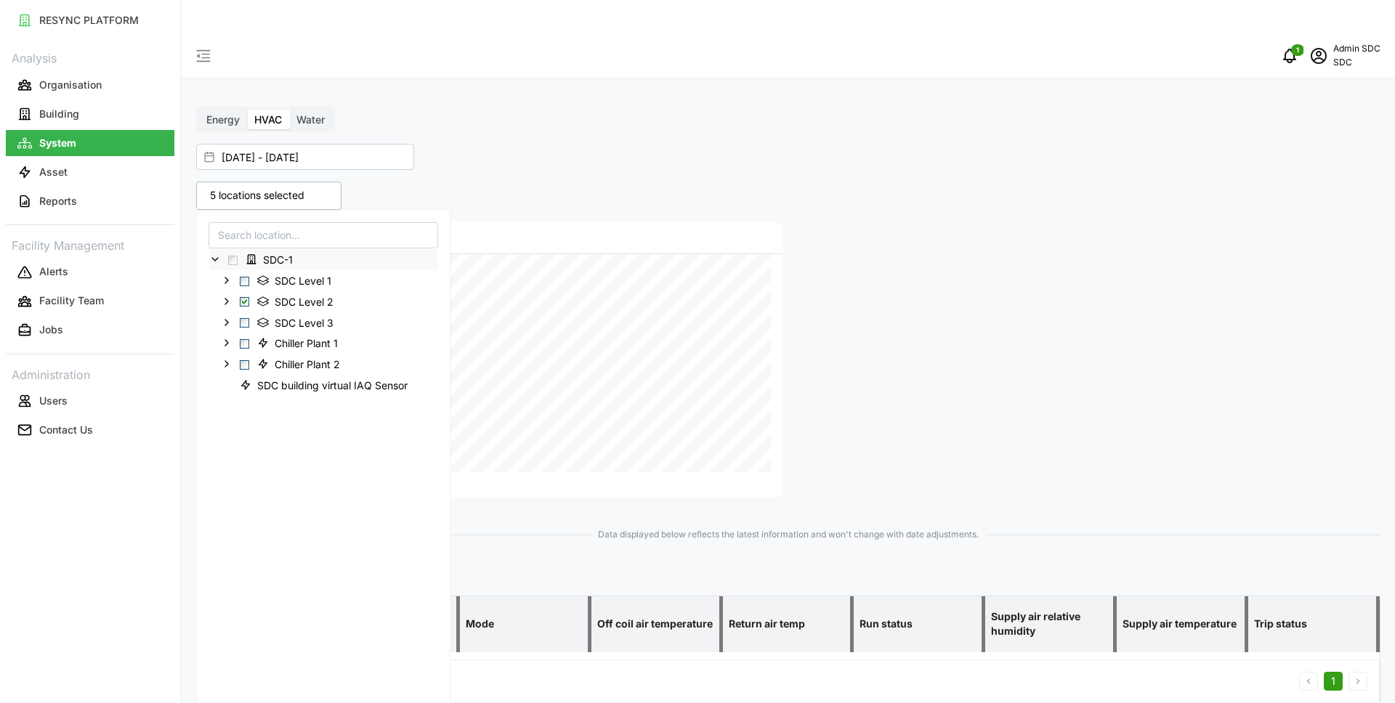
click at [874, 176] on div "5 locations selected SDC-1 SDC Level 1 SDC Level 2 SDC Level 3 Chiller Plant 1 …" at bounding box center [788, 639] width 1196 height 927
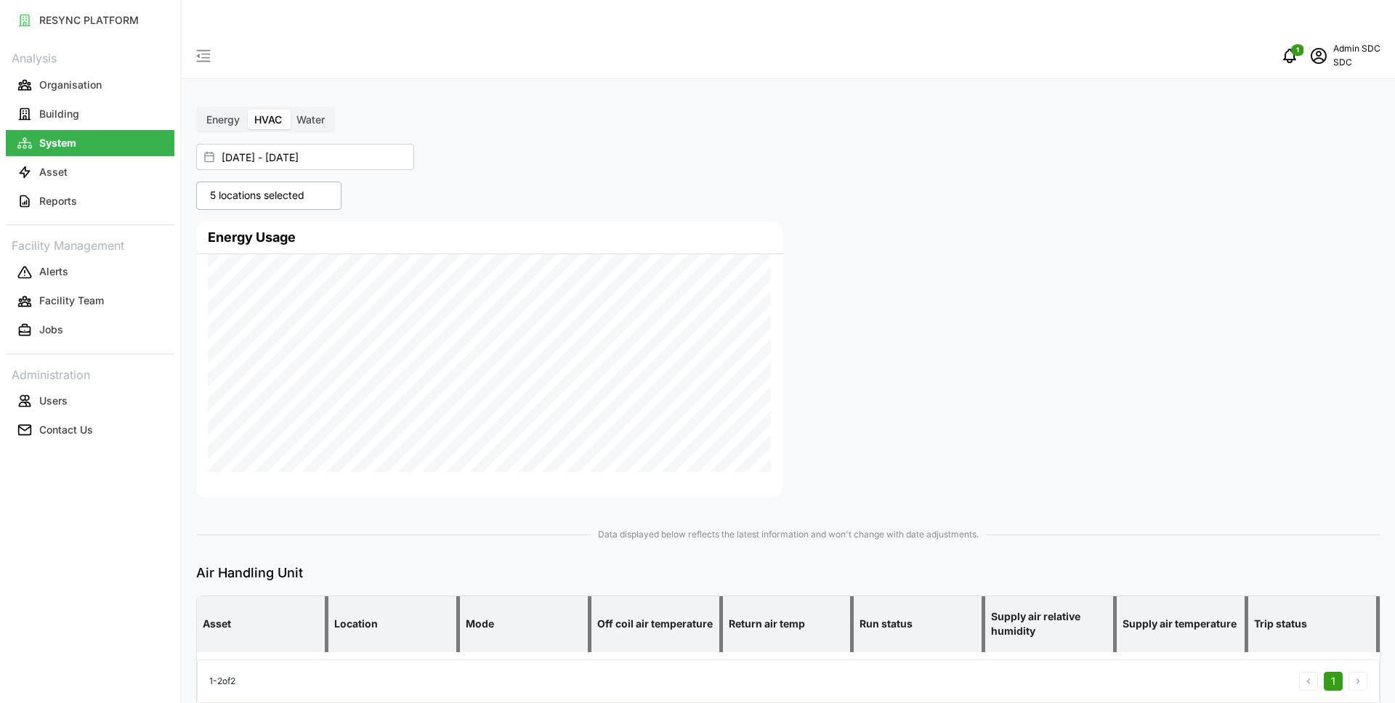
click at [309, 110] on label "Water" at bounding box center [310, 120] width 43 height 20
click at [289, 110] on input "Water" at bounding box center [289, 110] width 0 height 0
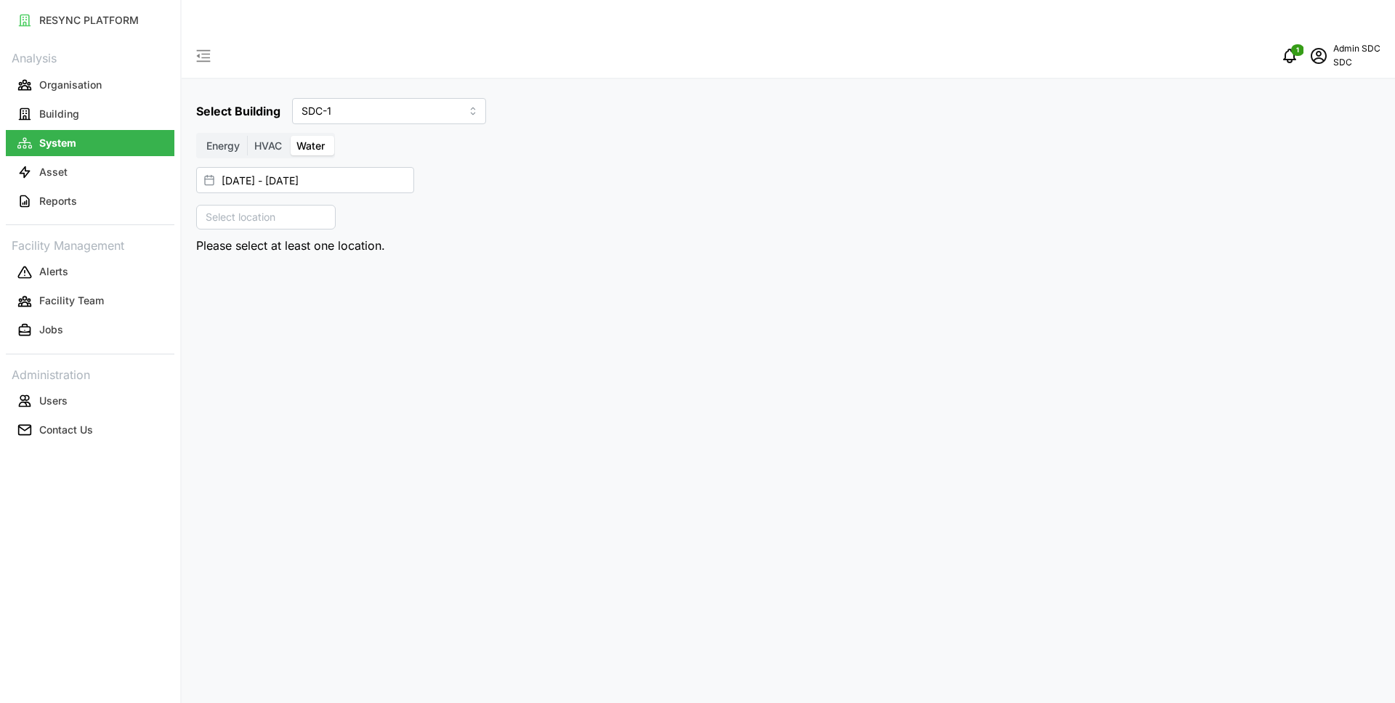
click at [259, 210] on p "Select location" at bounding box center [240, 217] width 81 height 15
click at [209, 269] on div "SDC-1" at bounding box center [297, 279] width 177 height 21
click at [214, 274] on icon at bounding box center [215, 280] width 12 height 12
click at [224, 295] on icon at bounding box center [227, 301] width 12 height 12
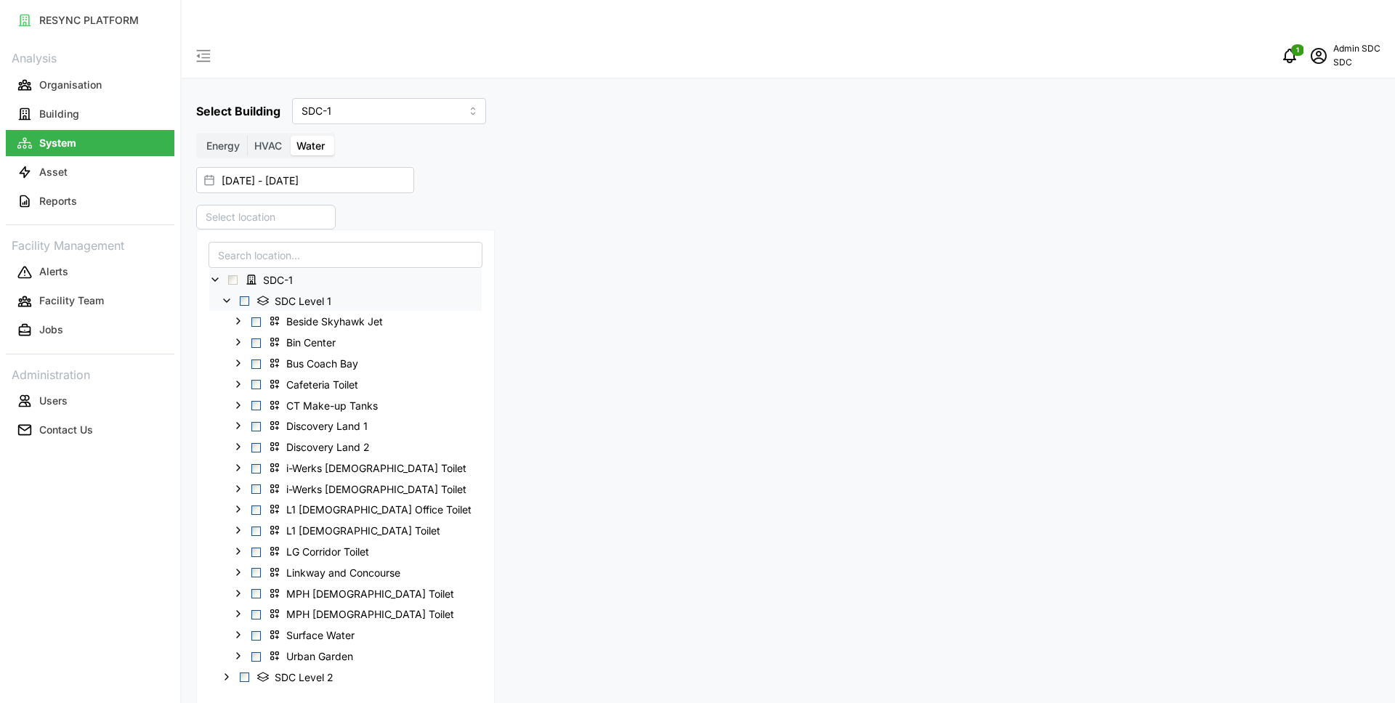
click at [247, 296] on span "Select SDC Level 1" at bounding box center [244, 300] width 9 height 9
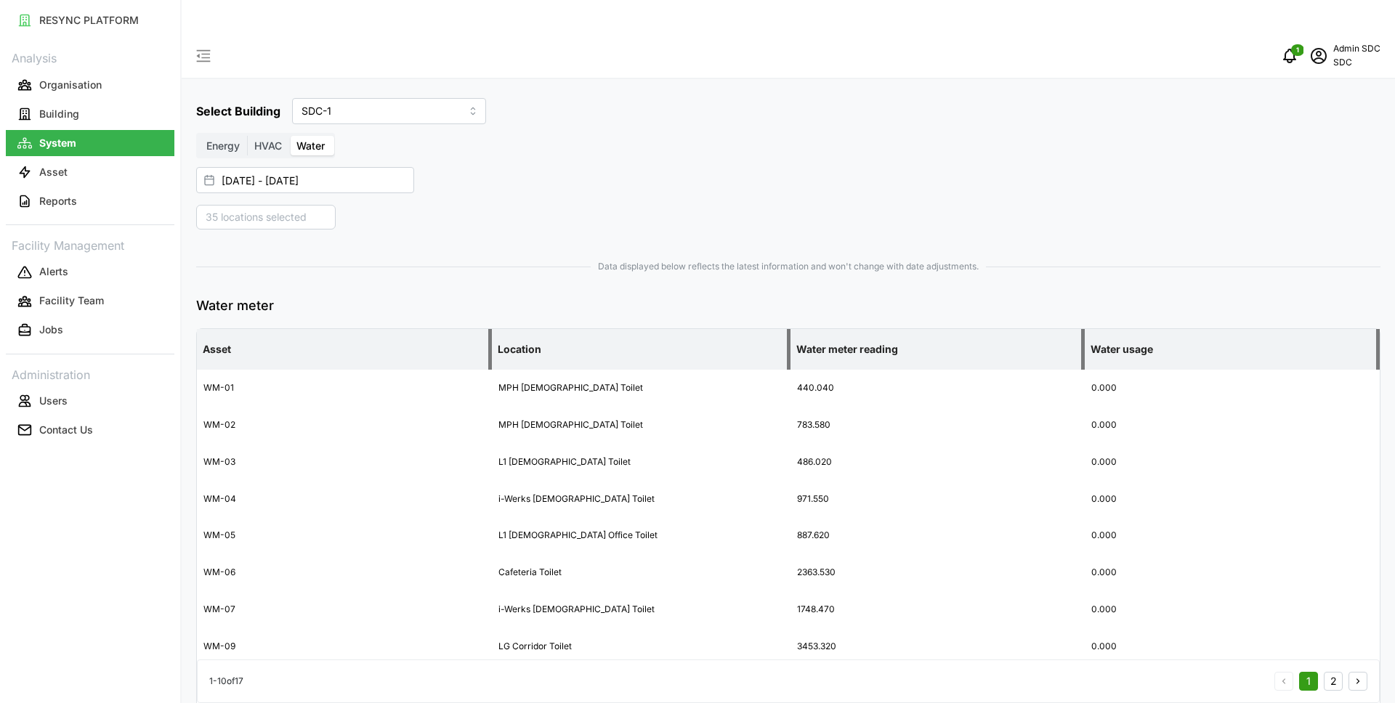
click at [621, 133] on div "Energy HVAC Water" at bounding box center [788, 146] width 1184 height 26
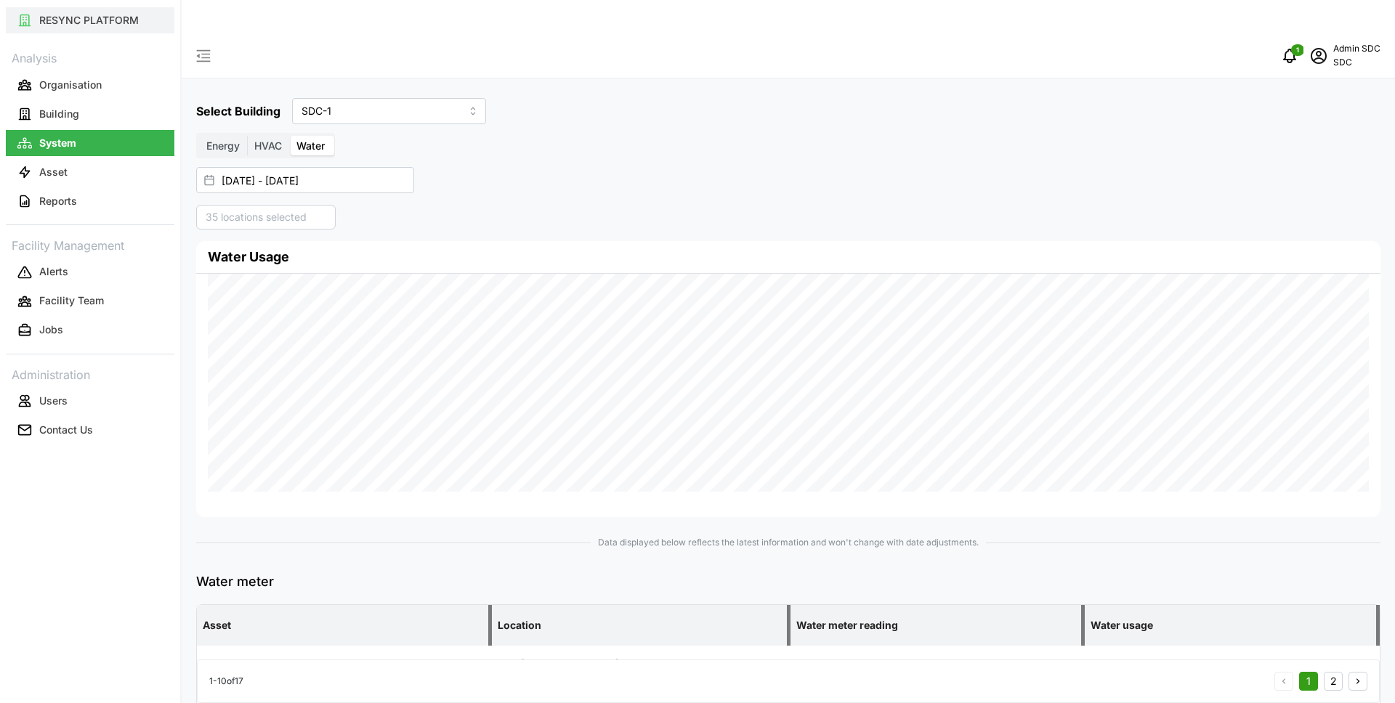
click at [94, 14] on p "RESYNC PLATFORM" at bounding box center [89, 20] width 100 height 15
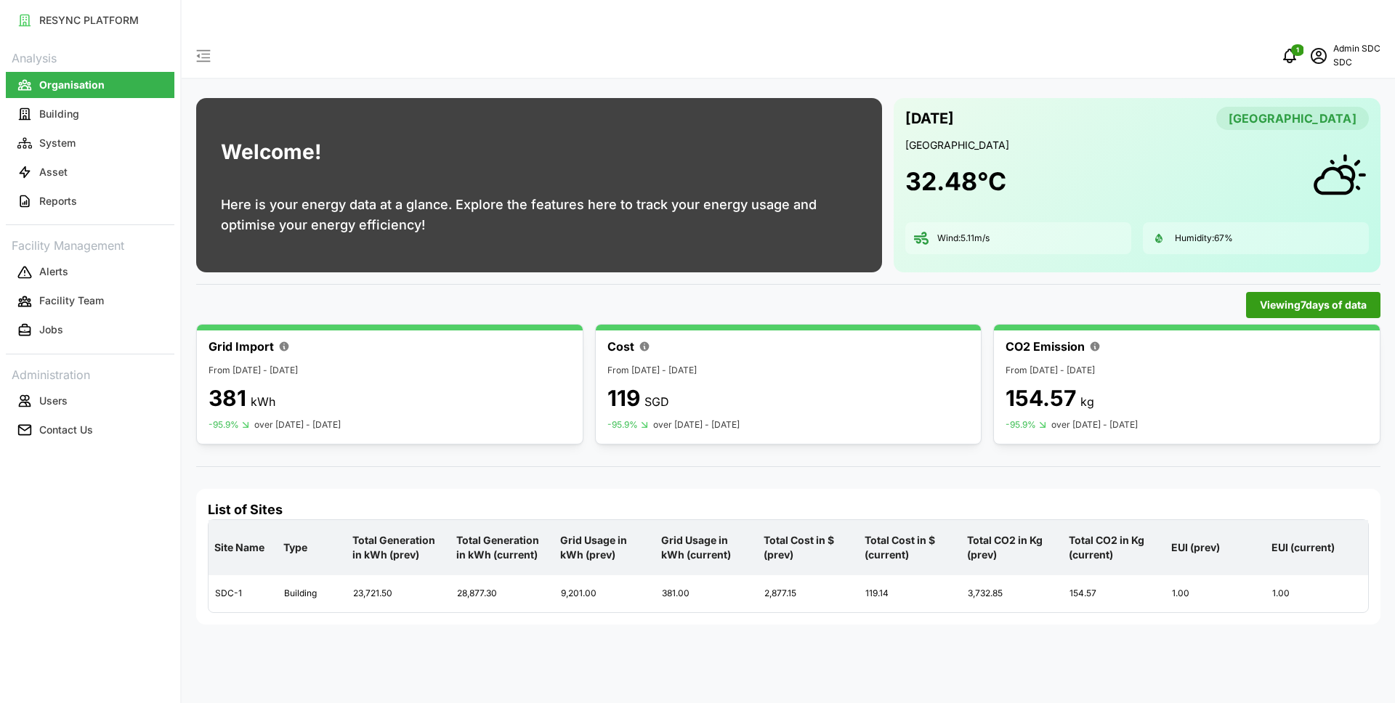
click at [1346, 56] on p "SDC" at bounding box center [1356, 63] width 47 height 14
click at [1288, 113] on div "Logout" at bounding box center [1327, 110] width 103 height 16
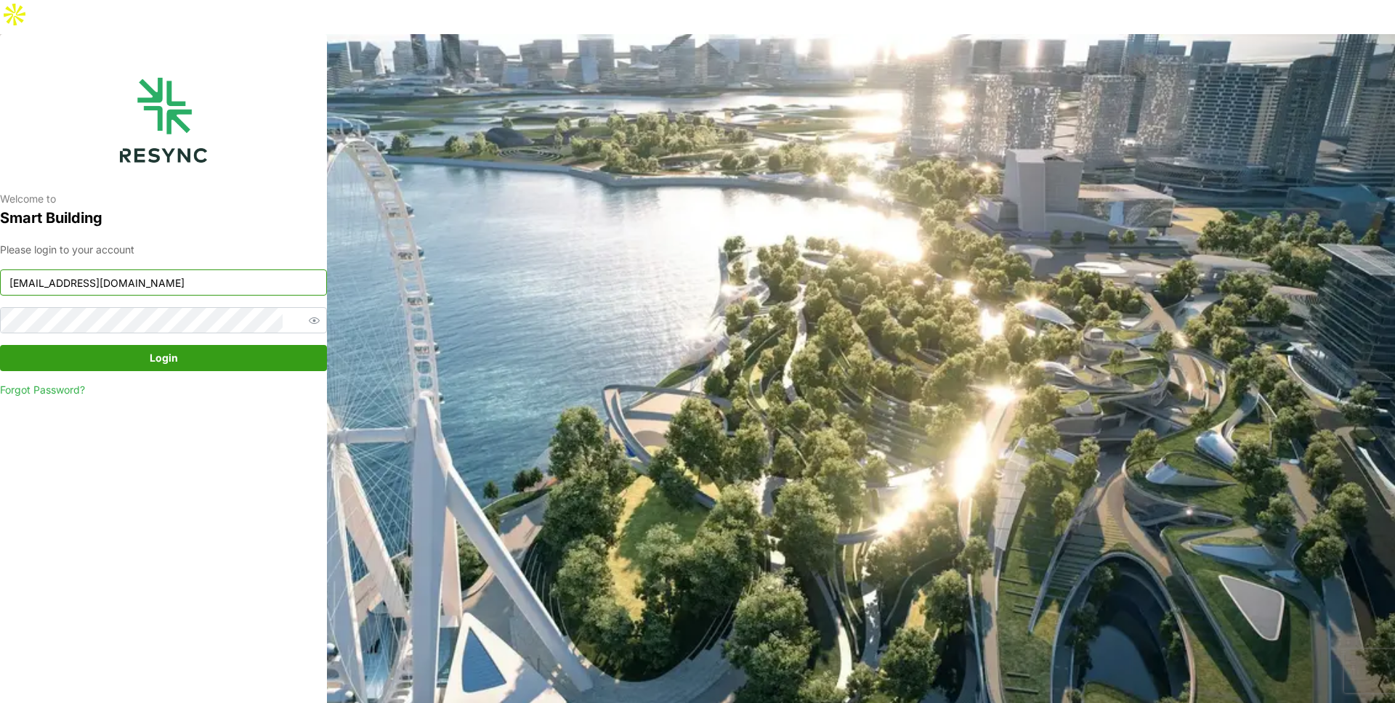
click at [181, 270] on input "mandai_display@resynctech.com" at bounding box center [163, 283] width 327 height 26
type input "demo_user@resynctech.com"
click at [167, 346] on span "Login" at bounding box center [164, 358] width 28 height 25
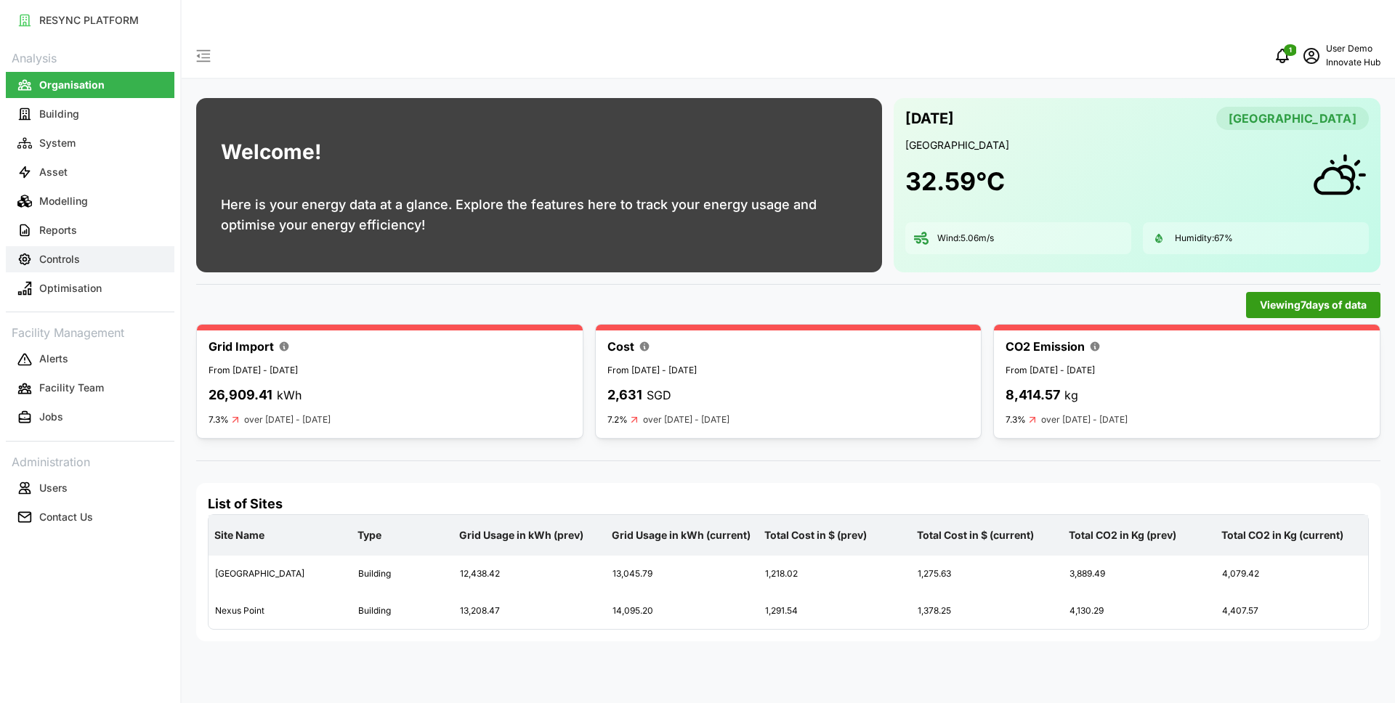
click at [96, 255] on button "Controls" at bounding box center [90, 259] width 169 height 26
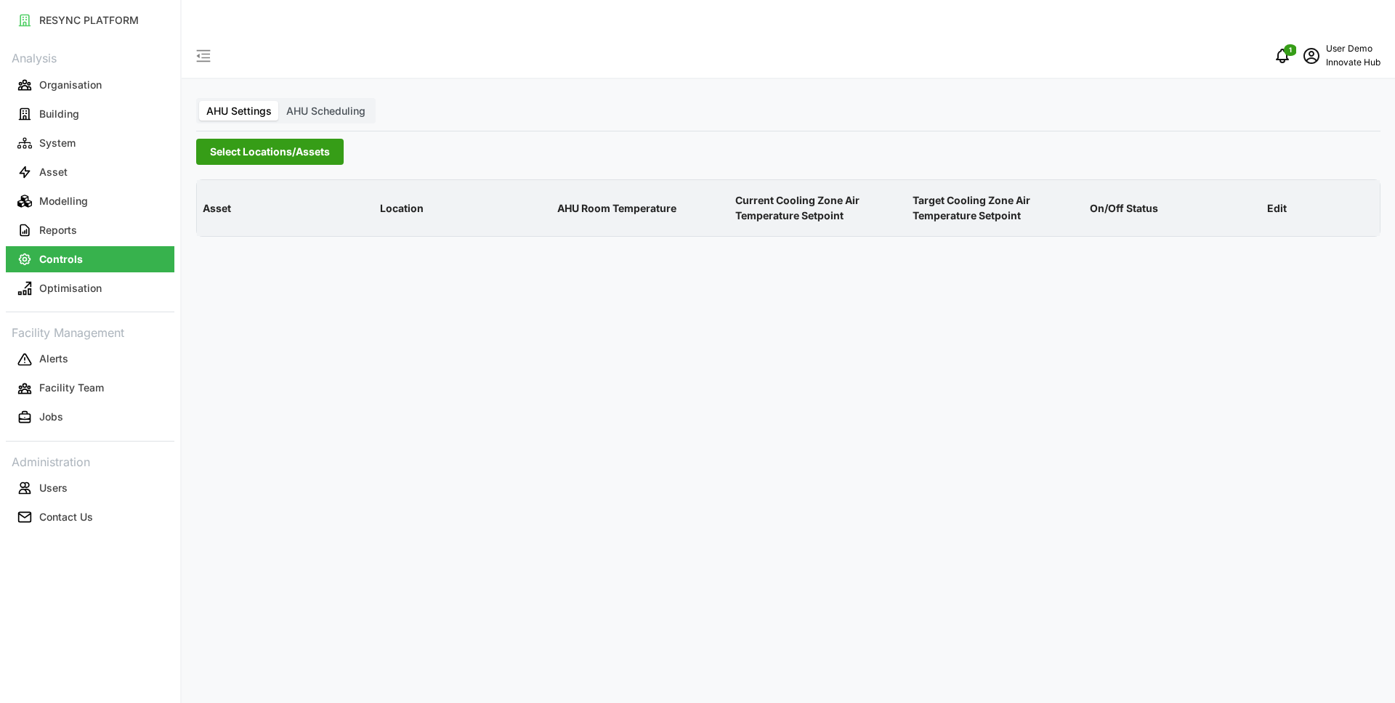
click at [1339, 56] on p "Innovate Hub" at bounding box center [1353, 63] width 55 height 14
click at [1306, 105] on div "Logout" at bounding box center [1327, 110] width 103 height 16
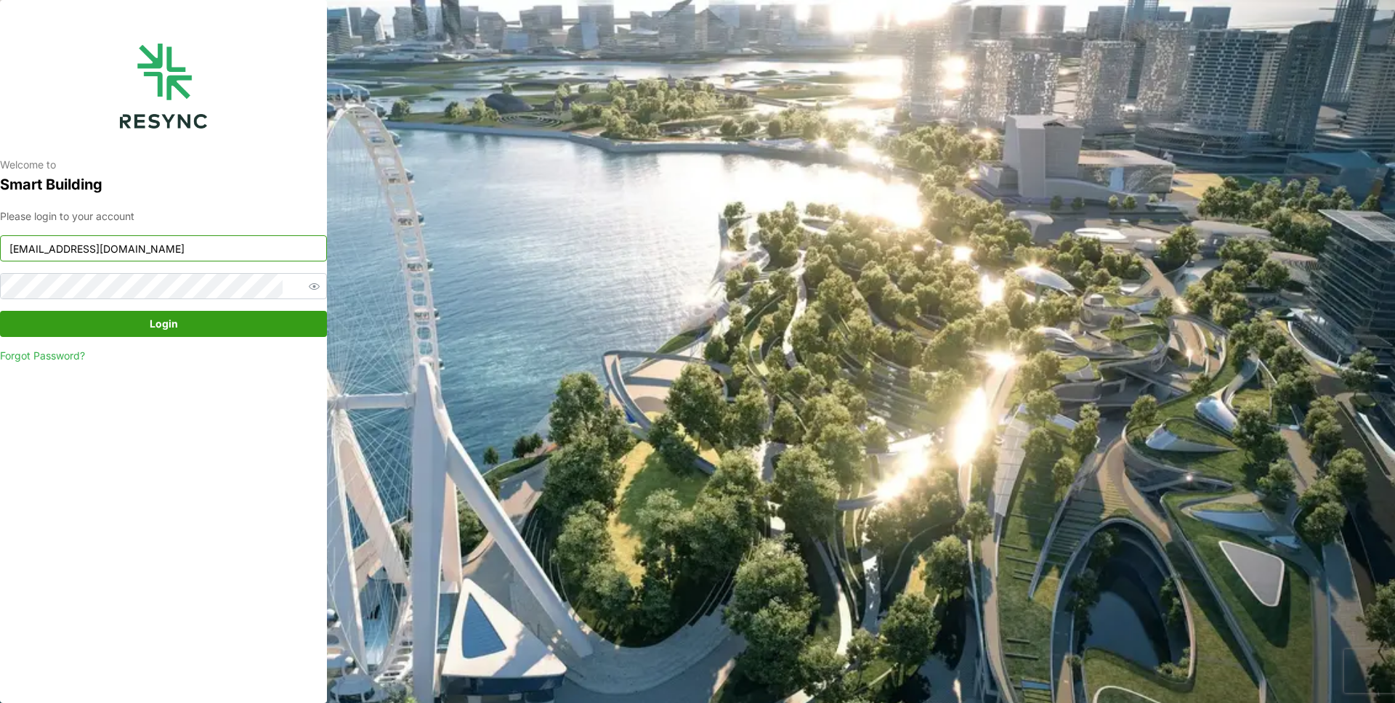
click at [165, 254] on input "[EMAIL_ADDRESS][DOMAIN_NAME]" at bounding box center [163, 248] width 327 height 26
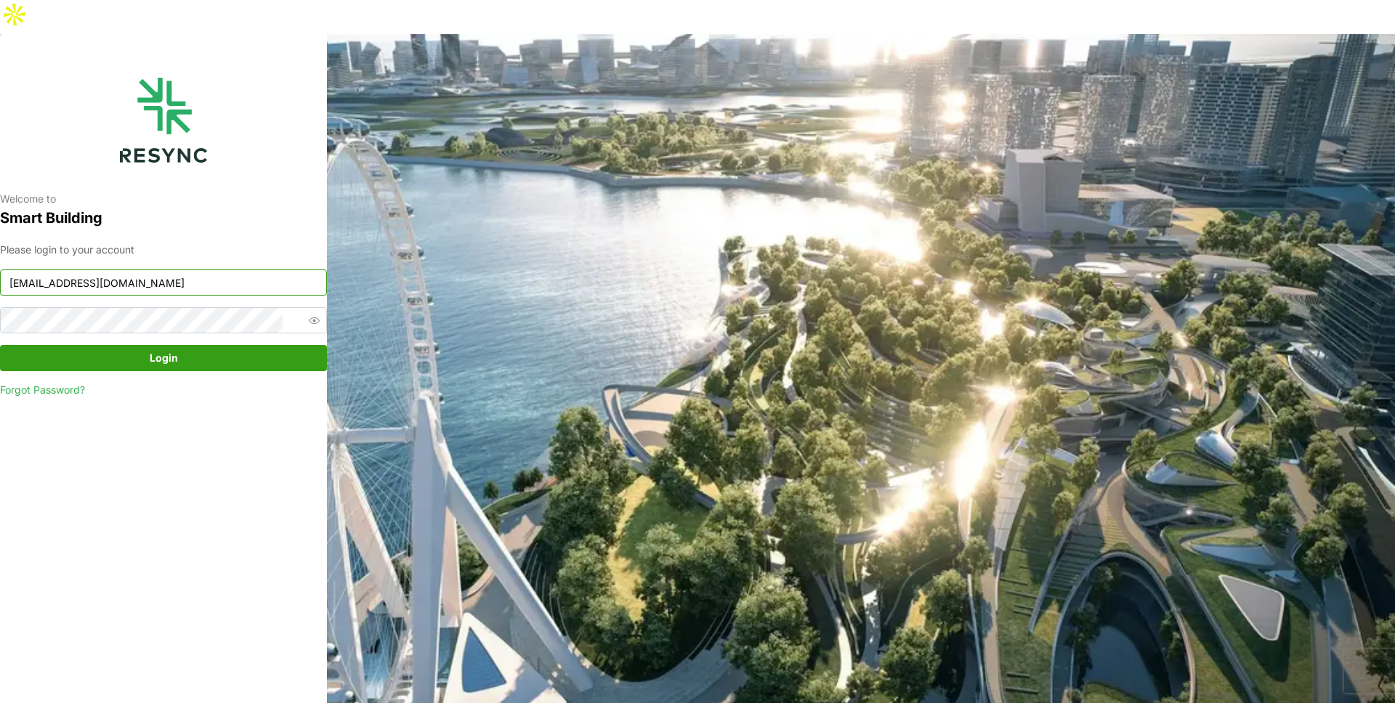
type input "[EMAIL_ADDRESS][DOMAIN_NAME]"
click at [178, 346] on span "Login" at bounding box center [163, 358] width 299 height 25
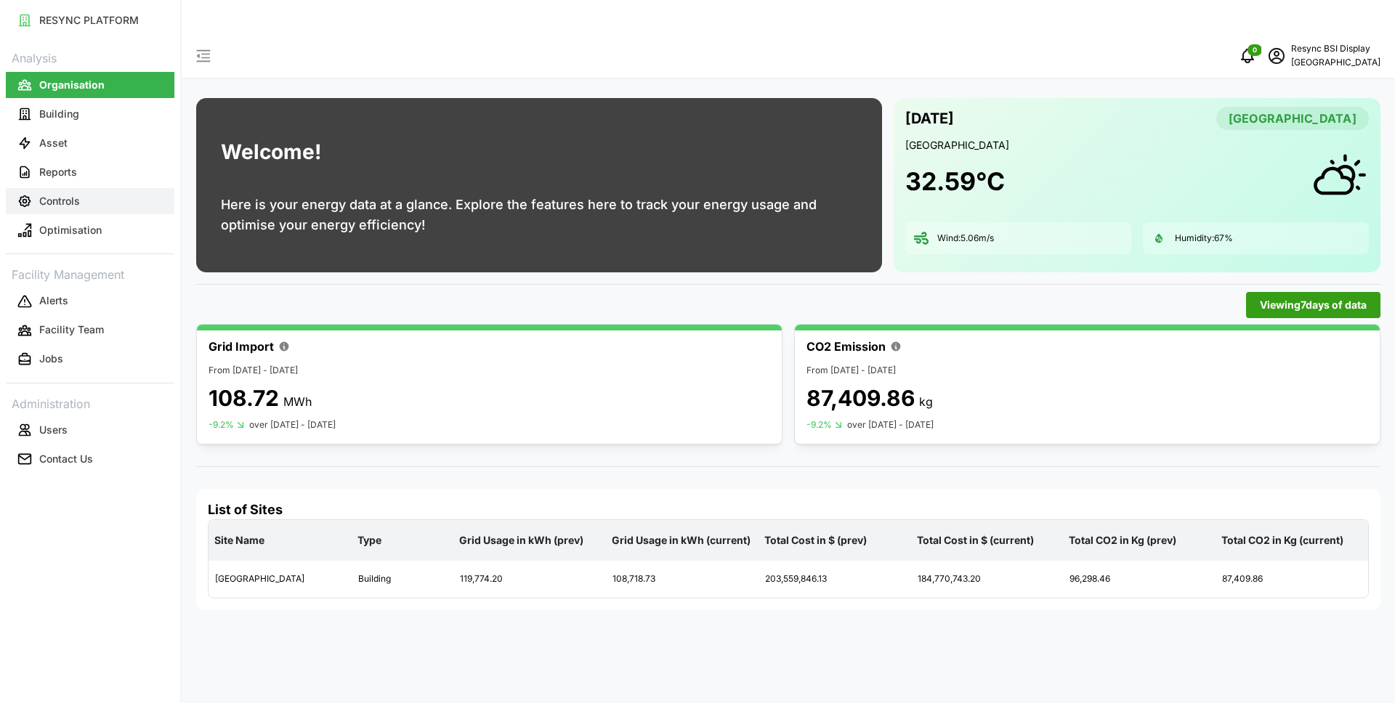
click at [55, 211] on button "Controls" at bounding box center [90, 201] width 169 height 26
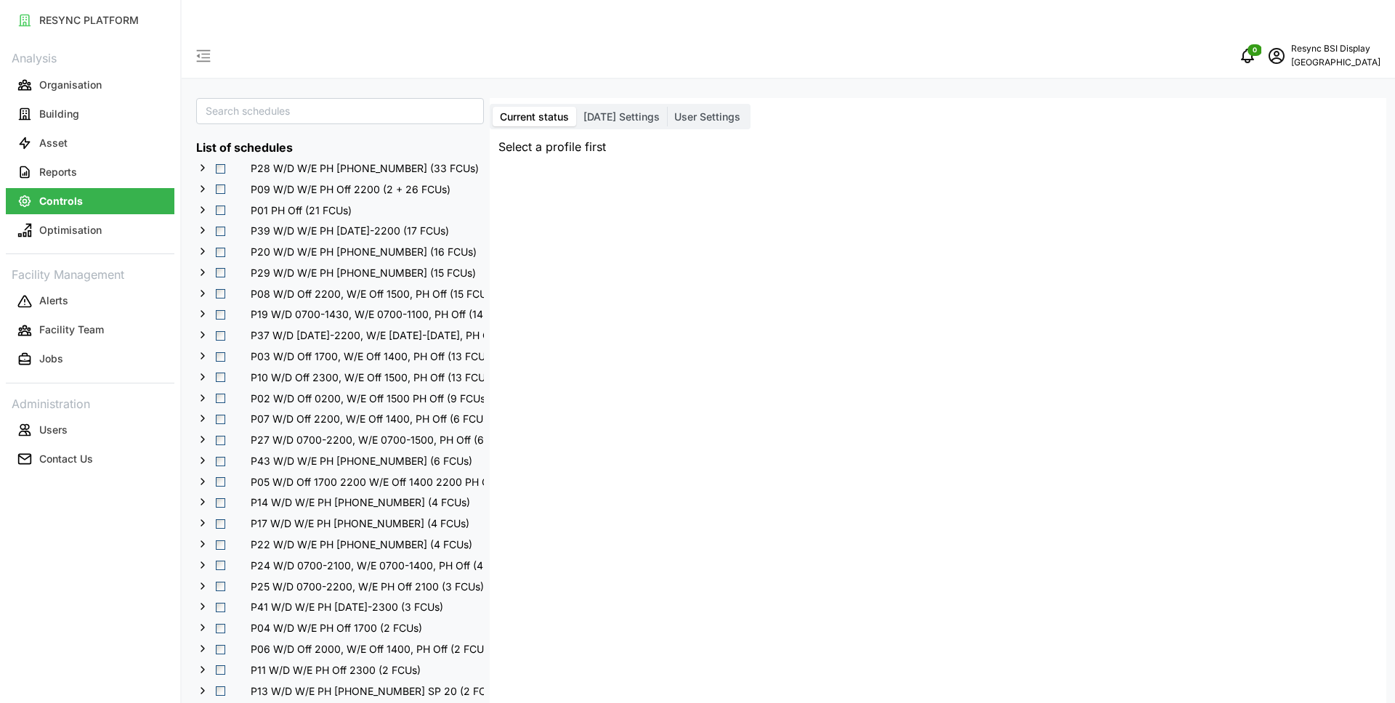
click at [220, 164] on span "Select P28 W/D W/E PH 0700-2200 (33 FCUs)" at bounding box center [220, 168] width 9 height 9
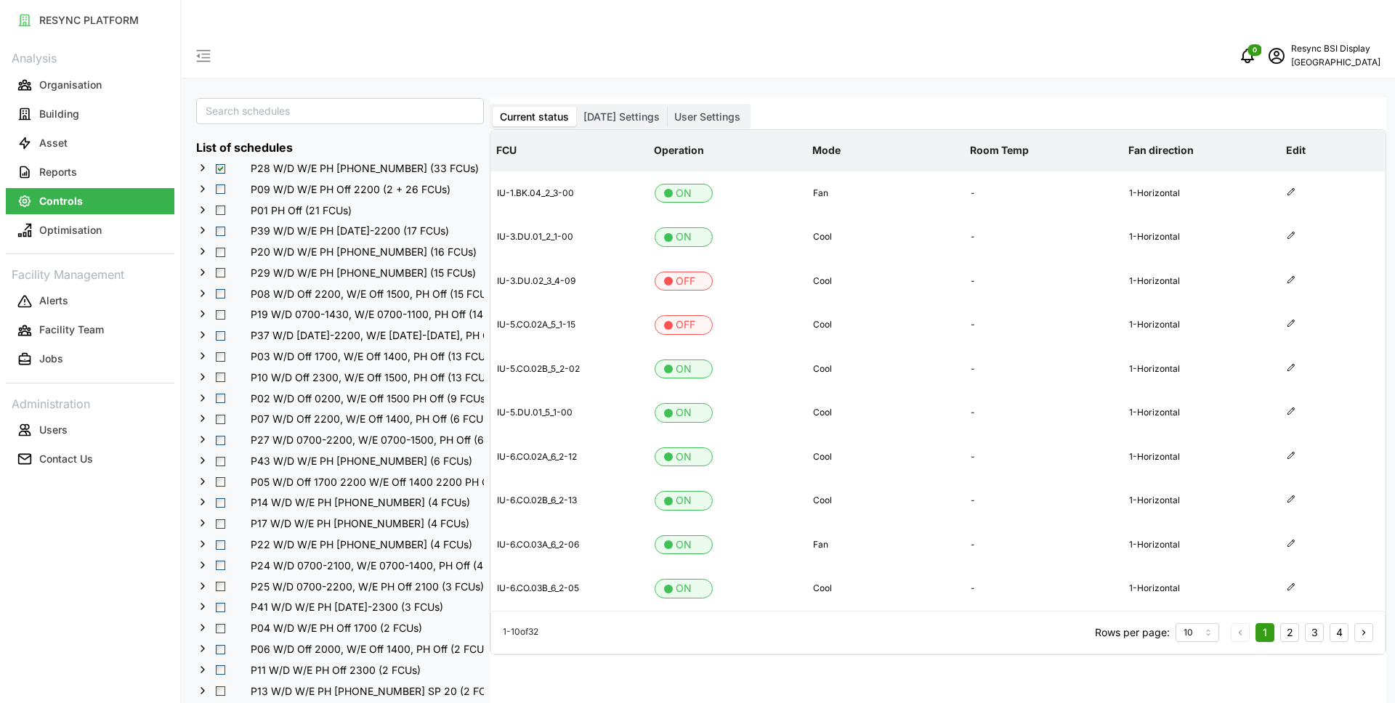
click at [614, 110] on span "Today Settings" at bounding box center [622, 116] width 76 height 12
click at [576, 107] on input "Today Settings" at bounding box center [576, 107] width 0 height 0
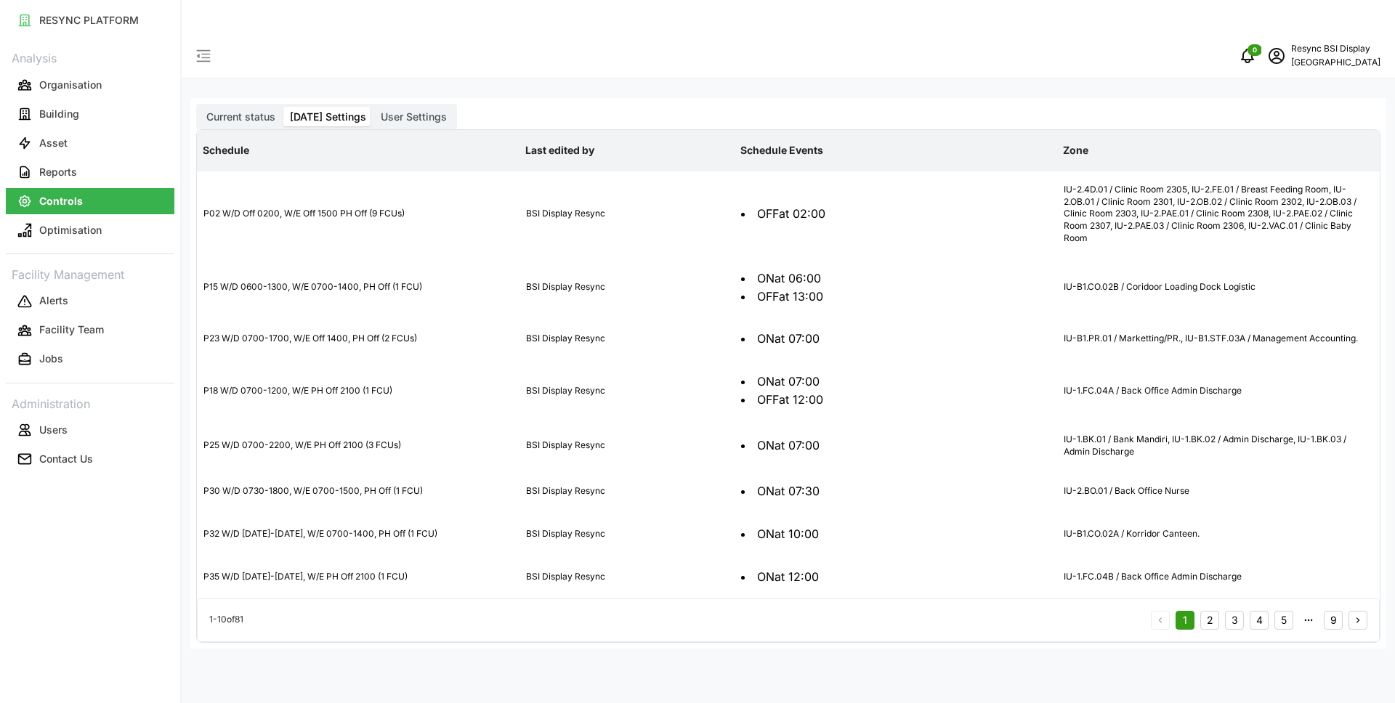
click at [425, 110] on span "User Settings" at bounding box center [414, 116] width 66 height 12
click at [374, 107] on input "User Settings" at bounding box center [374, 107] width 0 height 0
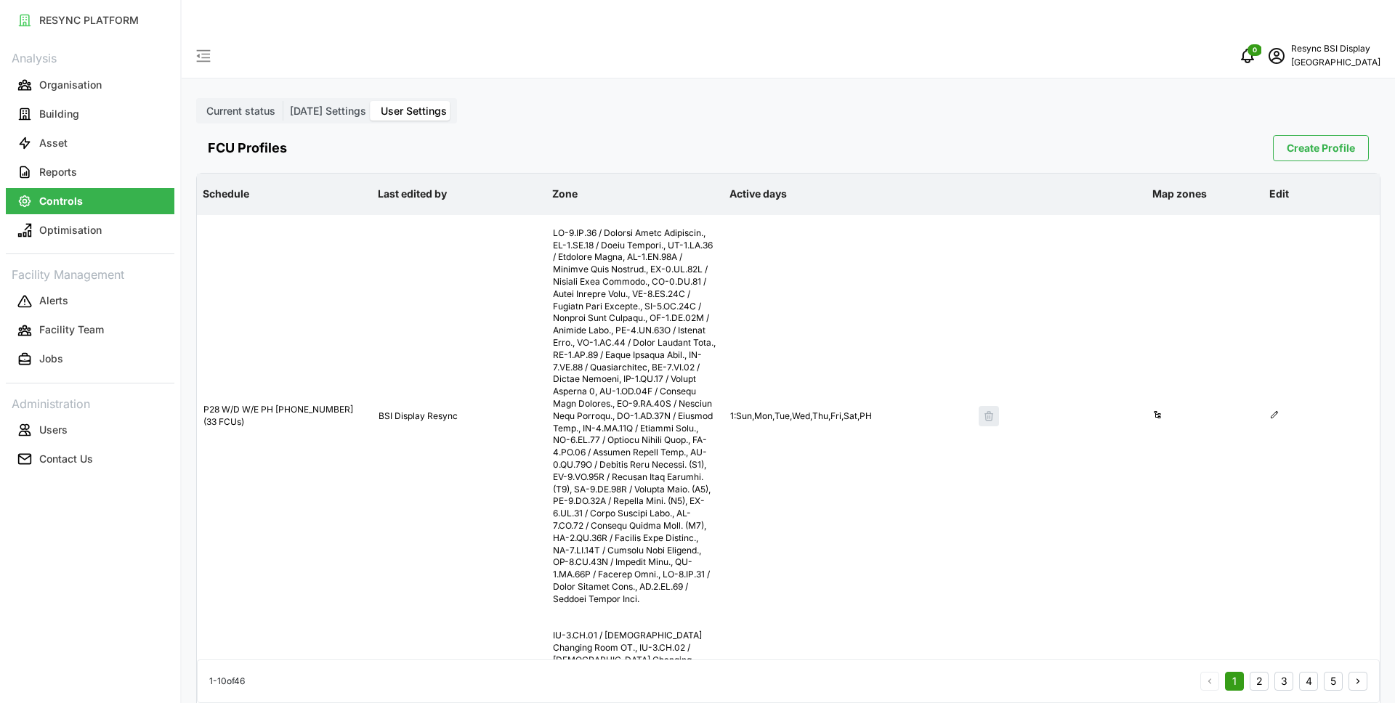
click at [263, 105] on span "Current status" at bounding box center [240, 111] width 69 height 12
click at [199, 101] on input "Current status" at bounding box center [199, 101] width 0 height 0
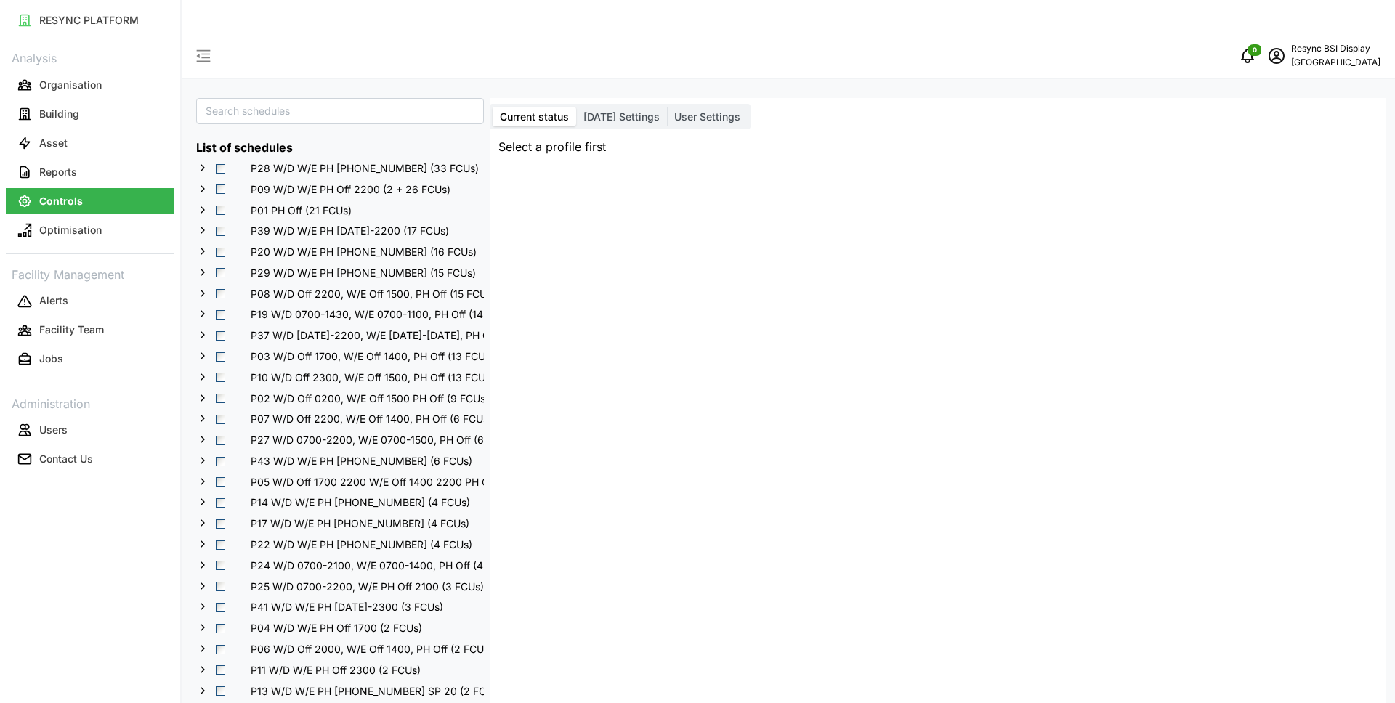
click at [221, 185] on span "Select P09 W/D W/E PH Off 2200 (2 + 26 FCUs)" at bounding box center [220, 189] width 9 height 9
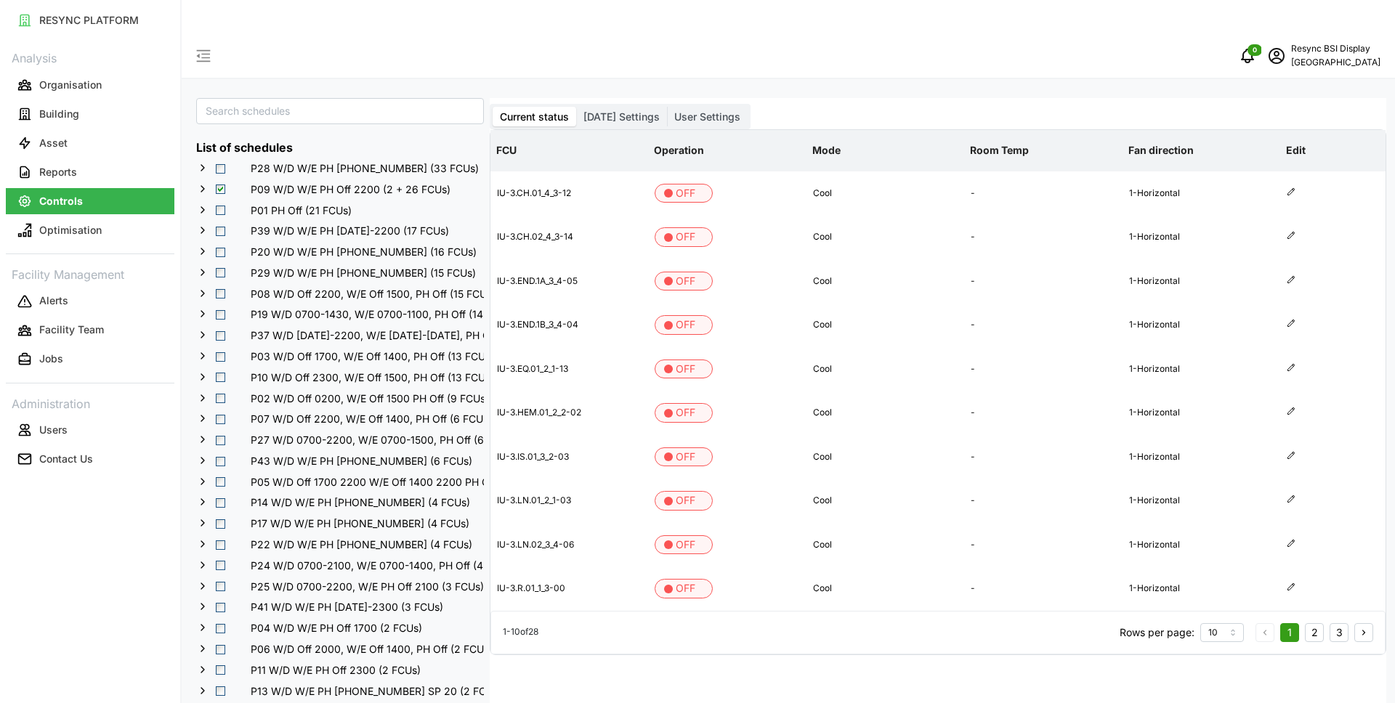
click at [1310, 56] on p "National Hospital Surabaya" at bounding box center [1335, 63] width 89 height 14
click at [1288, 108] on div "Logout" at bounding box center [1318, 110] width 103 height 16
